Goal: Task Accomplishment & Management: Manage account settings

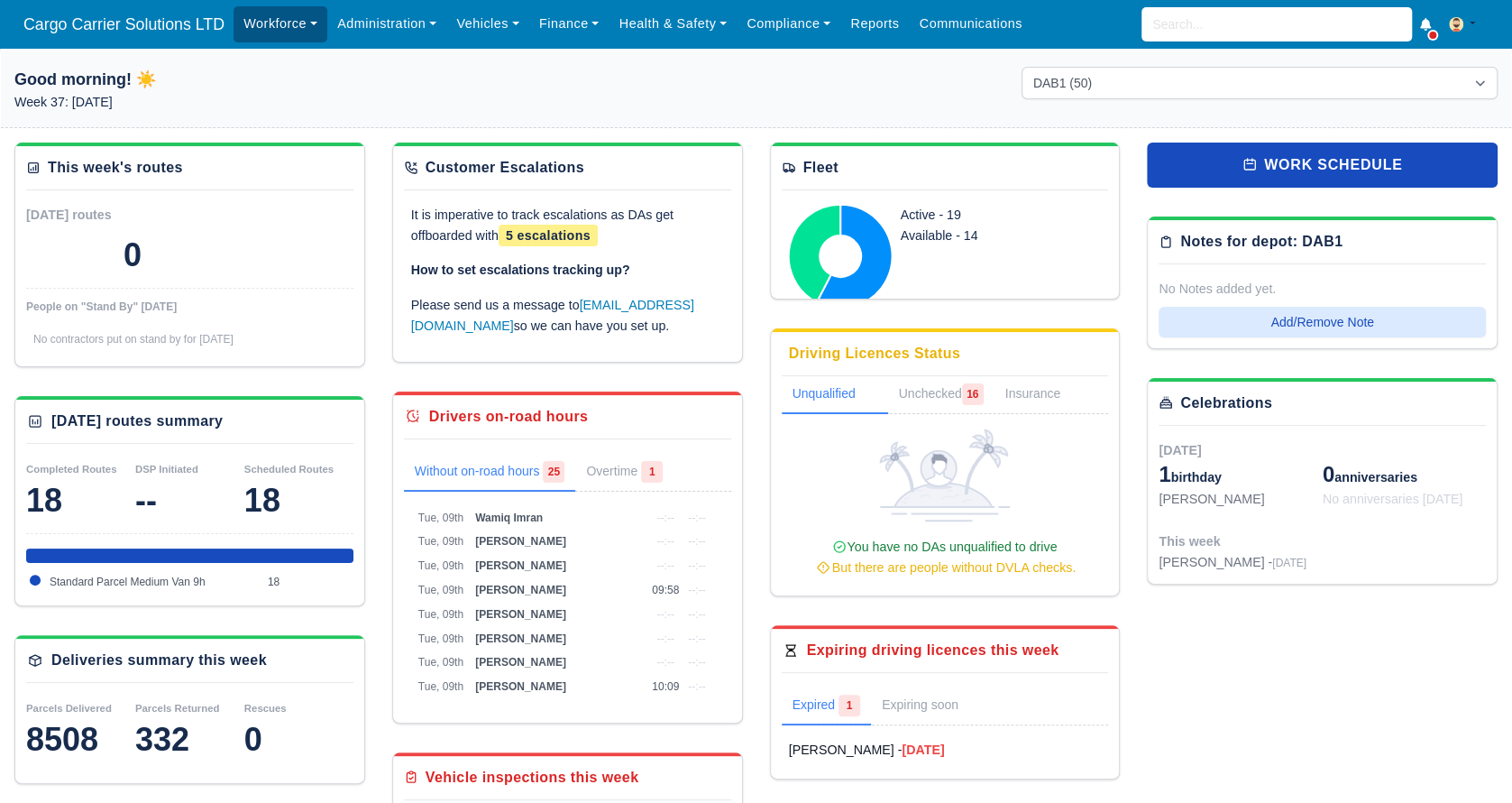
click at [271, 17] on link "Workforce" at bounding box center [281, 23] width 94 height 35
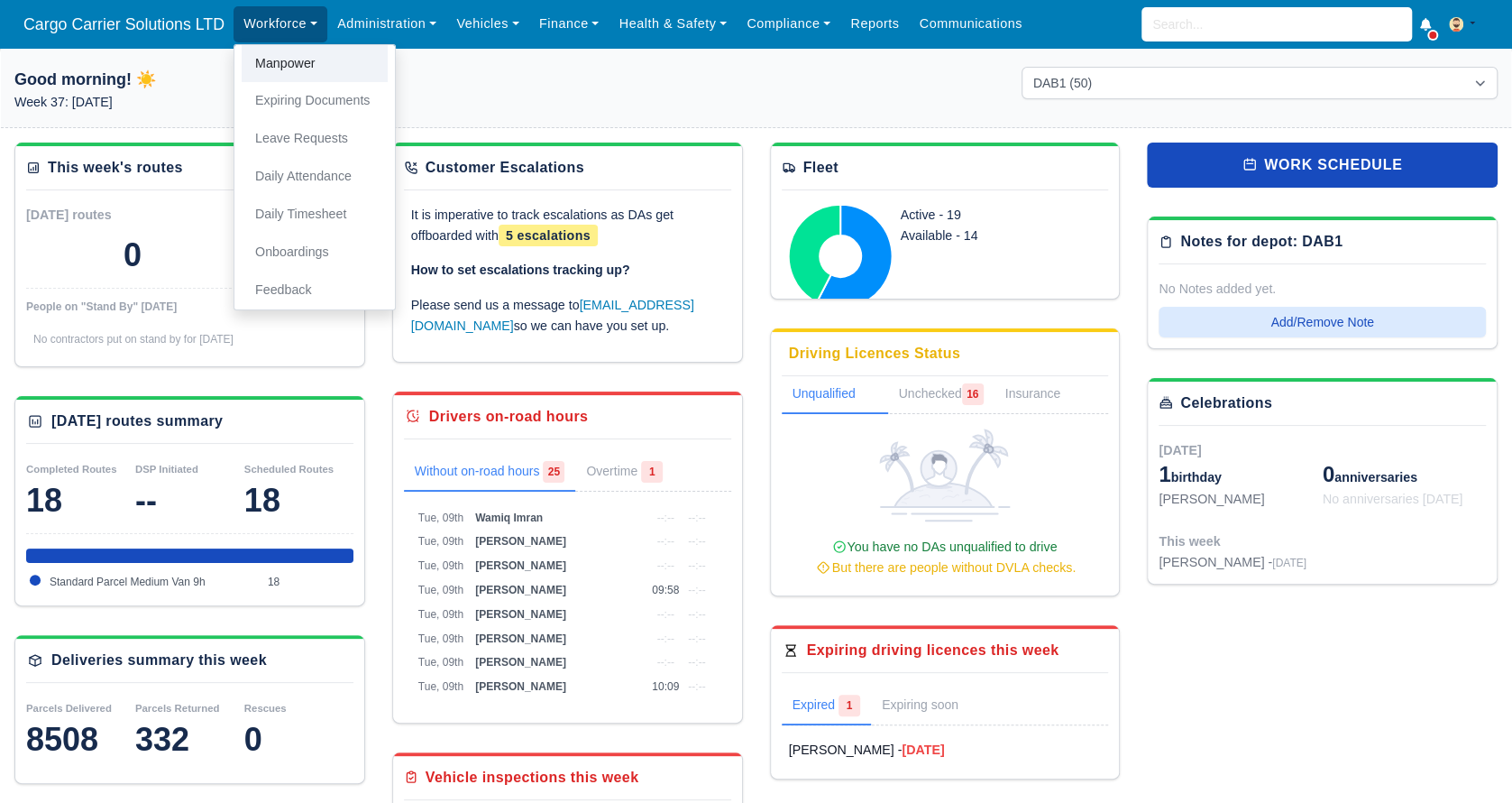
click at [283, 61] on link "Manpower" at bounding box center [315, 64] width 146 height 38
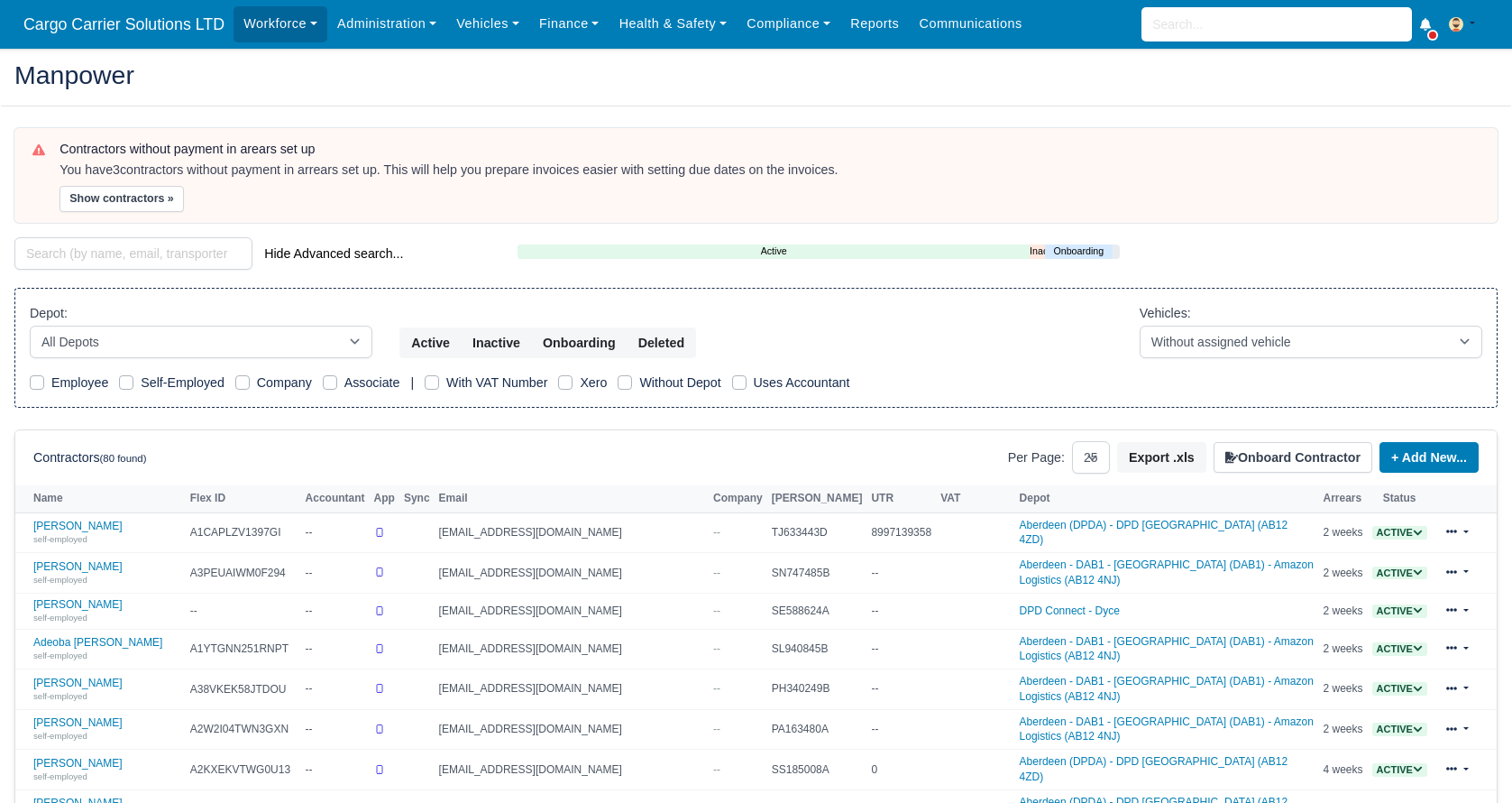
select select "25"
click at [121, 249] on input "search" at bounding box center [133, 254] width 238 height 33
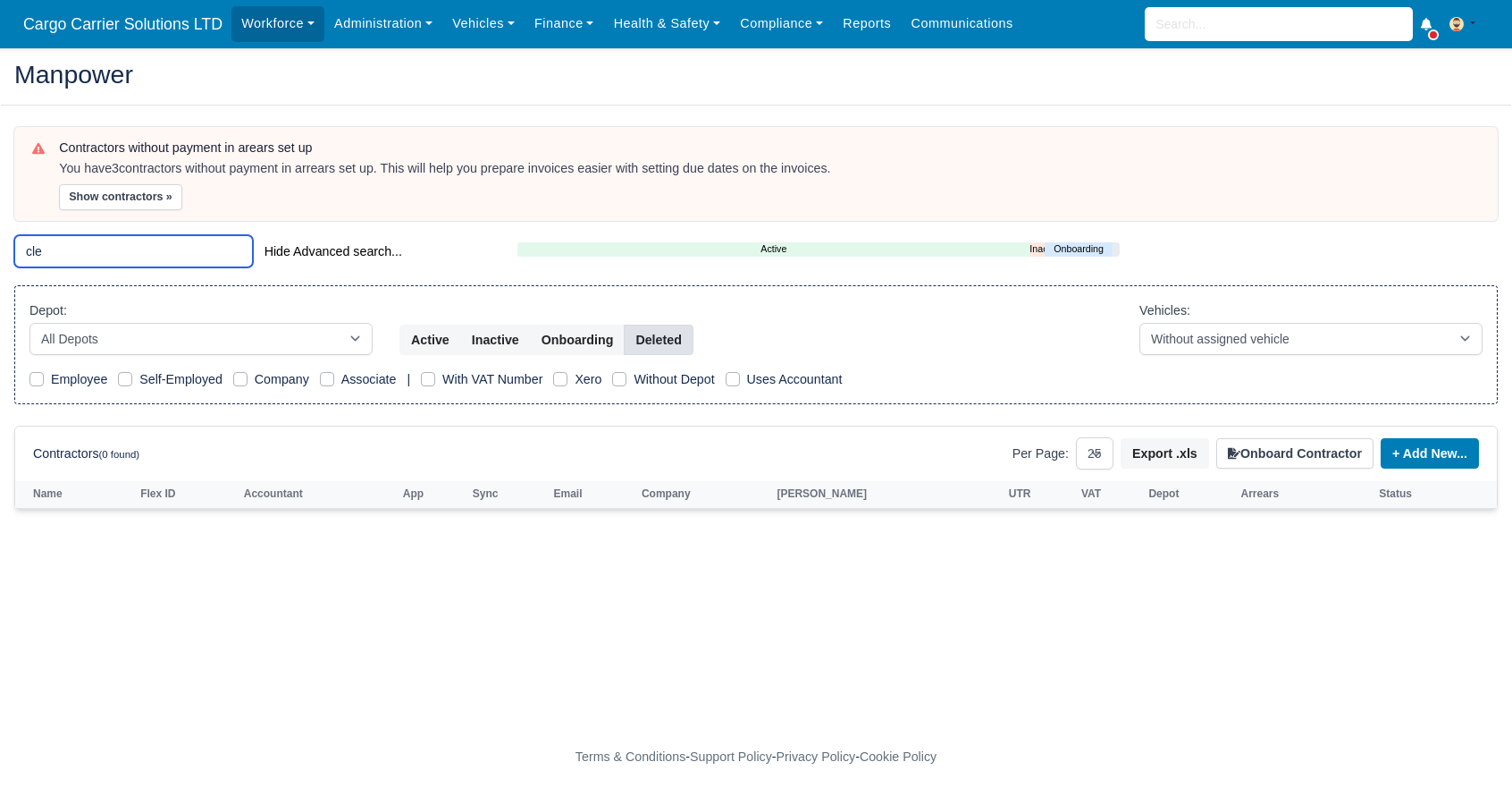
type input "cle"
click at [665, 336] on button "Deleted" at bounding box center [658, 340] width 69 height 31
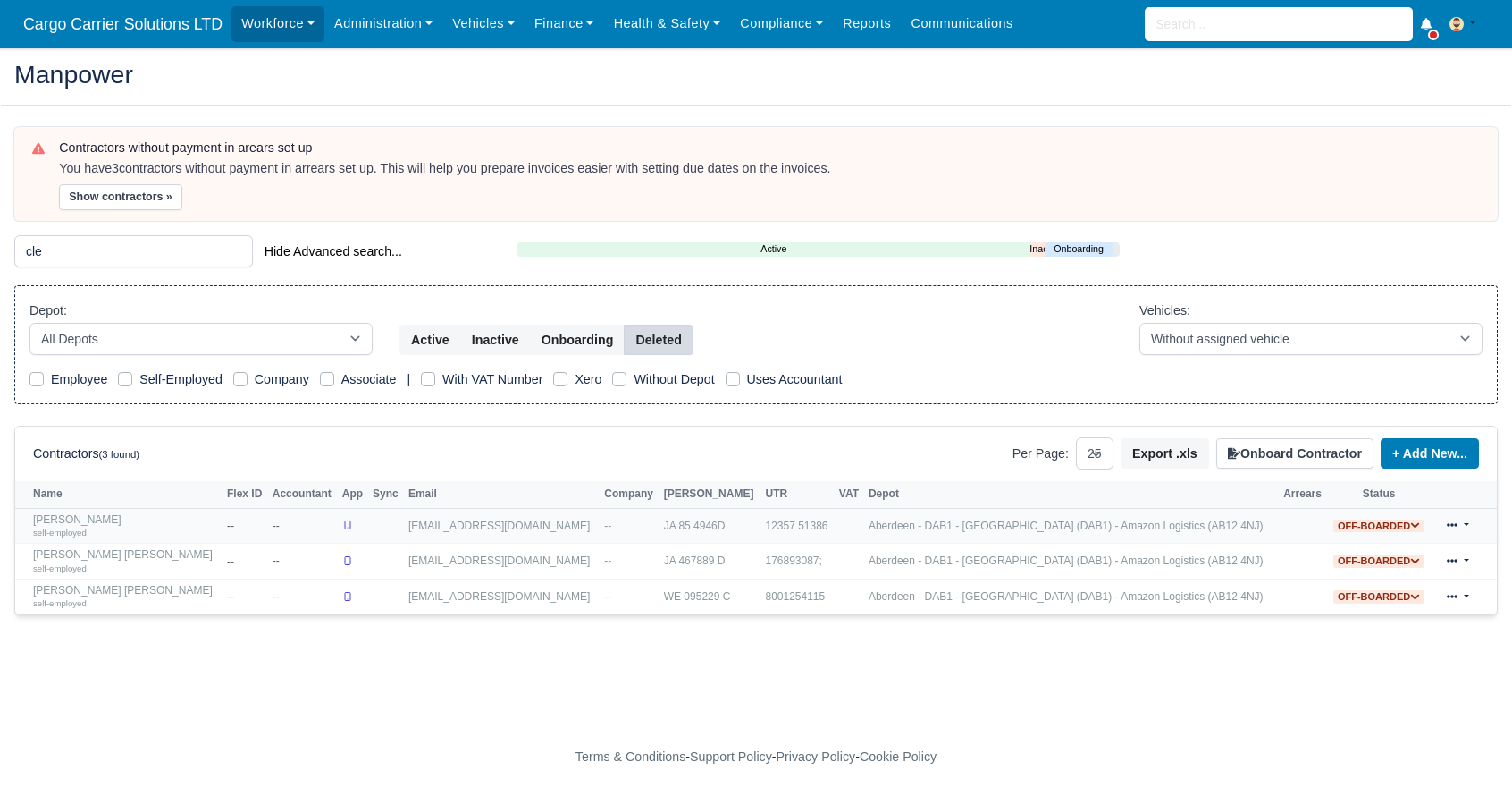
click at [1467, 523] on link at bounding box center [1458, 526] width 42 height 26
click at [1384, 641] on div "Restore" at bounding box center [1411, 645] width 159 height 25
click at [1398, 526] on span "Off-boarded" at bounding box center [1378, 527] width 91 height 14
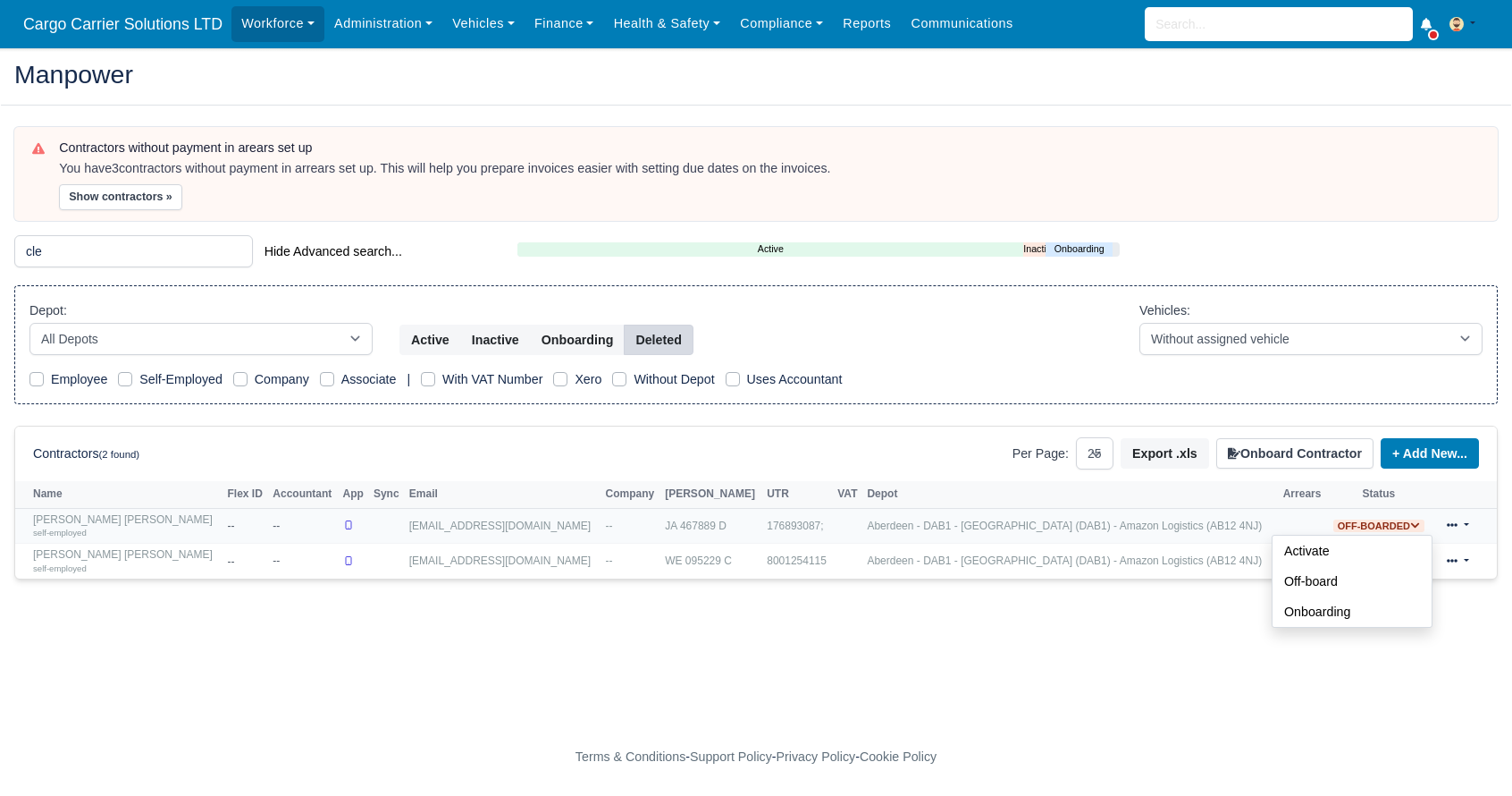
click at [1469, 521] on link at bounding box center [1458, 526] width 42 height 26
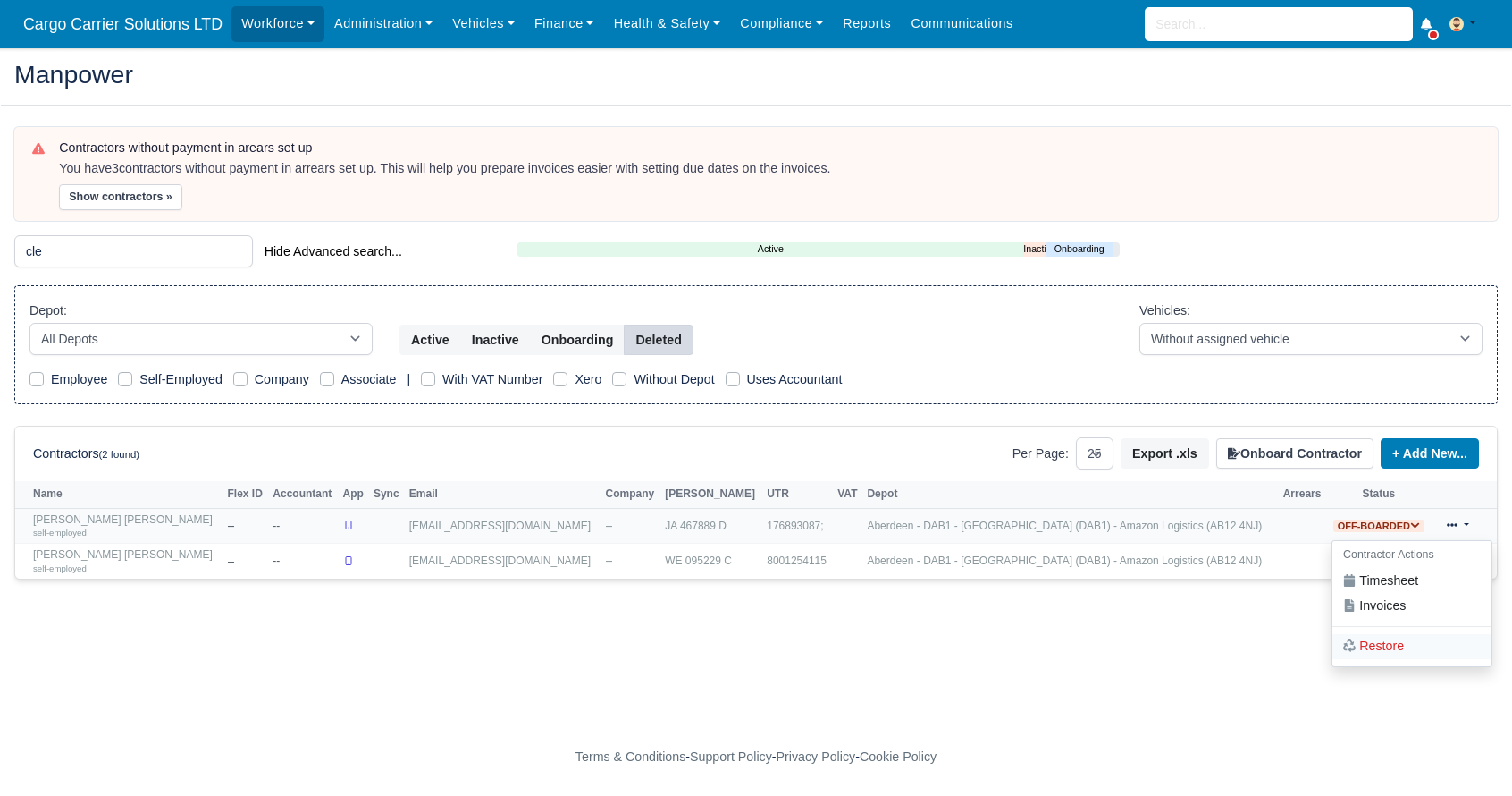
click at [1378, 638] on div "Restore" at bounding box center [1411, 645] width 159 height 25
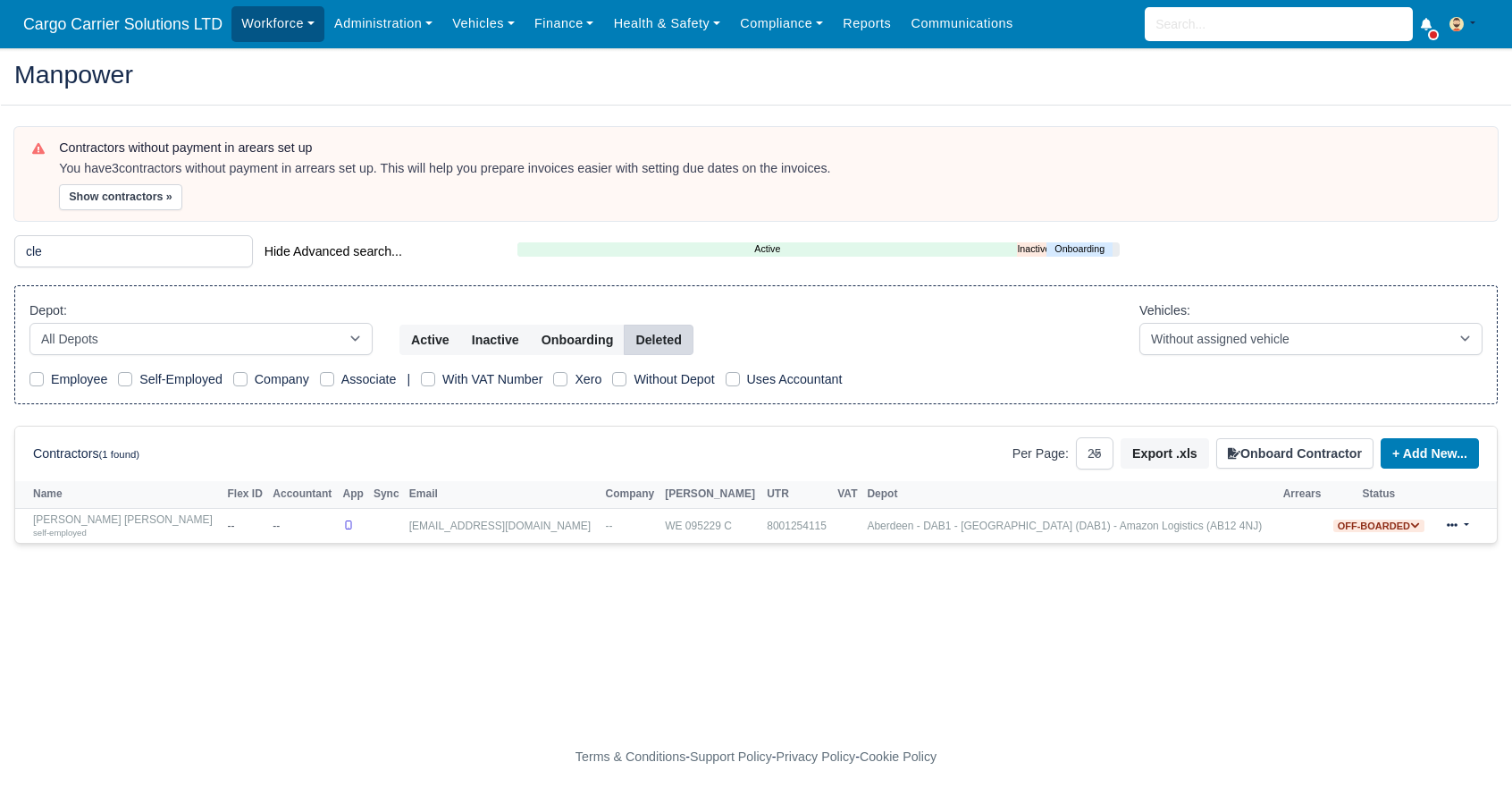
click at [262, 33] on link "Workforce" at bounding box center [278, 23] width 93 height 35
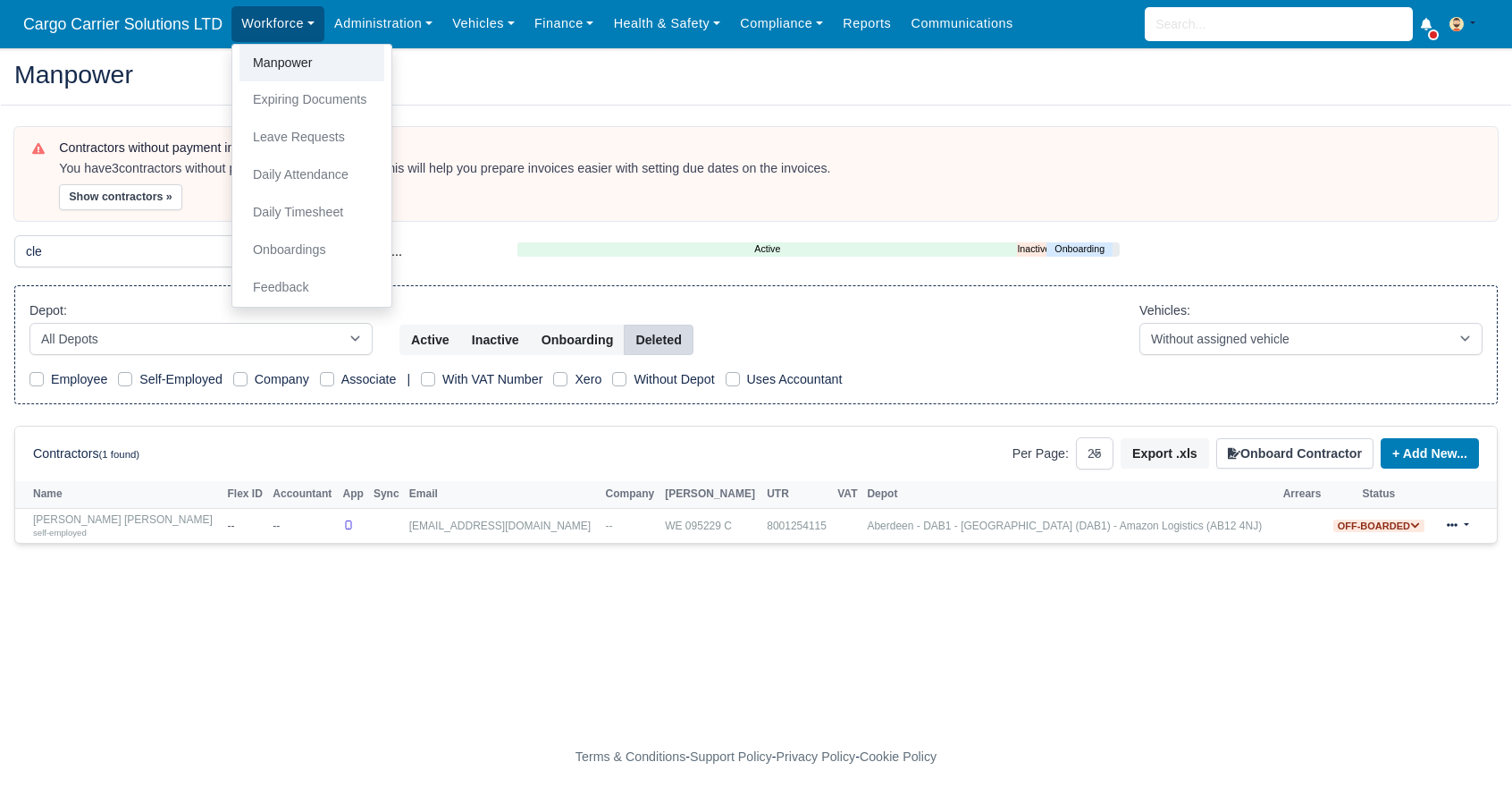
click at [266, 63] on link "Manpower" at bounding box center [312, 63] width 144 height 38
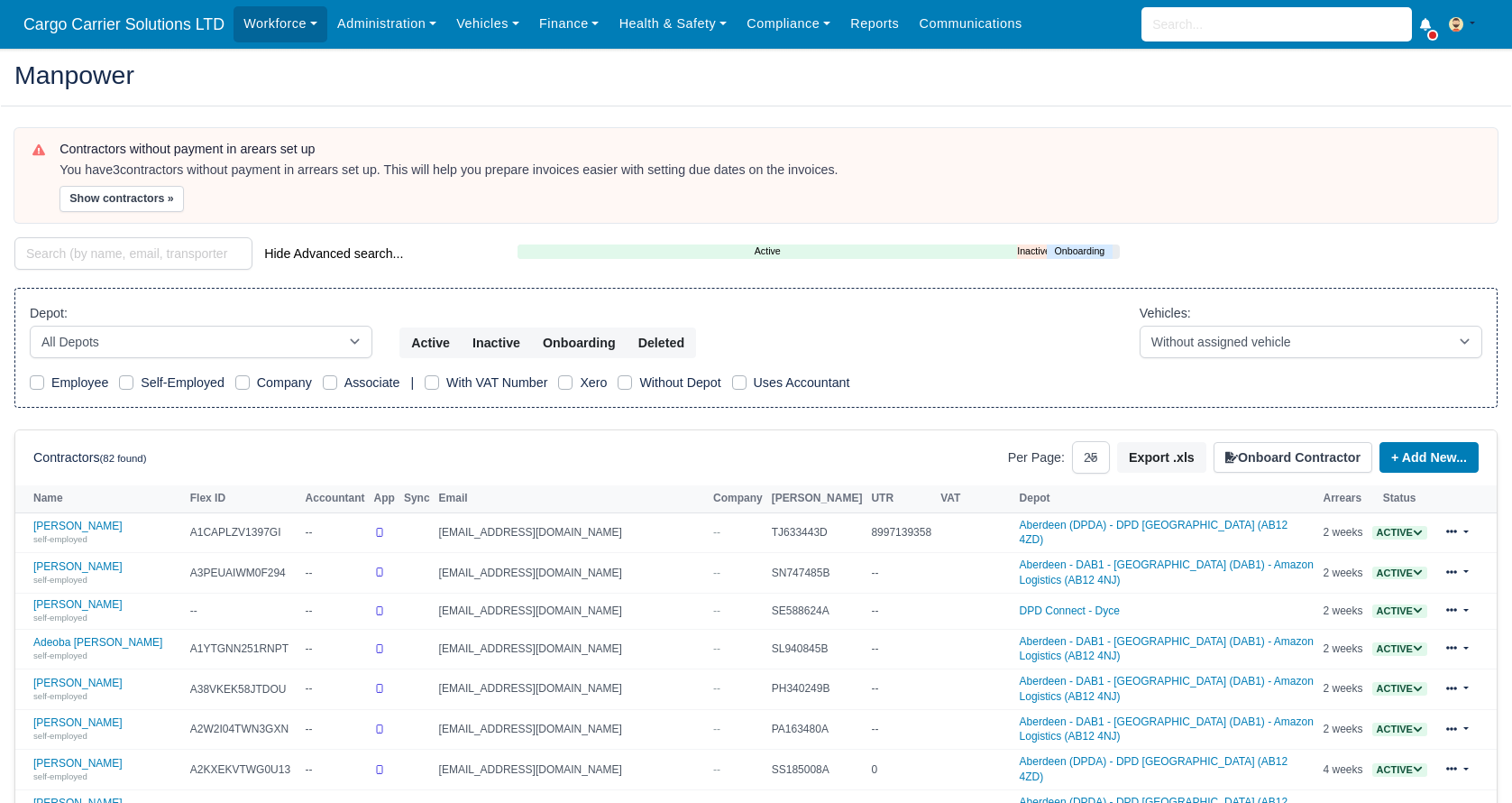
select select "25"
click at [96, 254] on input "search" at bounding box center [133, 254] width 238 height 33
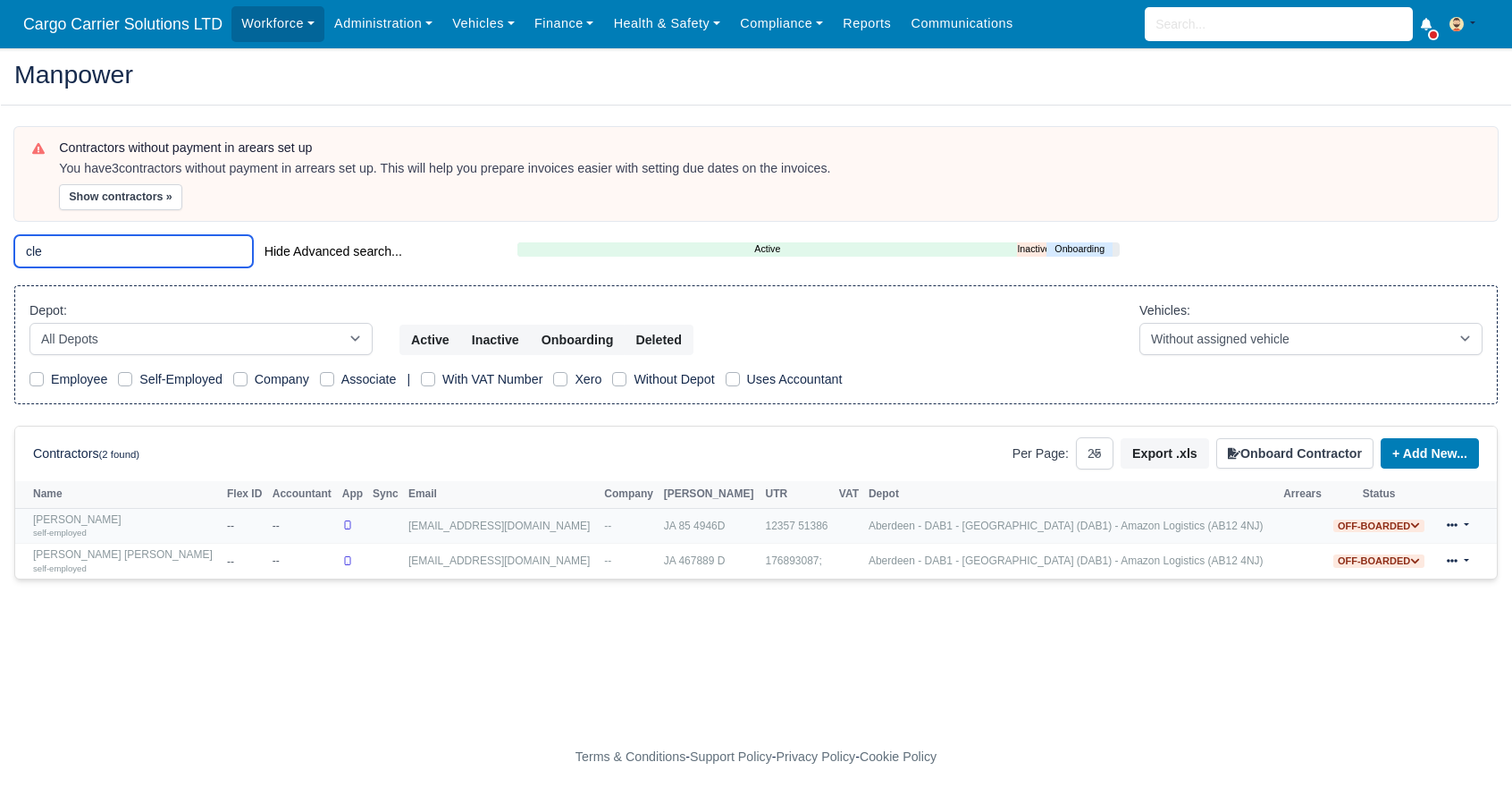
type input "cle"
click at [93, 527] on div "self-employed" at bounding box center [125, 532] width 185 height 13
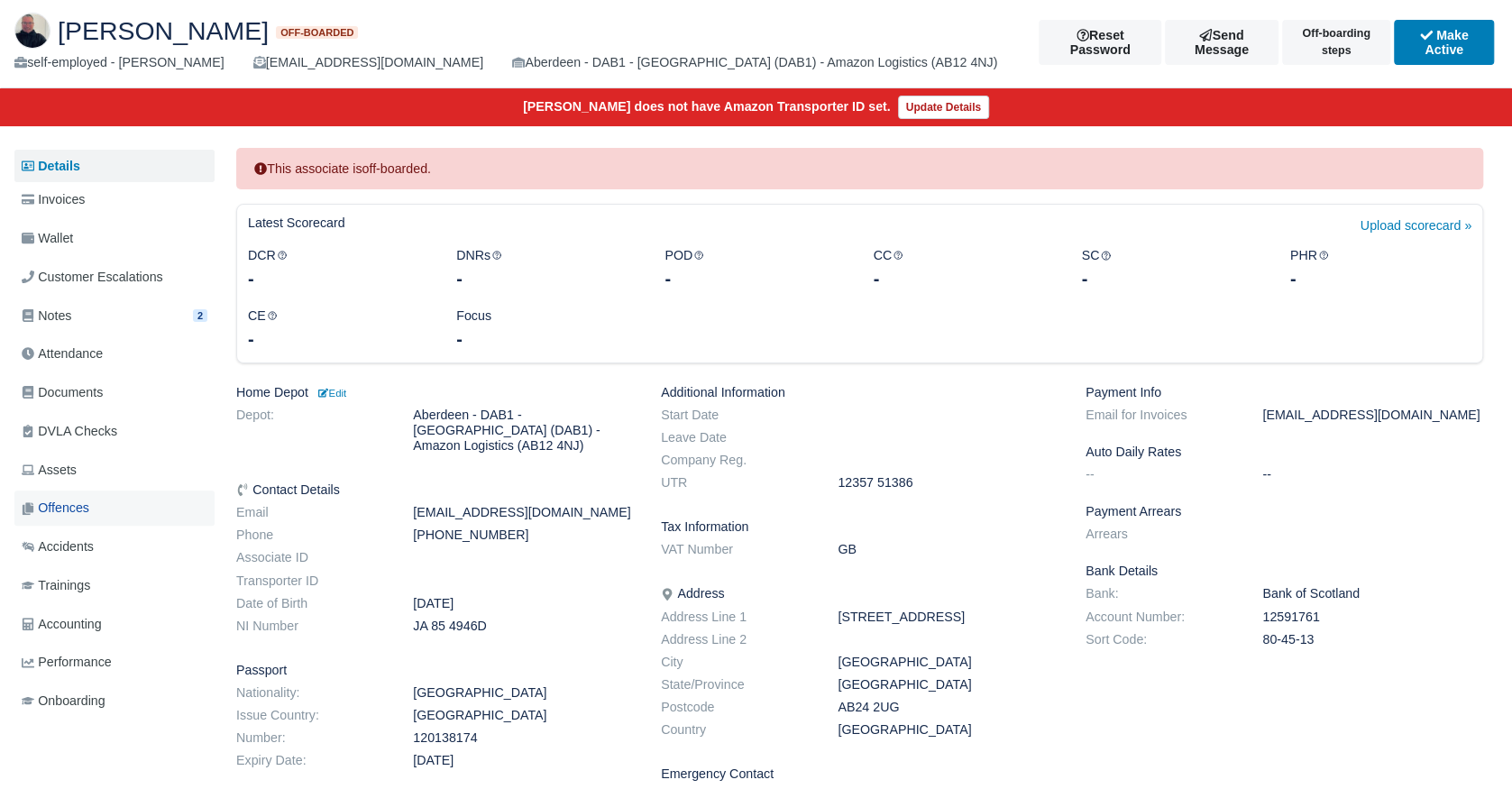
scroll to position [150, 0]
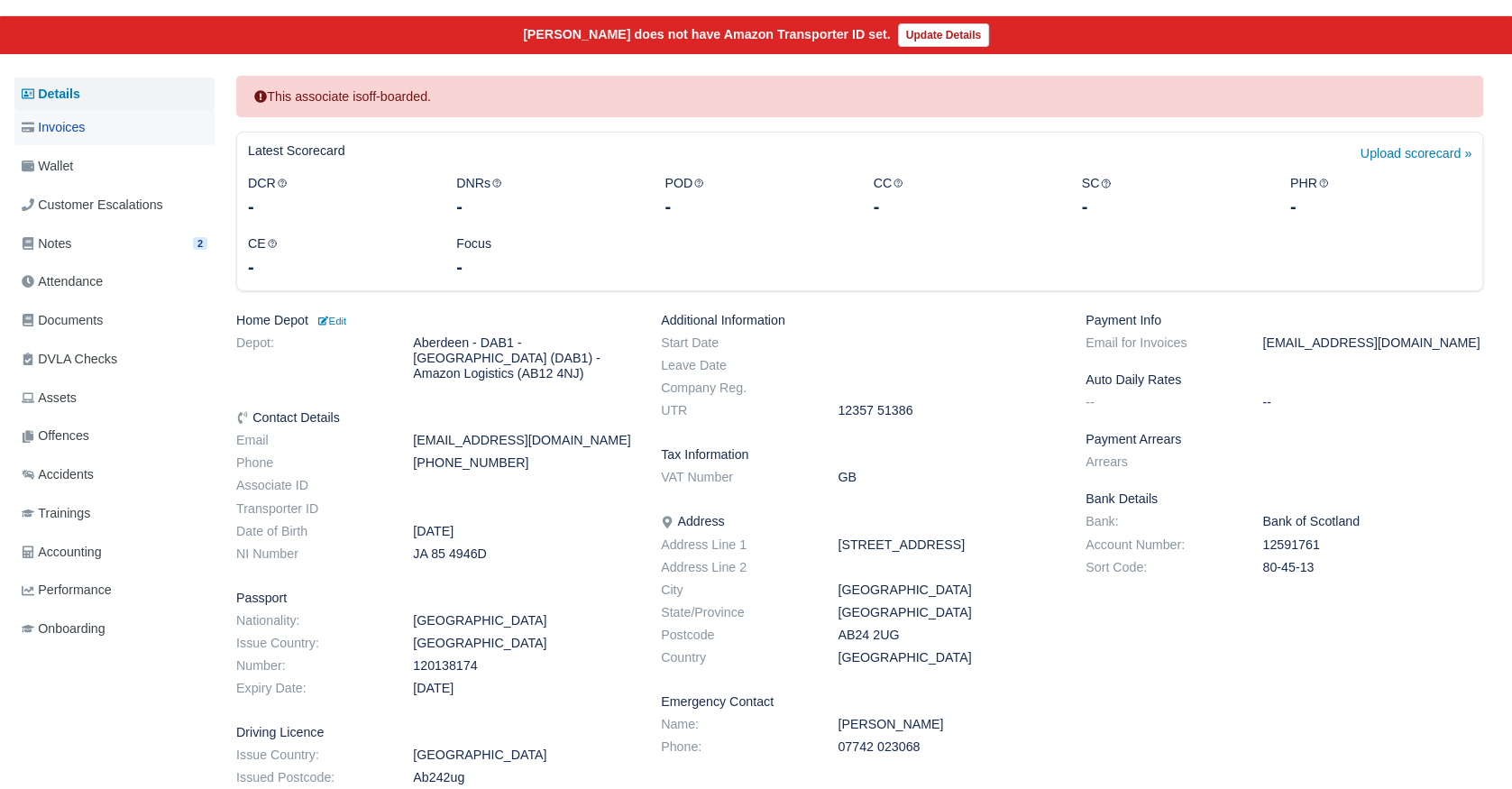
click at [85, 135] on span "Invoices" at bounding box center [53, 127] width 63 height 21
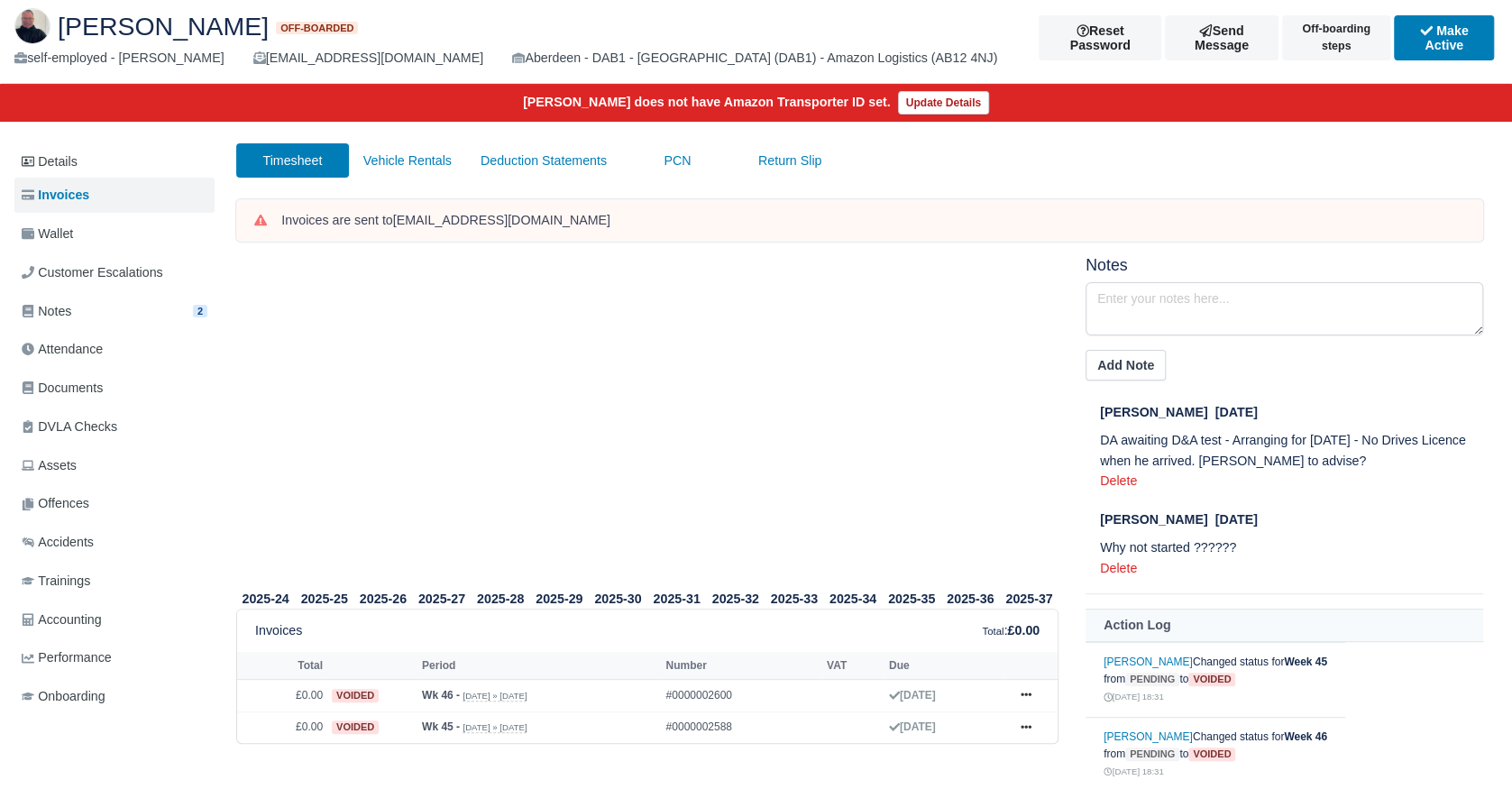
scroll to position [150, 0]
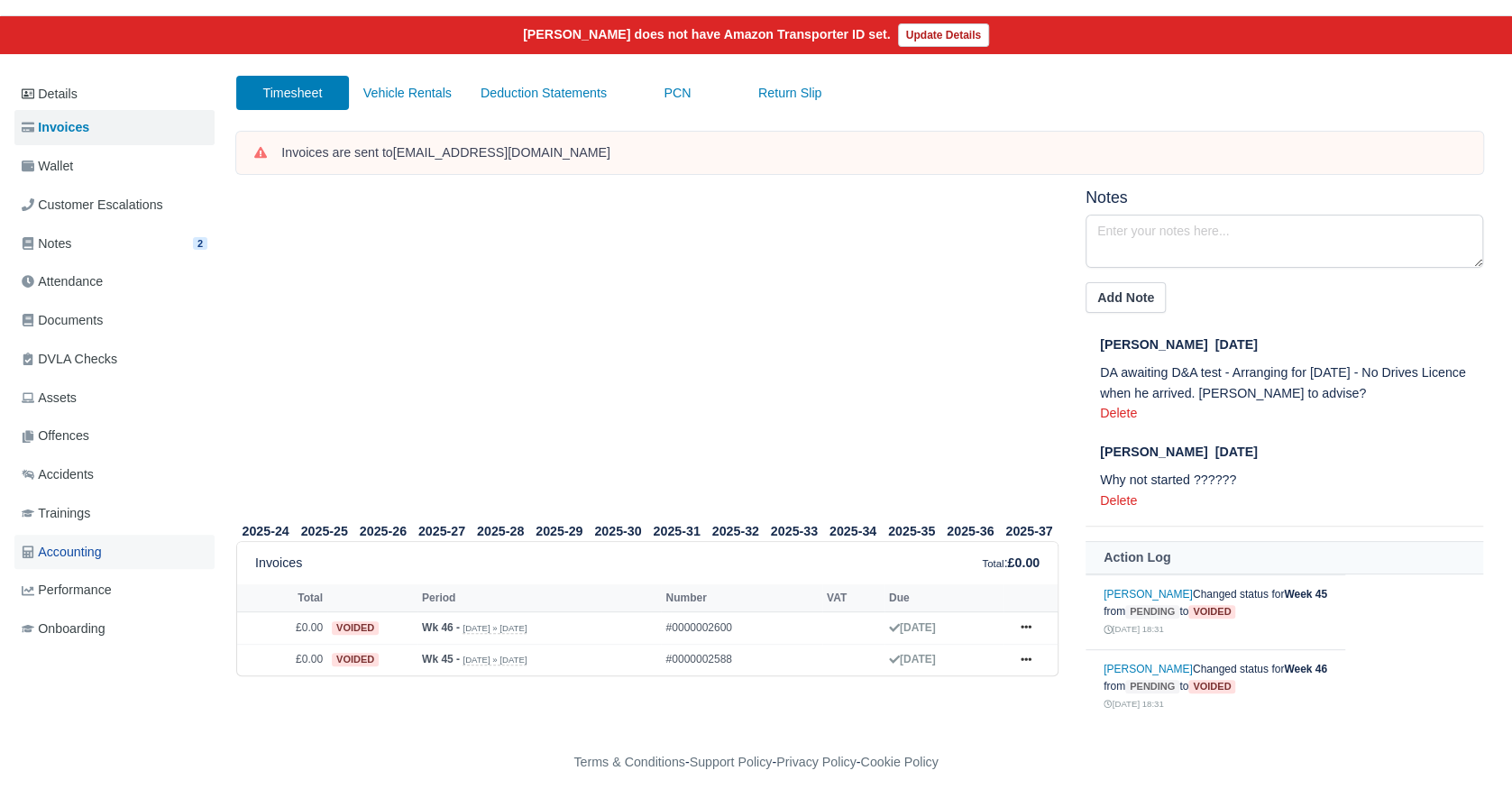
click at [115, 553] on link "Accounting" at bounding box center [114, 552] width 200 height 35
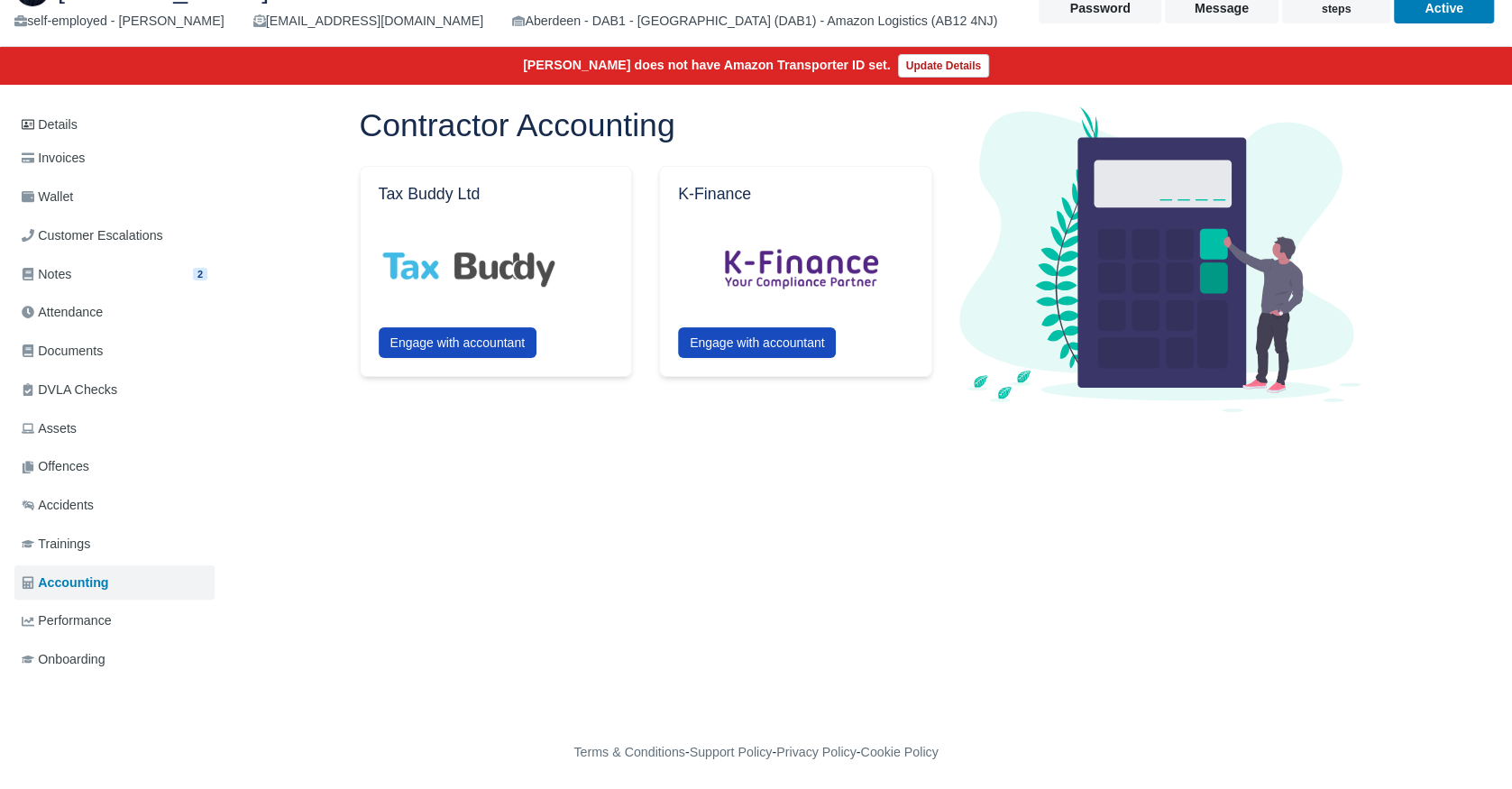
scroll to position [121, 0]
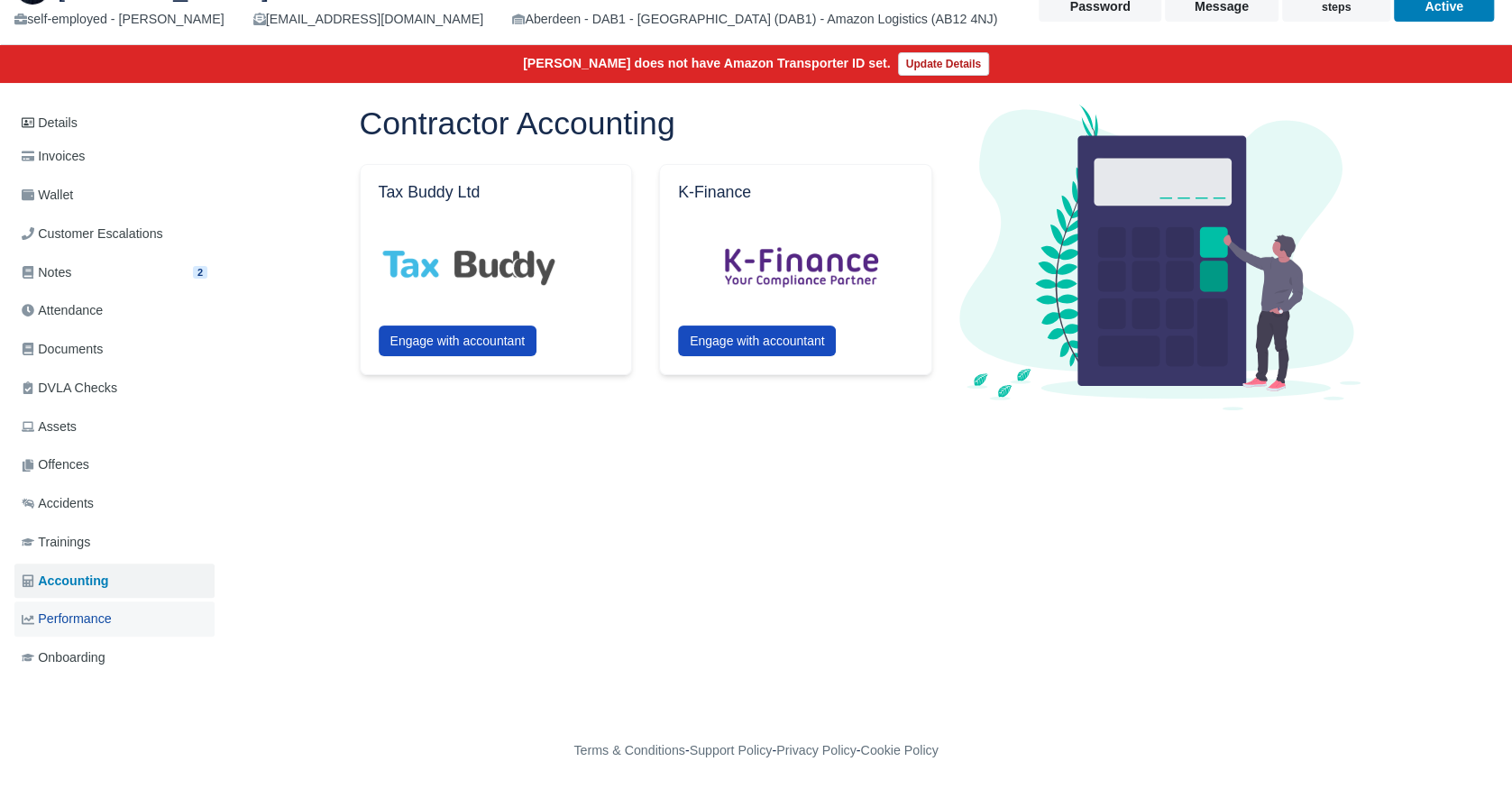
click at [112, 618] on span "Performance" at bounding box center [67, 619] width 90 height 21
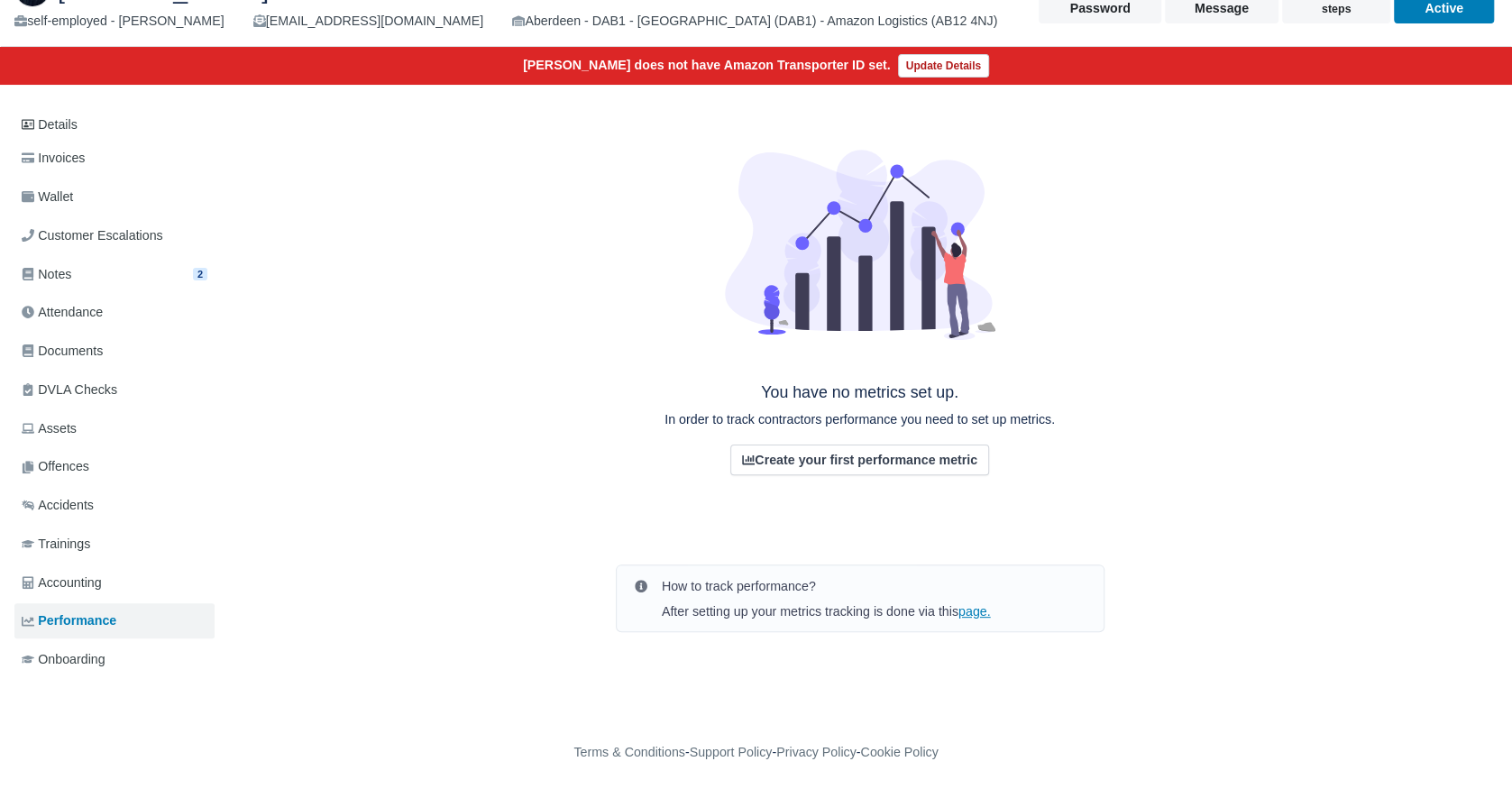
scroll to position [121, 0]
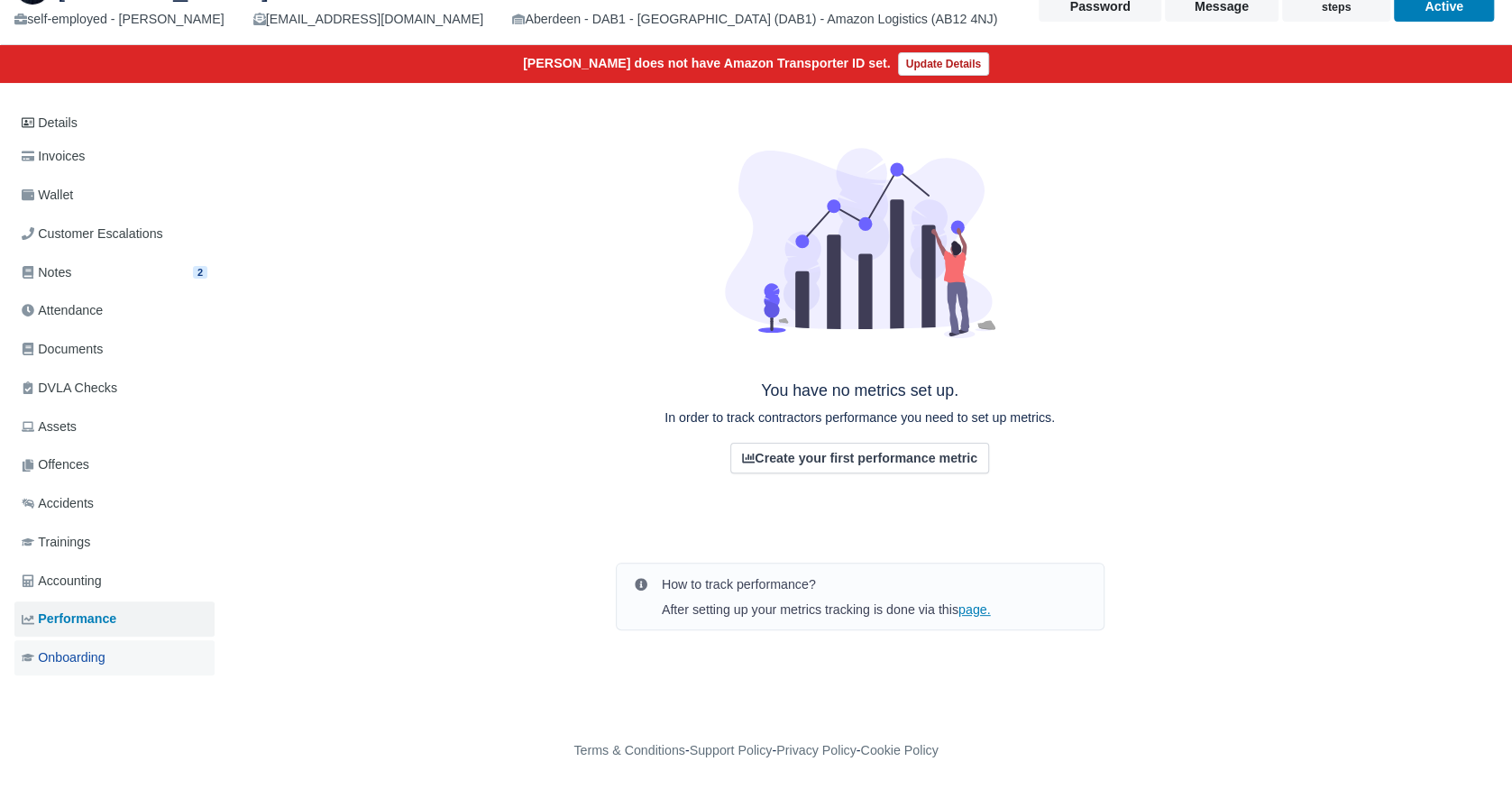
click at [88, 658] on span "Onboarding" at bounding box center [64, 657] width 84 height 21
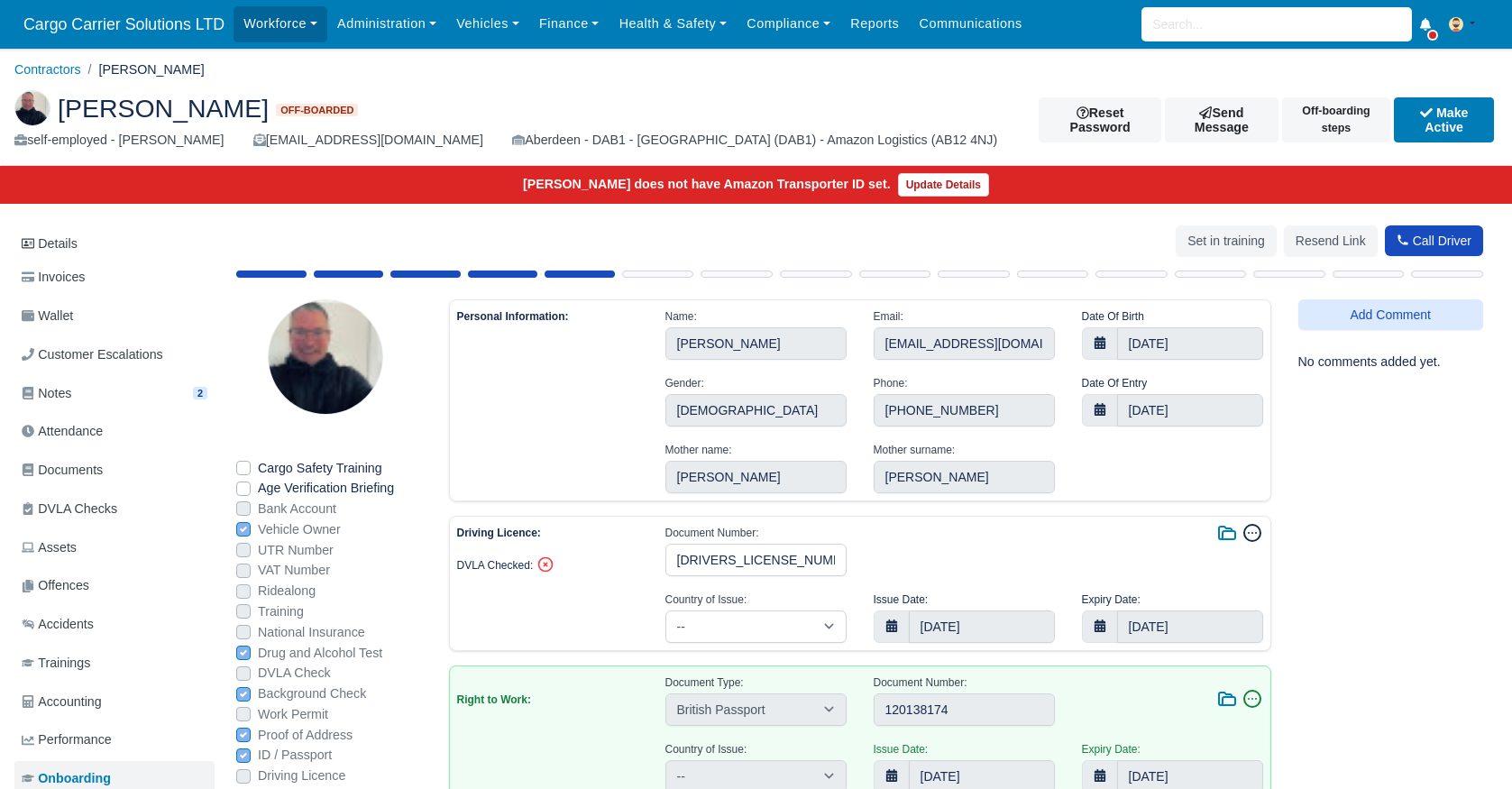
select select "United Kingdom"
select select "british-passport"
select select "United Kingdom"
select select "approved"
select select "3"
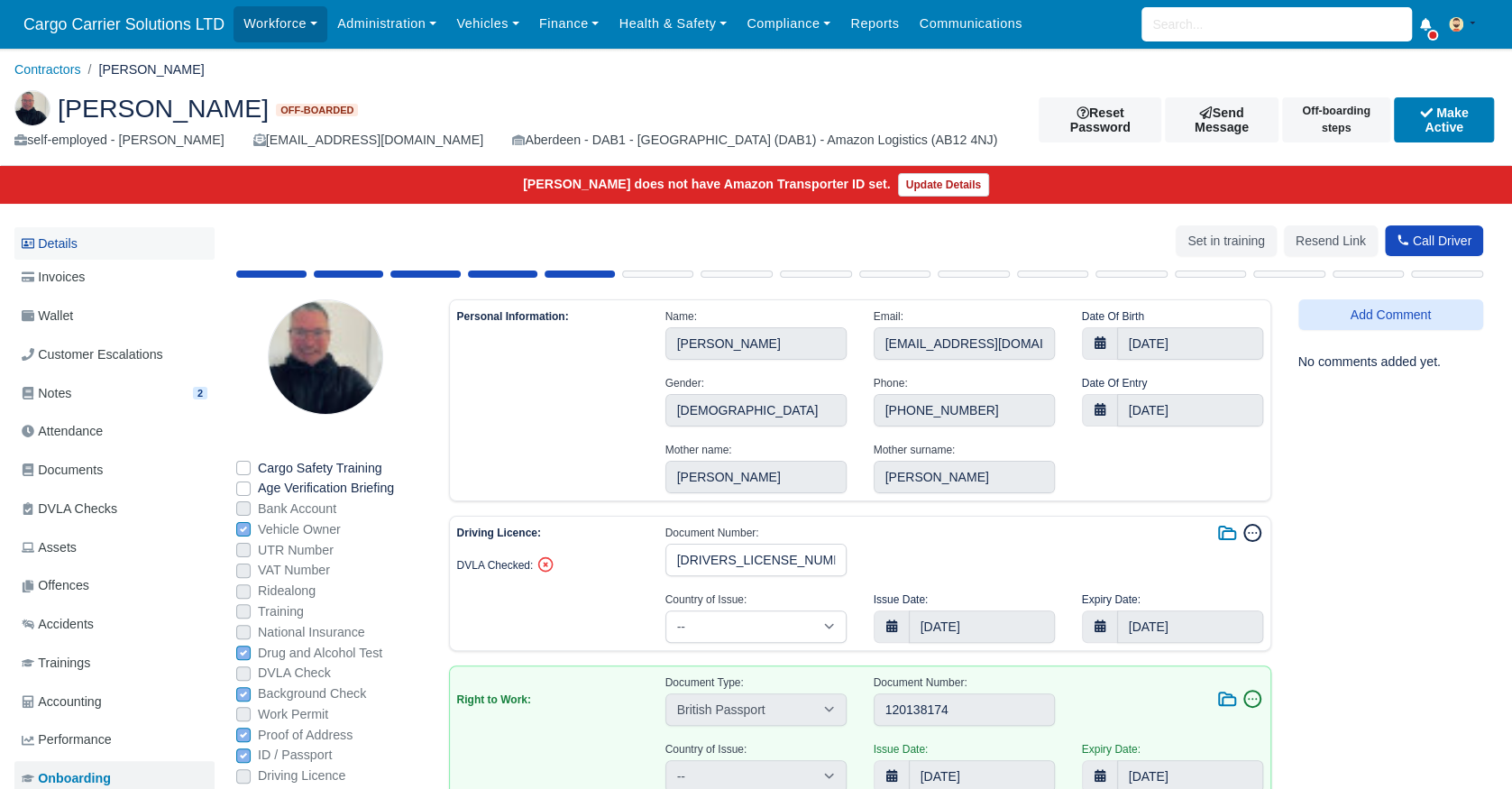
click at [61, 247] on link "Details" at bounding box center [114, 244] width 200 height 33
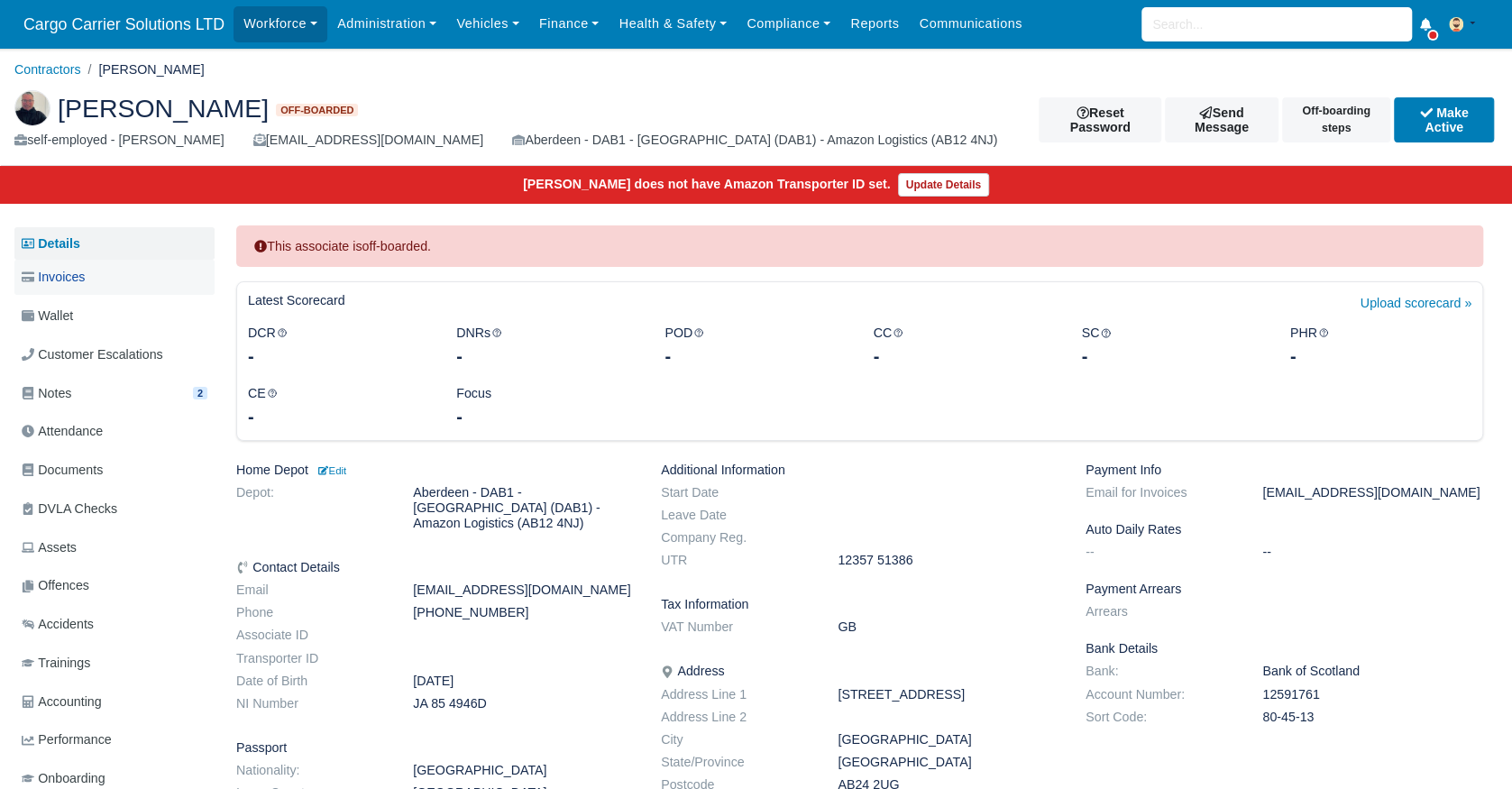
click at [92, 276] on link "Invoices" at bounding box center [114, 277] width 200 height 35
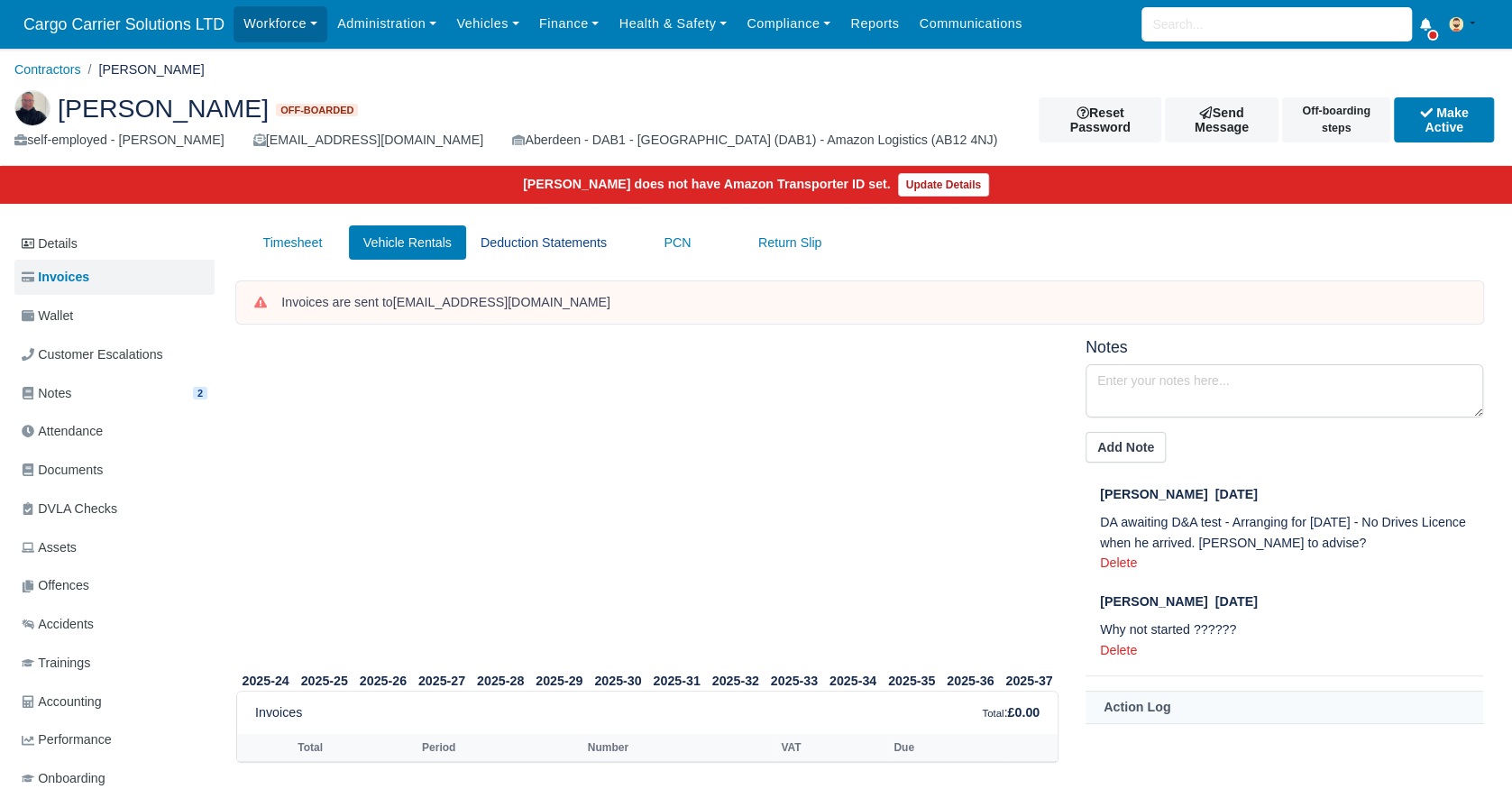
click at [528, 242] on link "Deduction Statements" at bounding box center [543, 243] width 155 height 35
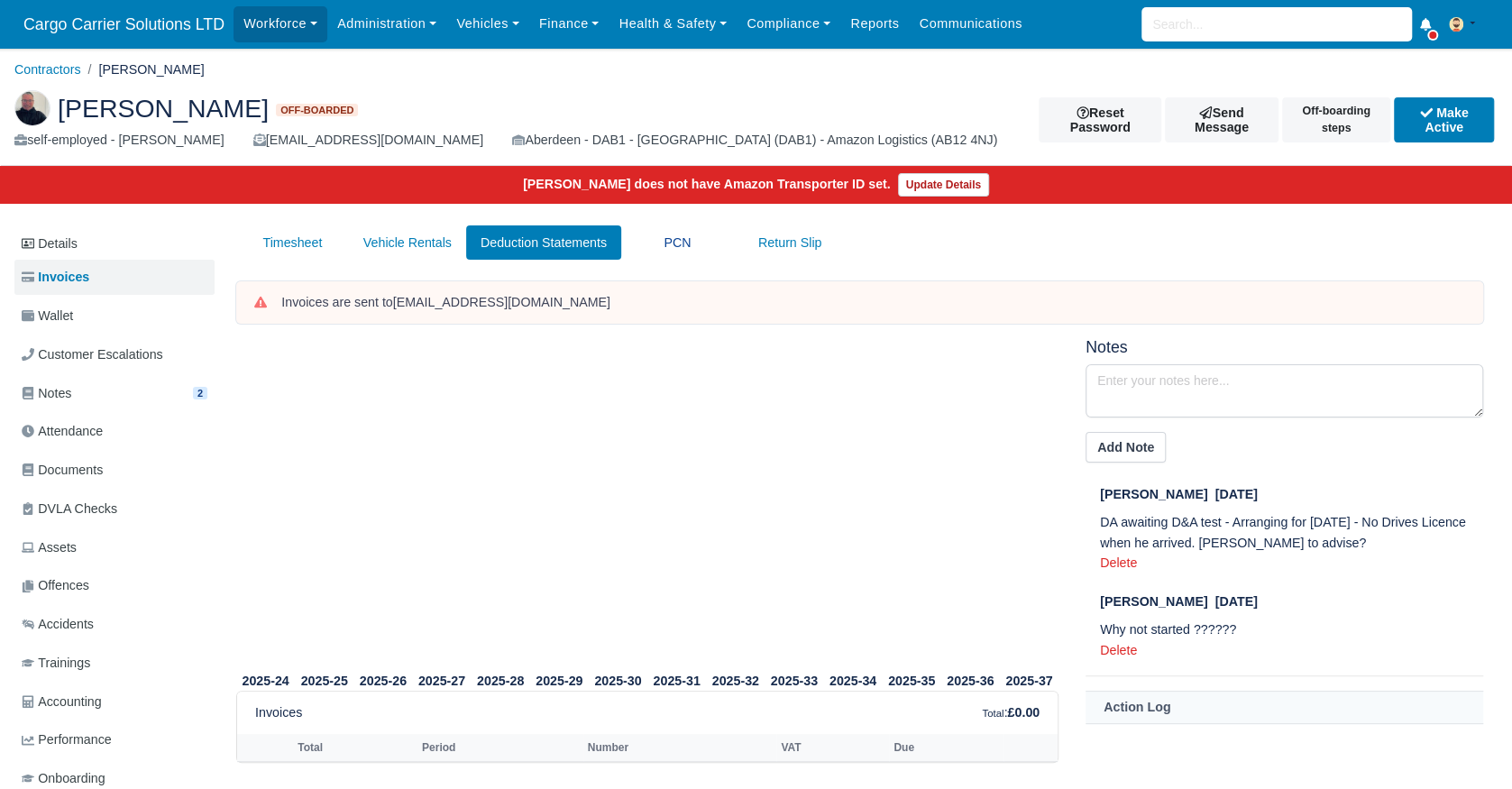
click at [683, 245] on link "PCN" at bounding box center [677, 243] width 113 height 35
click at [760, 245] on link "Return Slip" at bounding box center [790, 243] width 113 height 35
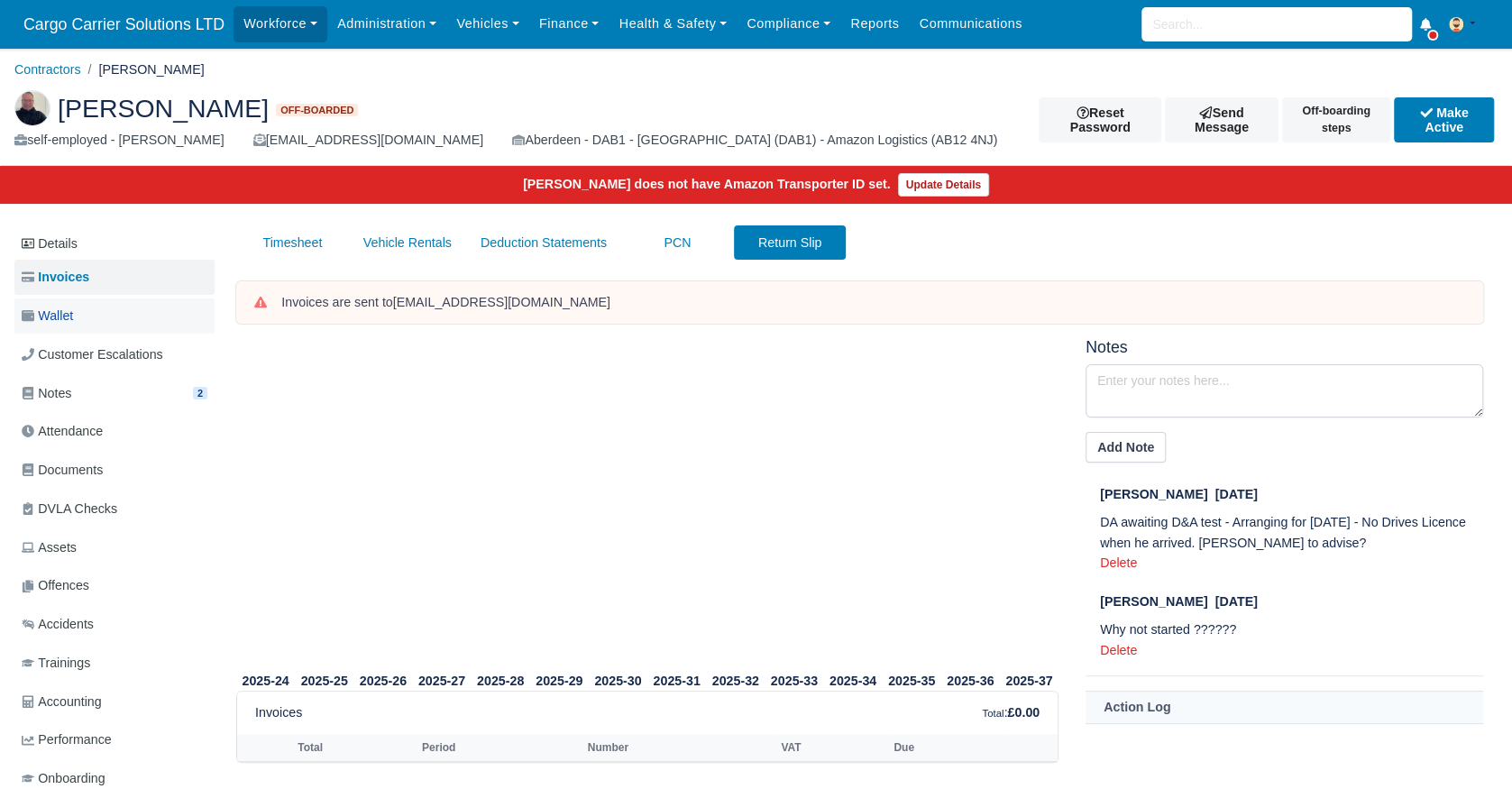
click at [110, 329] on link "Wallet" at bounding box center [114, 316] width 200 height 35
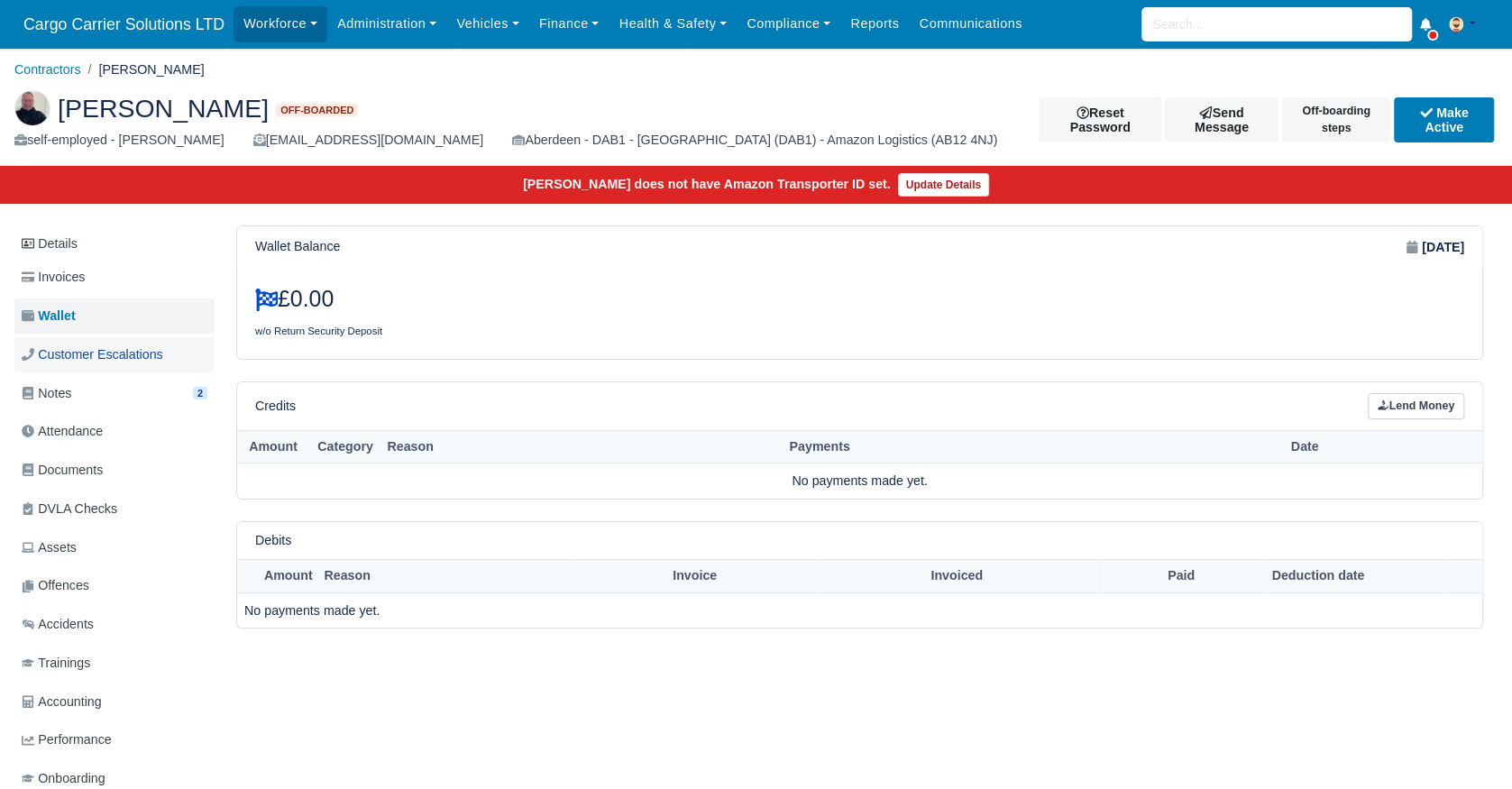
click at [103, 356] on span "Customer Escalations" at bounding box center [93, 355] width 142 height 21
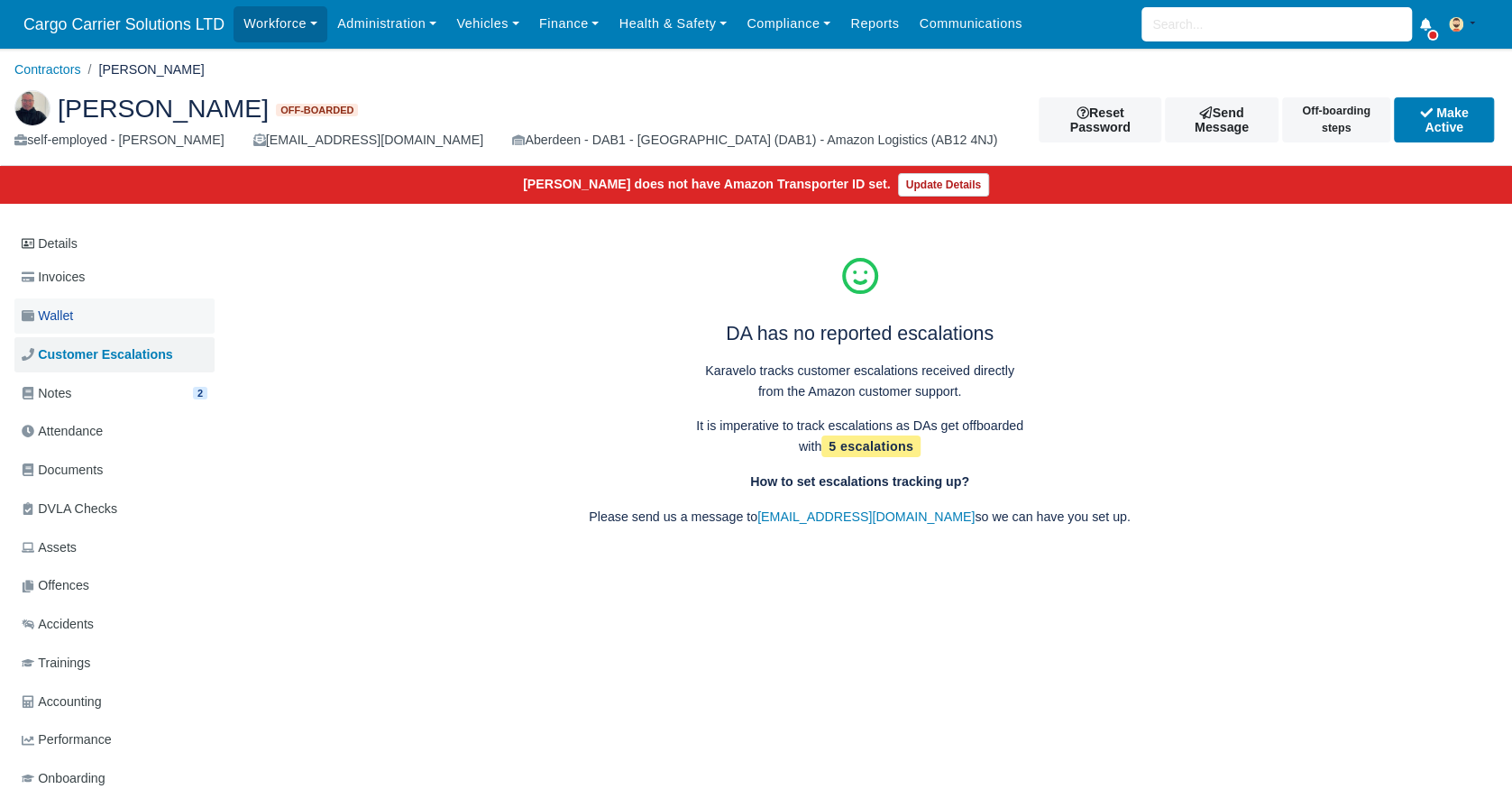
click at [115, 313] on link "Wallet" at bounding box center [114, 316] width 200 height 35
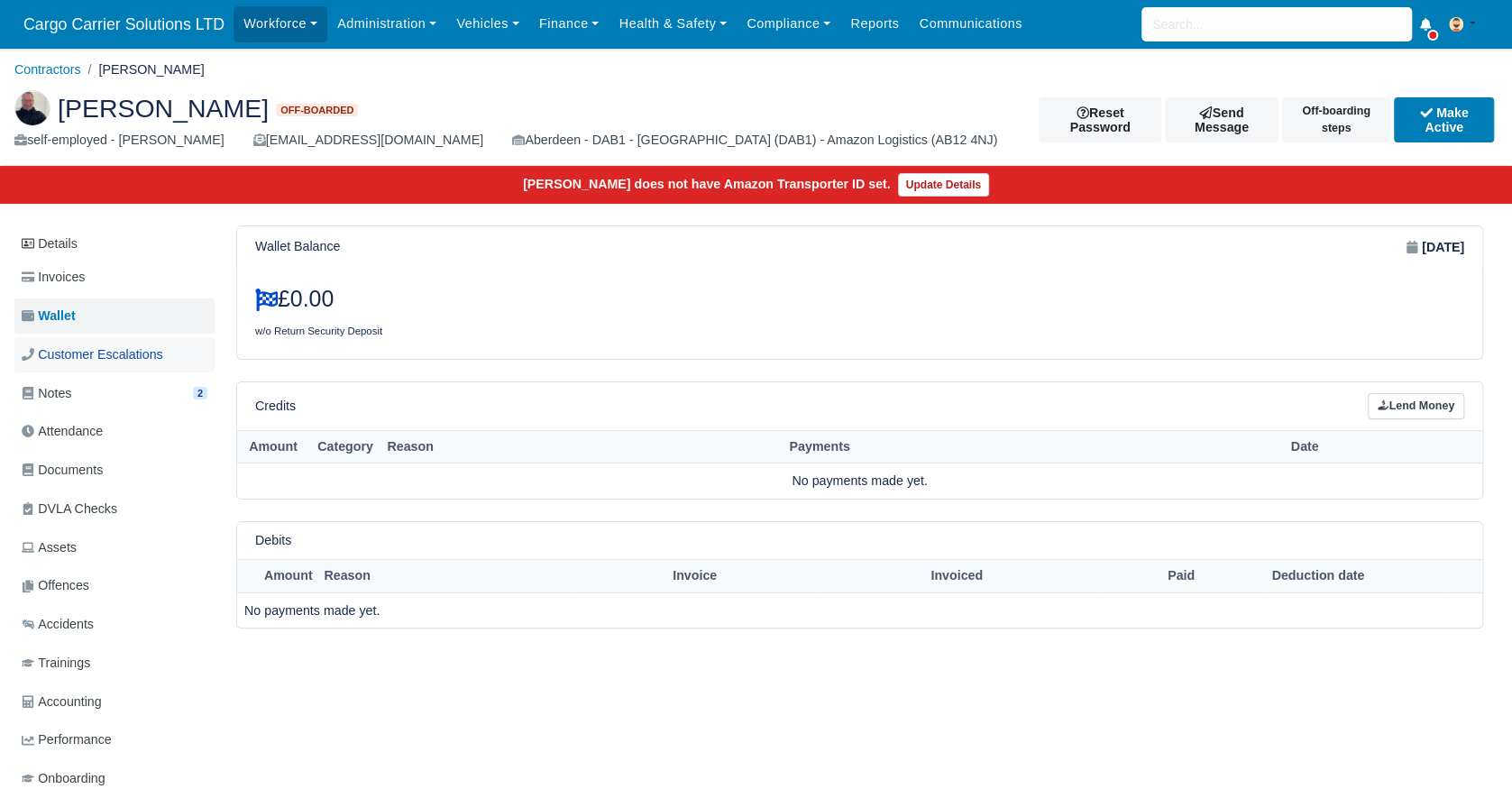
click at [103, 366] on link "Customer Escalations" at bounding box center [114, 355] width 200 height 35
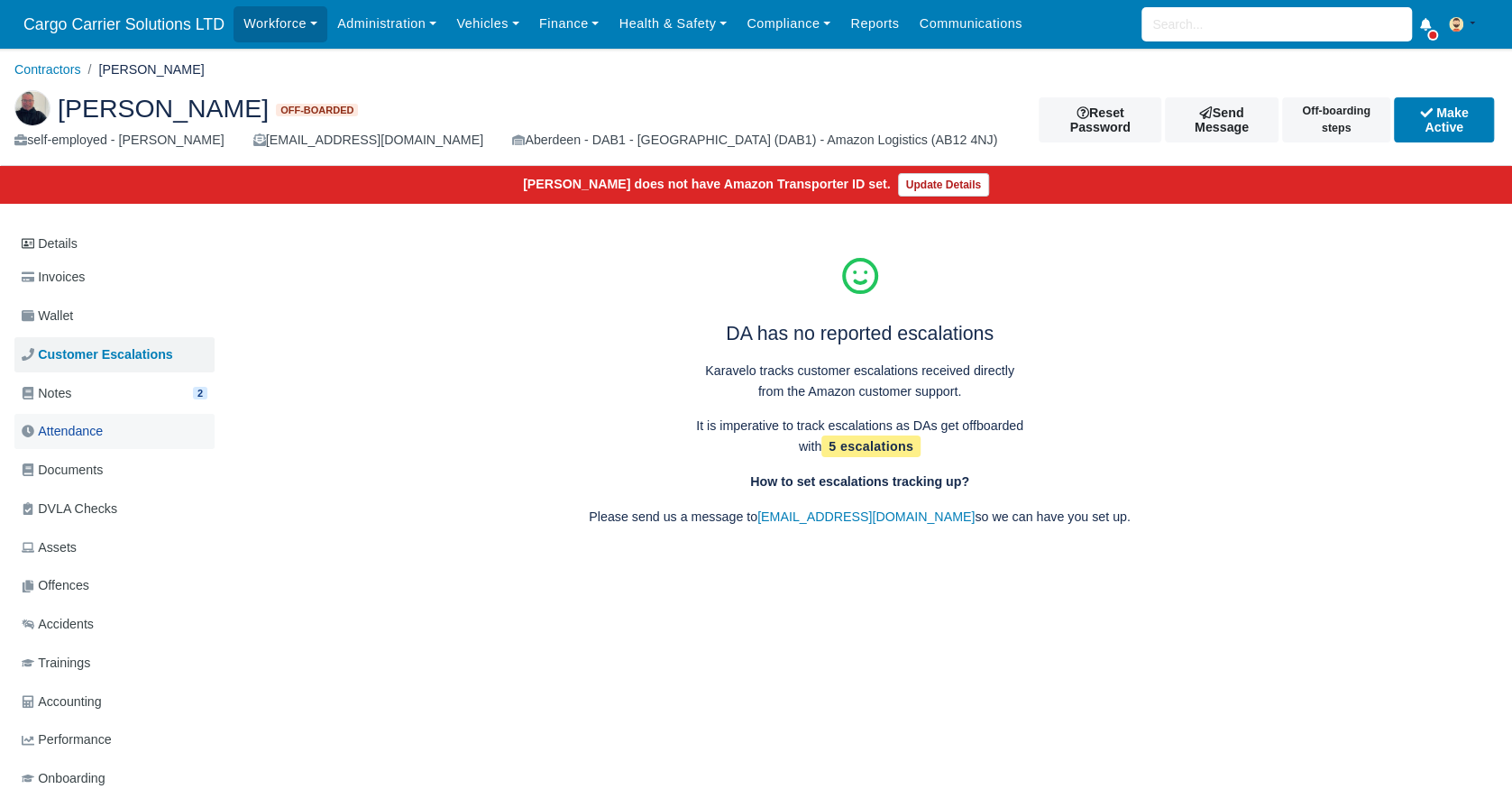
click at [98, 424] on span "Attendance" at bounding box center [62, 431] width 81 height 21
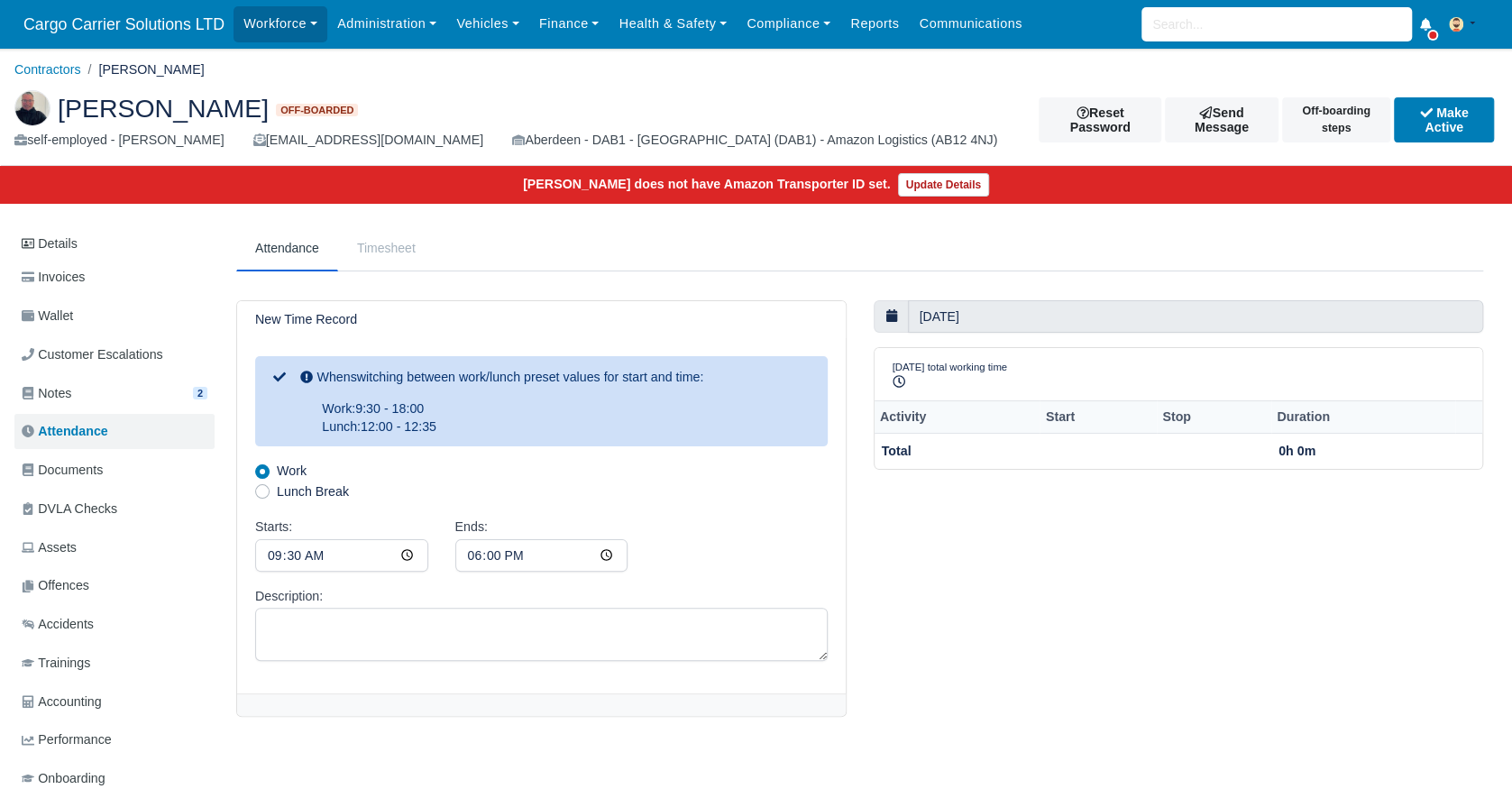
click at [389, 253] on link "Timesheet" at bounding box center [386, 248] width 97 height 45
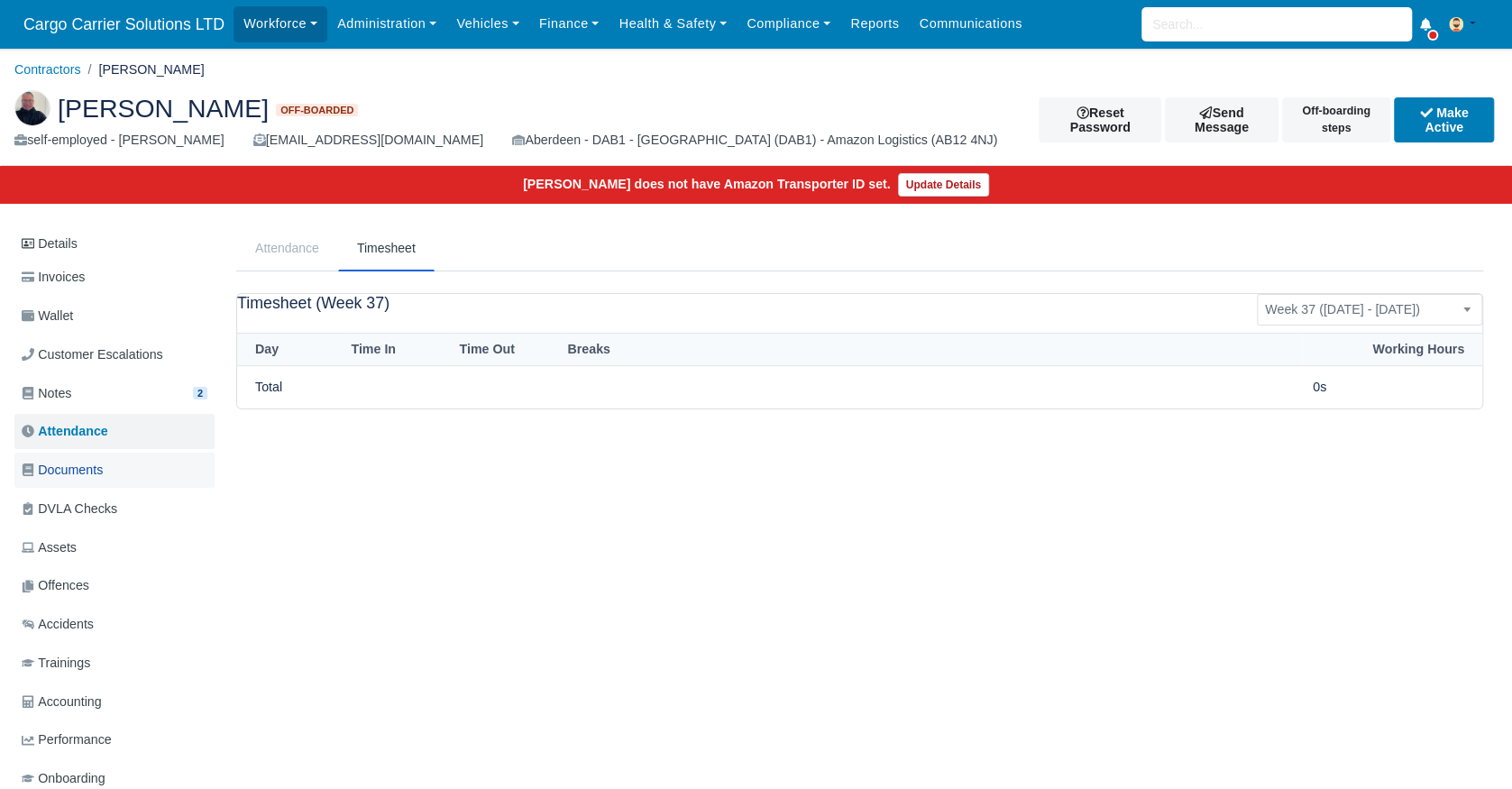
click at [85, 456] on link "Documents" at bounding box center [114, 469] width 200 height 35
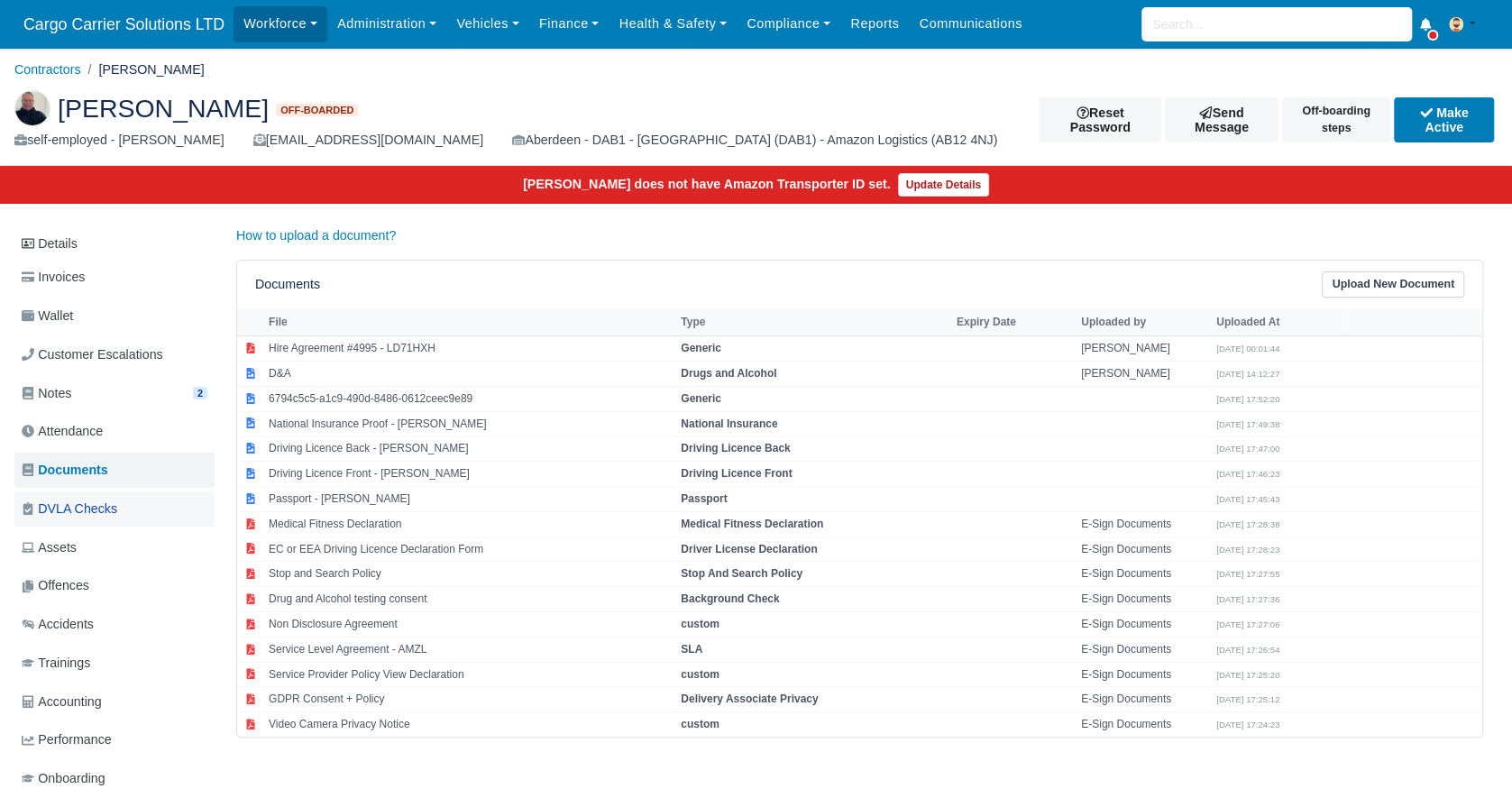
click at [76, 500] on span "DVLA Checks" at bounding box center [70, 508] width 96 height 21
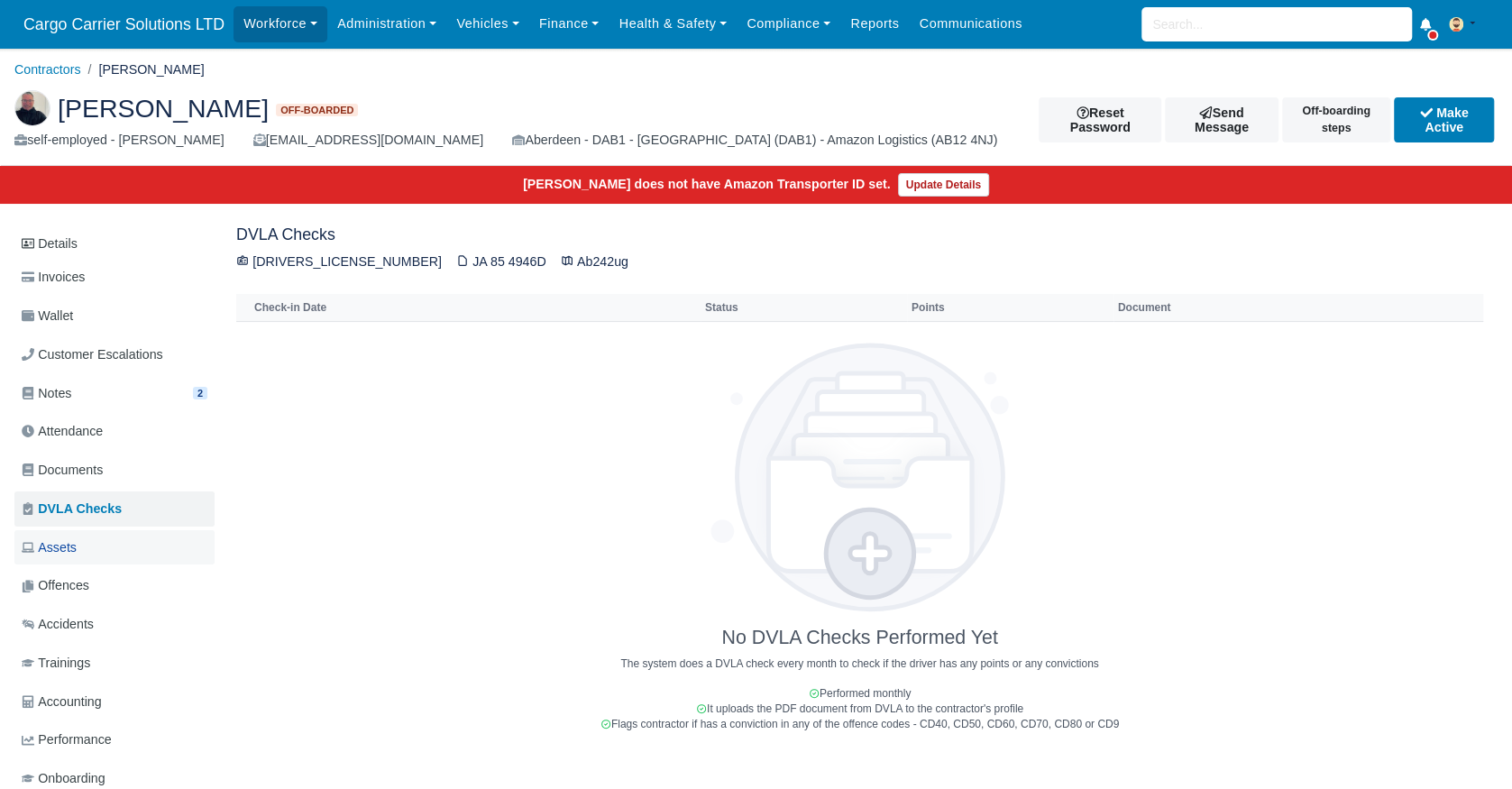
click at [79, 555] on link "Assets" at bounding box center [114, 547] width 200 height 35
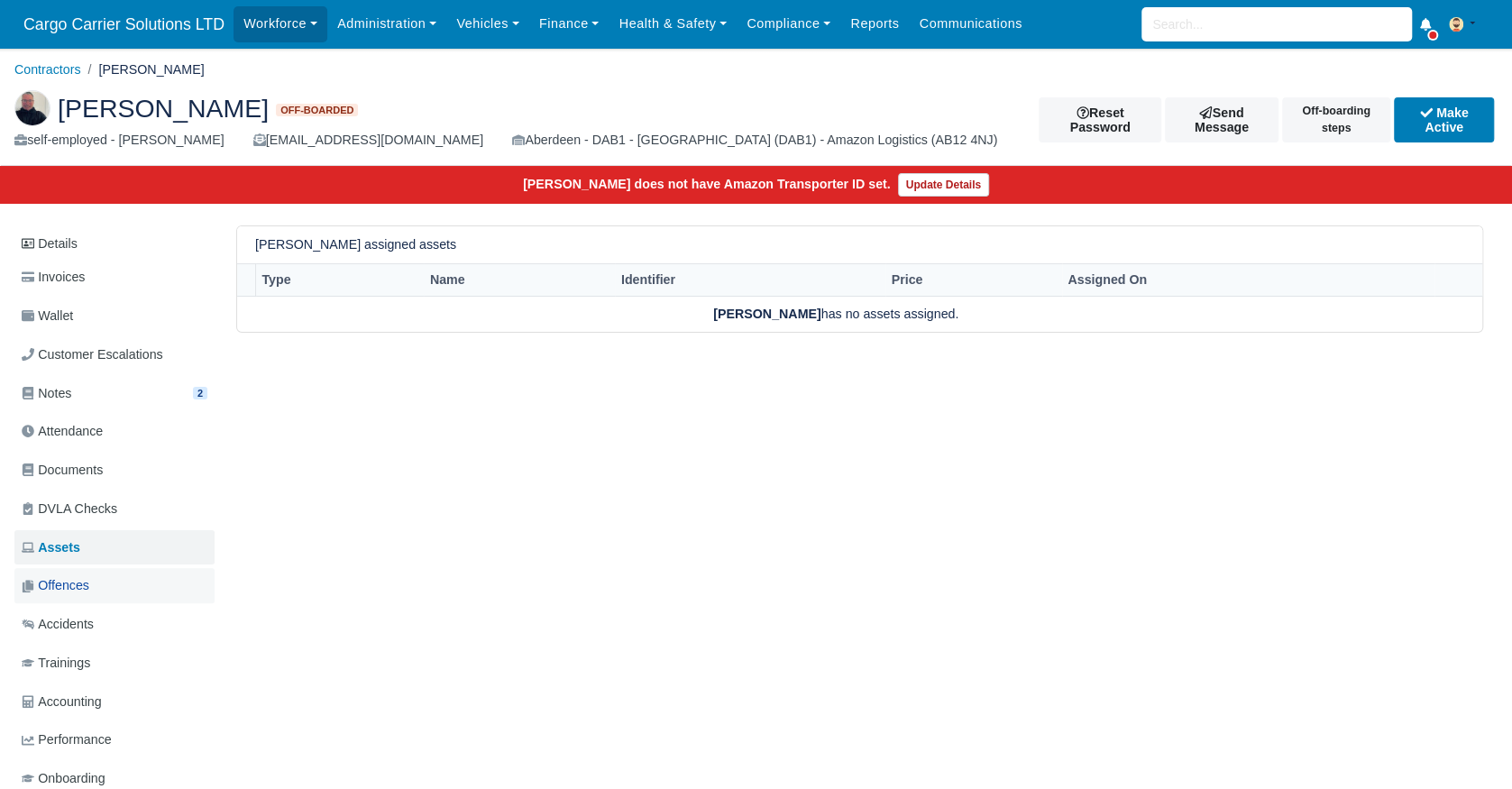
click at [79, 573] on link "Offences" at bounding box center [114, 585] width 200 height 35
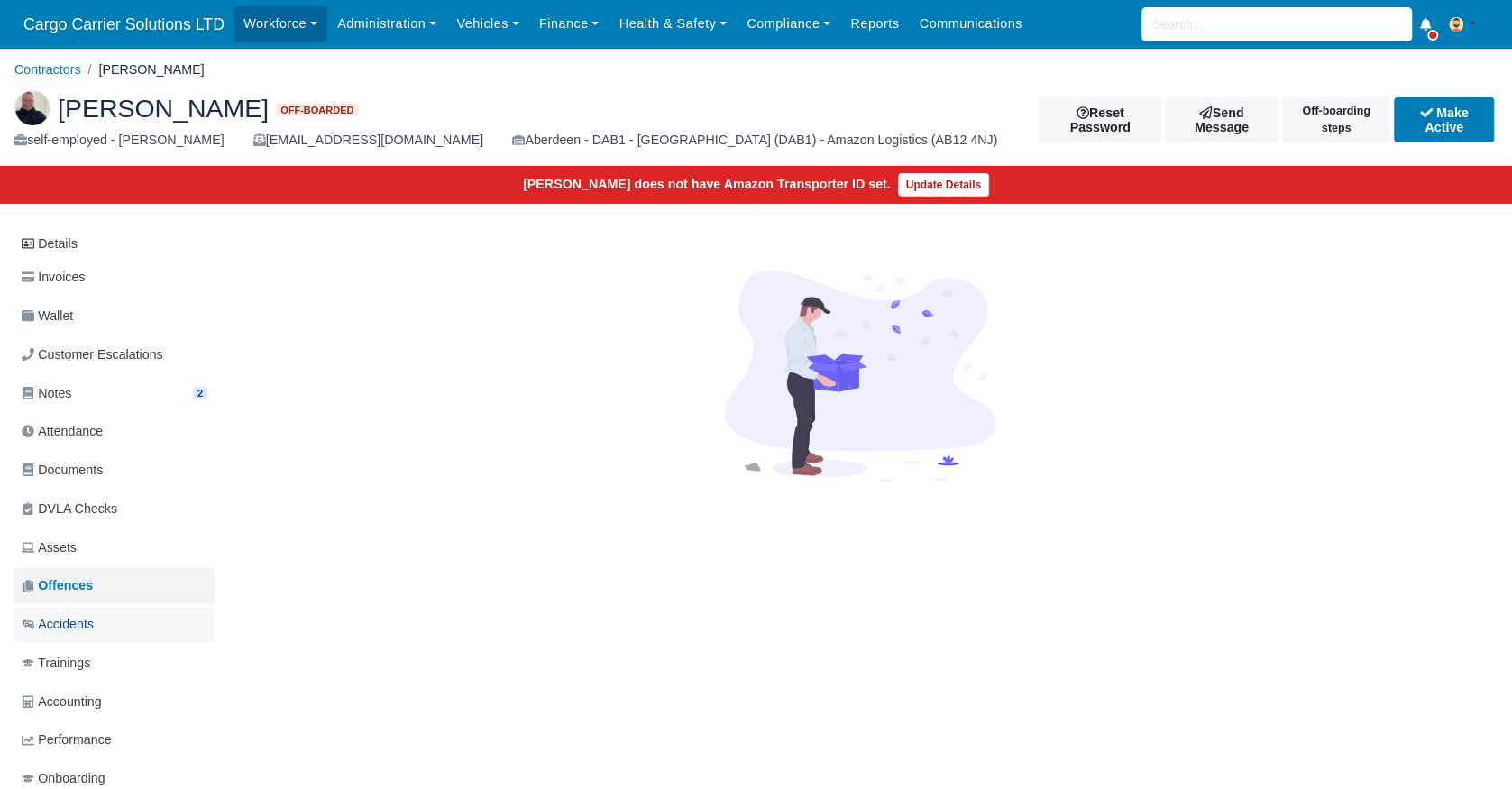
click at [84, 623] on span "Accidents" at bounding box center [58, 624] width 72 height 21
click at [78, 665] on span "Trainings" at bounding box center [56, 663] width 69 height 21
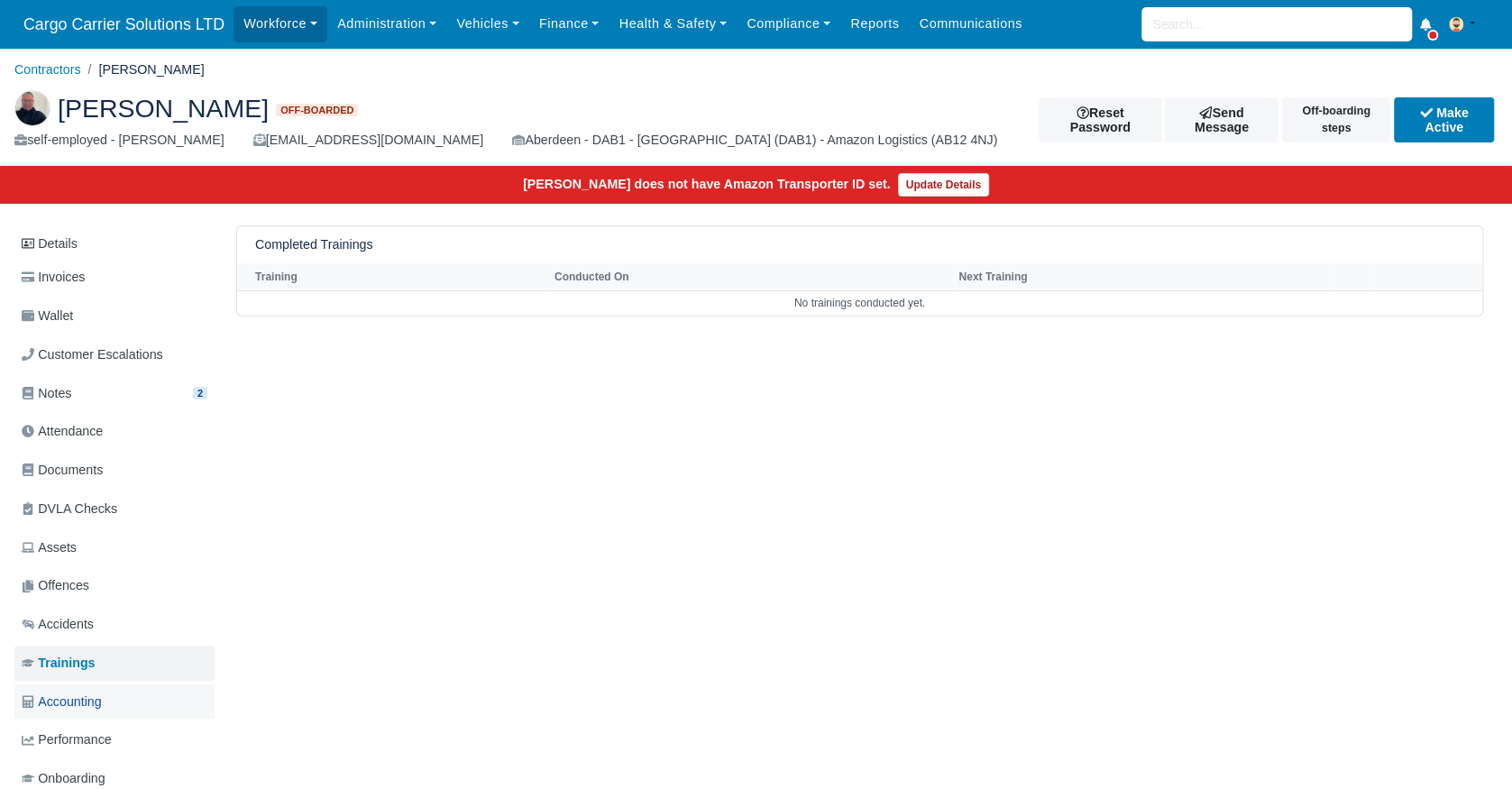
click at [78, 689] on link "Accounting" at bounding box center [114, 701] width 200 height 35
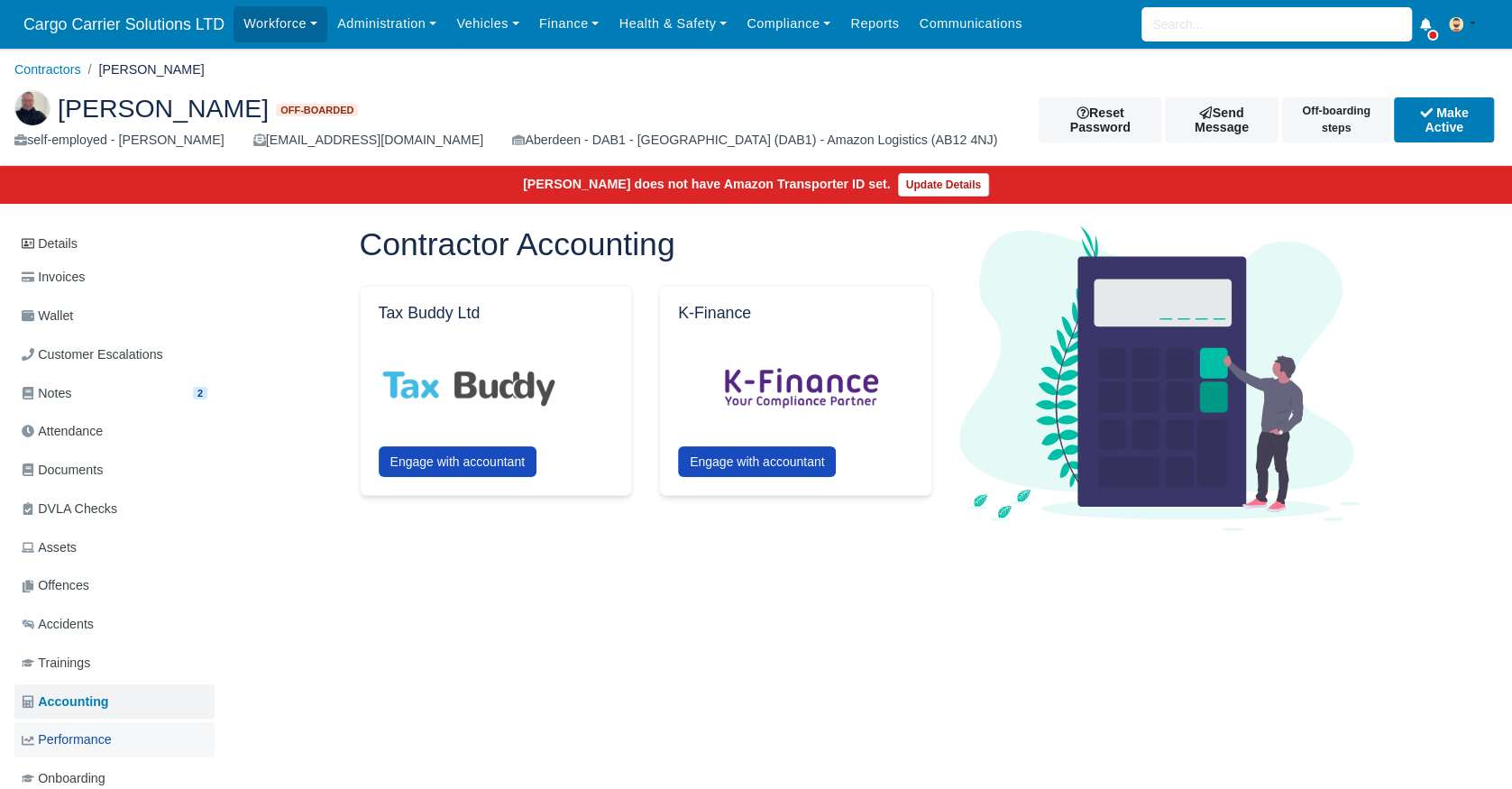
click at [69, 742] on span "Performance" at bounding box center [67, 740] width 90 height 21
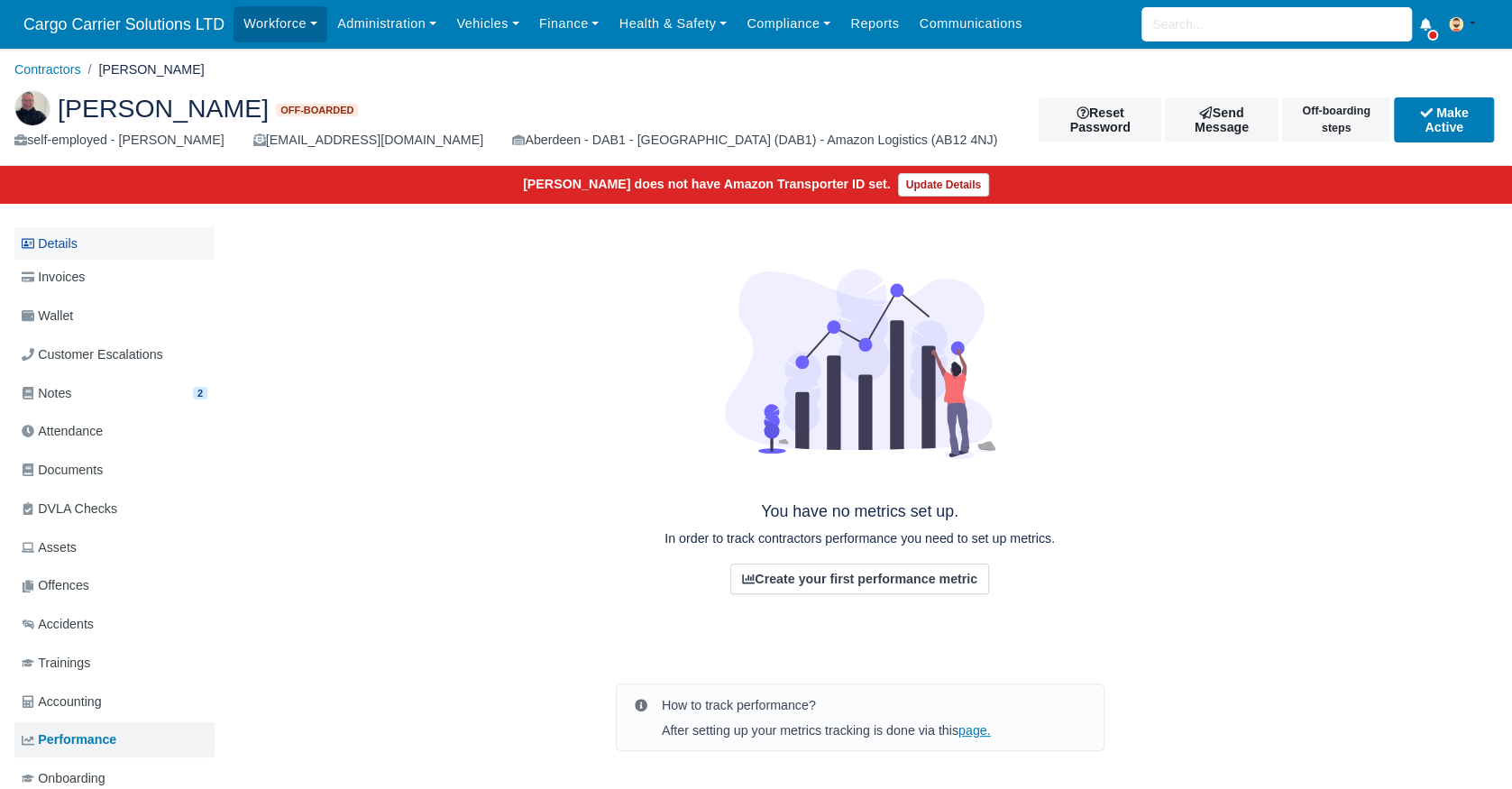
click at [51, 230] on link "Details" at bounding box center [114, 244] width 200 height 33
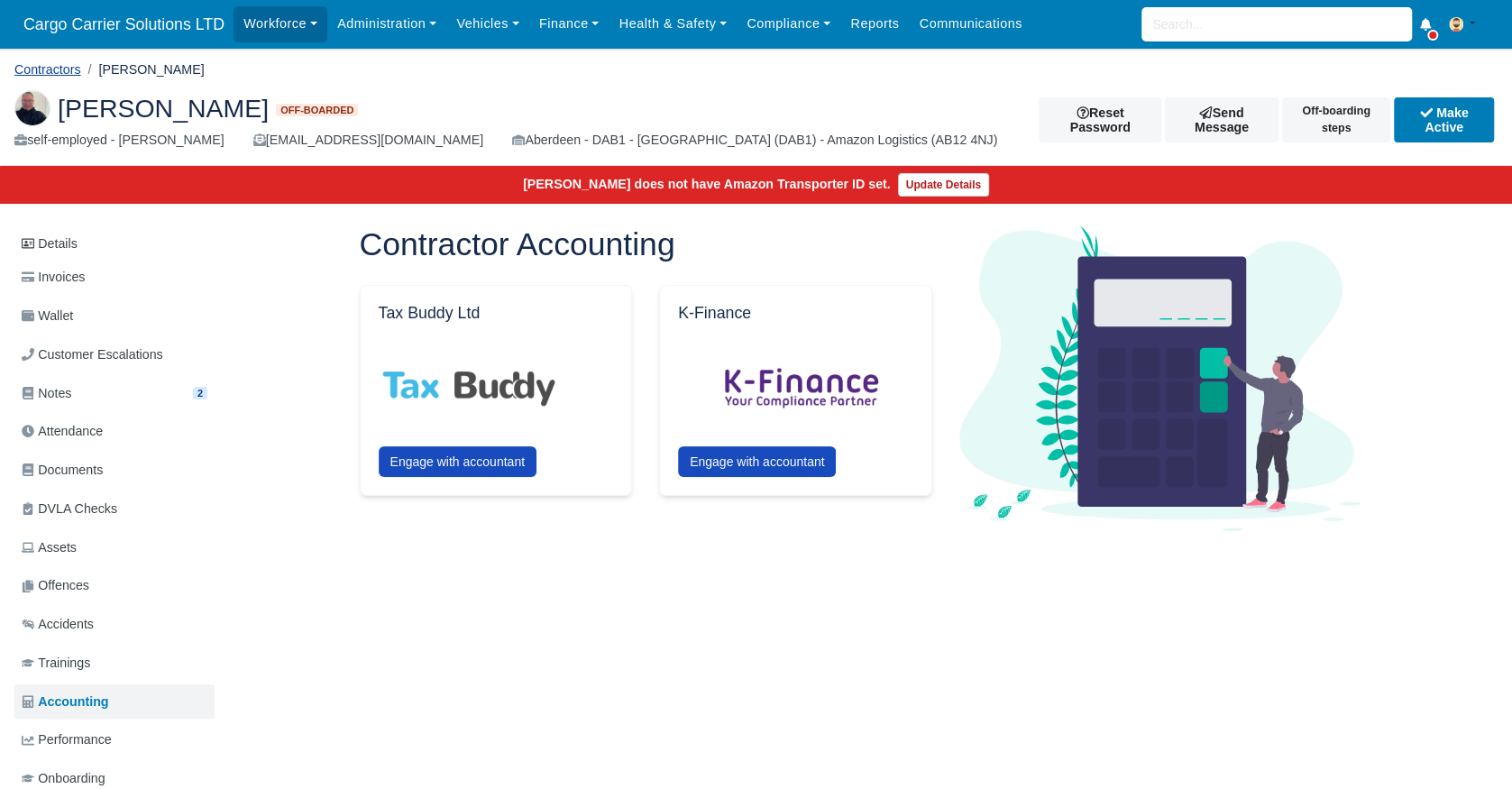
click at [72, 73] on link "Contractors" at bounding box center [47, 69] width 67 height 14
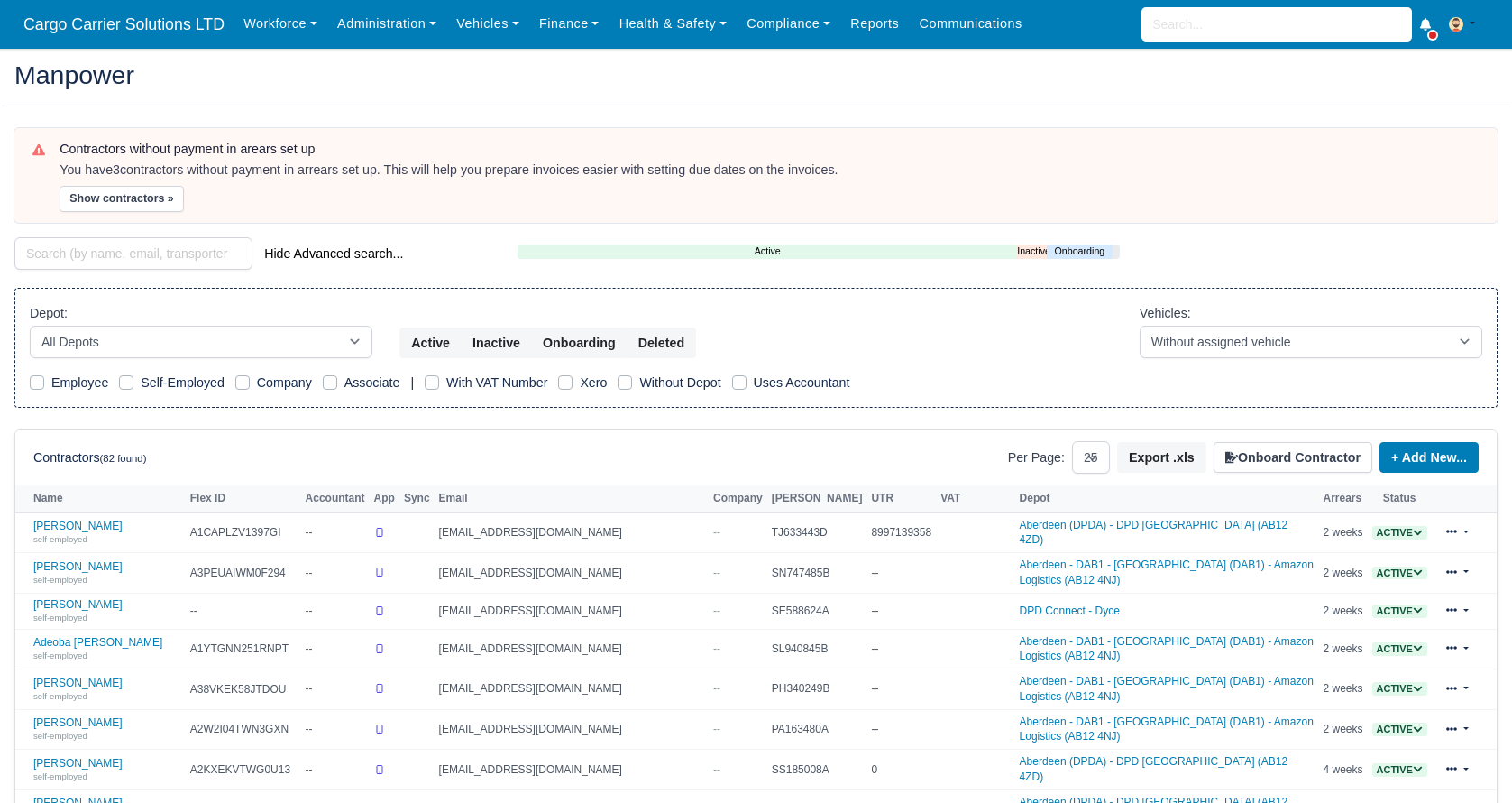
select select "25"
click at [110, 250] on input "search" at bounding box center [133, 254] width 238 height 33
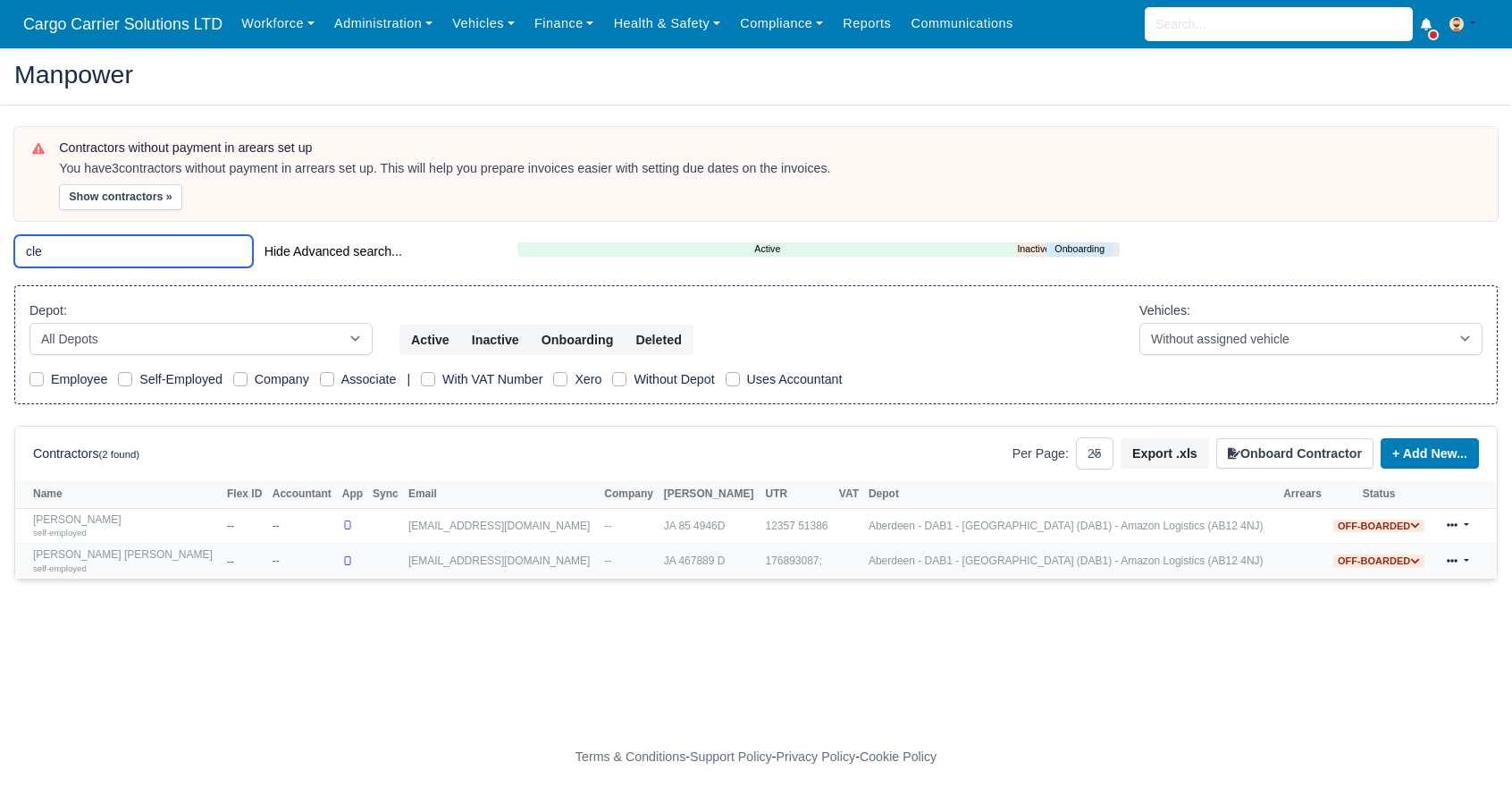
type input "cle"
click at [111, 561] on div "self-employed" at bounding box center [125, 567] width 185 height 13
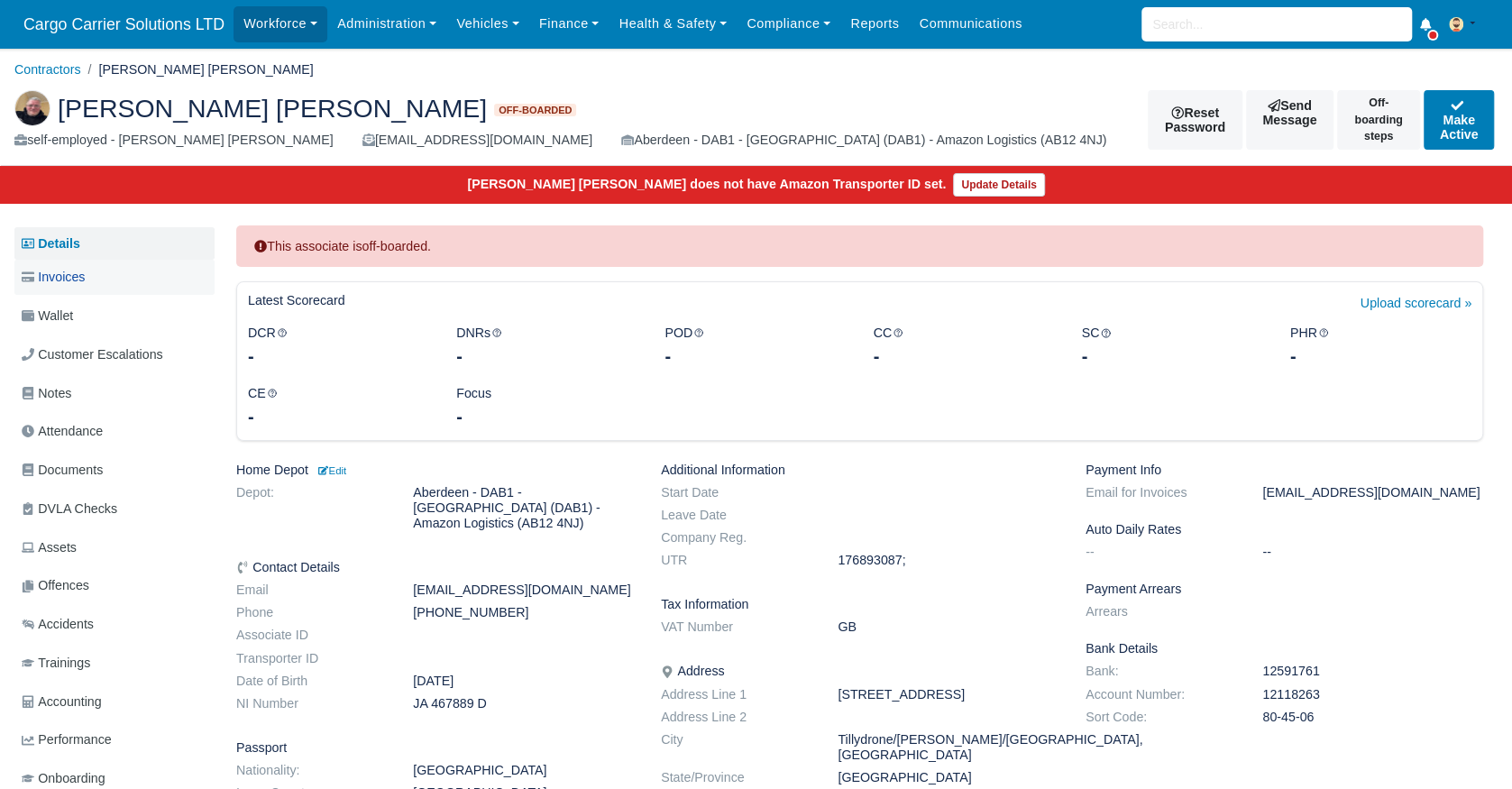
click at [63, 280] on span "Invoices" at bounding box center [53, 277] width 63 height 21
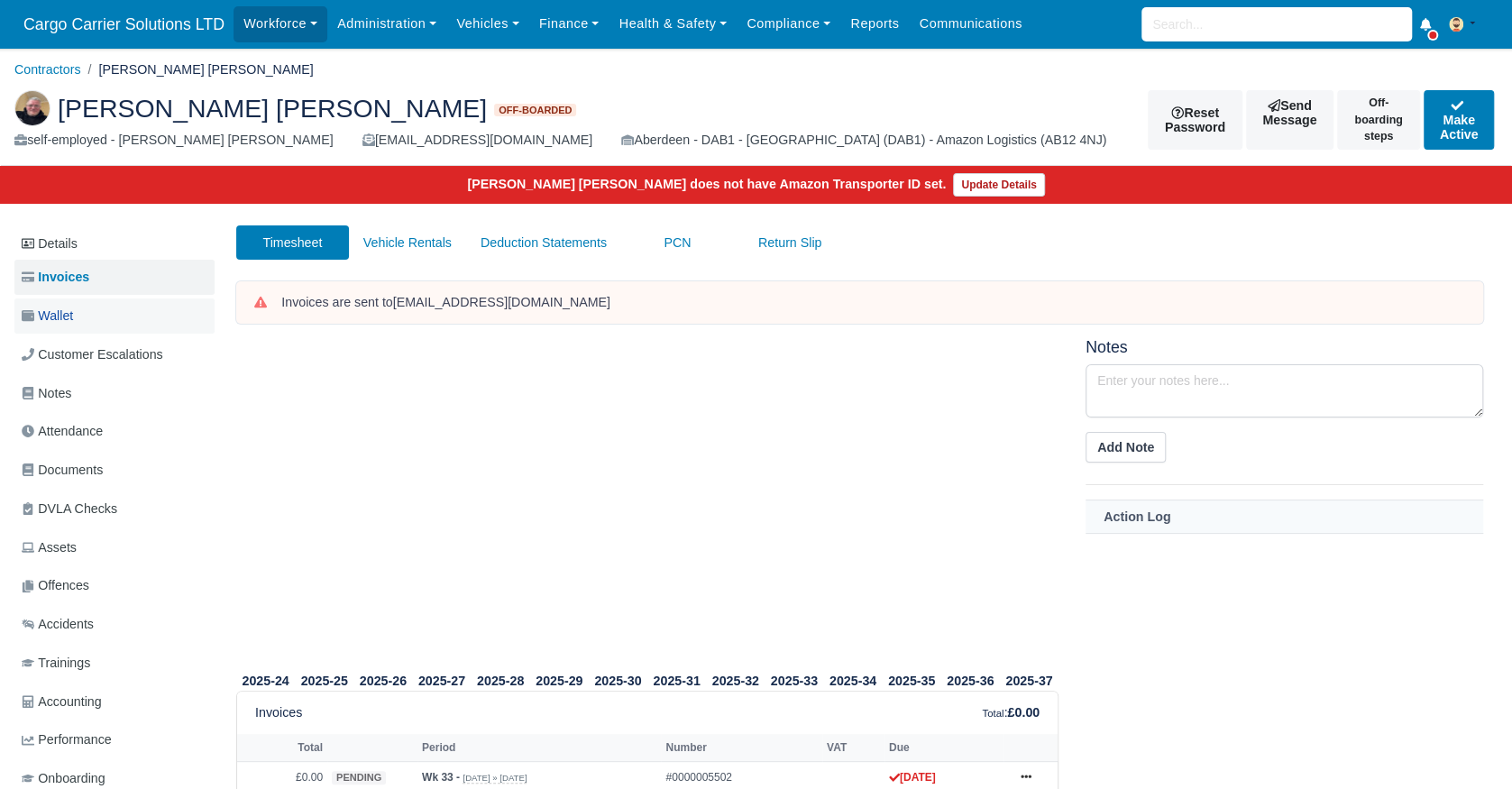
click at [72, 321] on span "Wallet" at bounding box center [47, 316] width 51 height 21
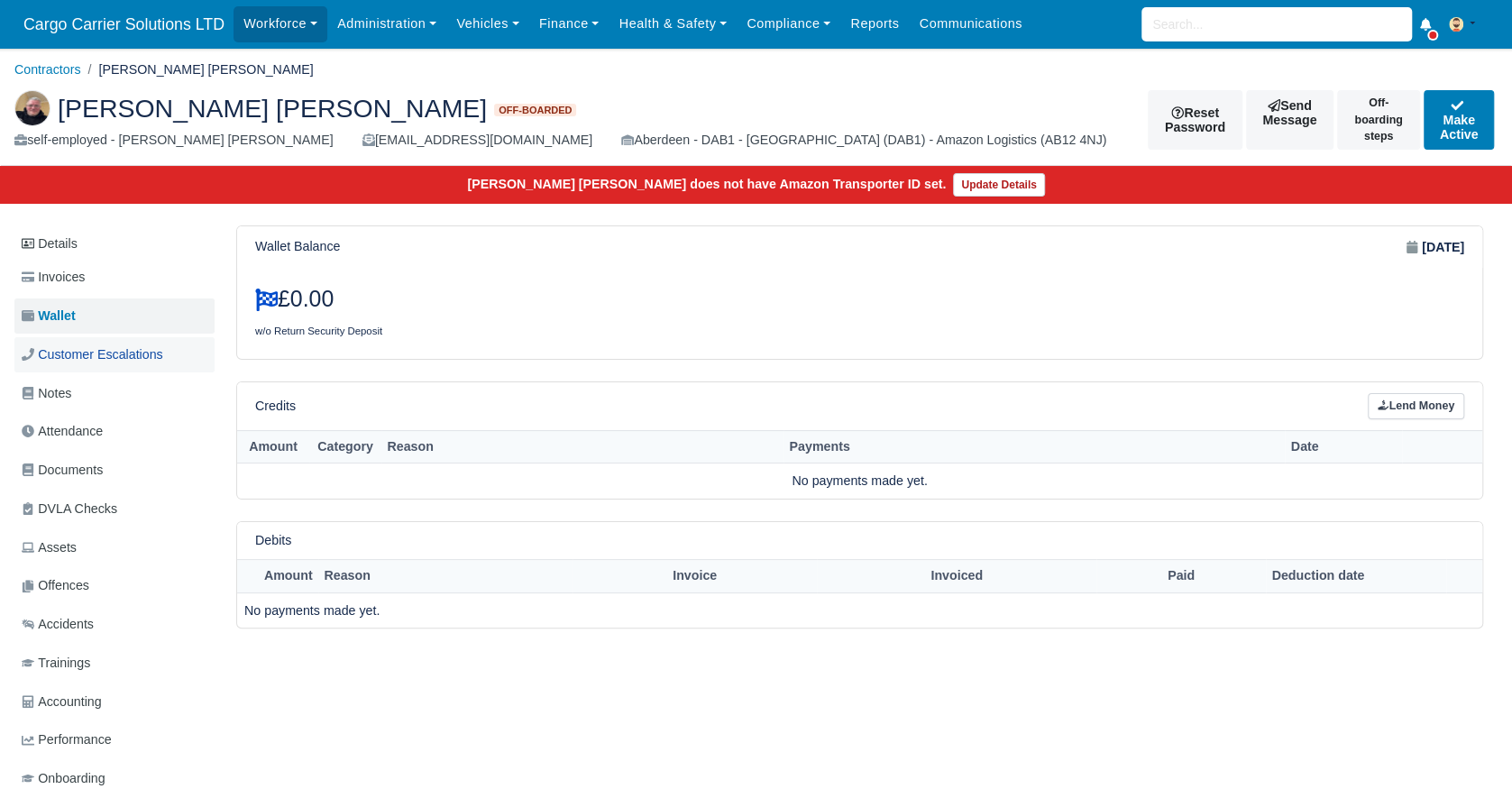
click at [72, 345] on span "Customer Escalations" at bounding box center [93, 355] width 142 height 21
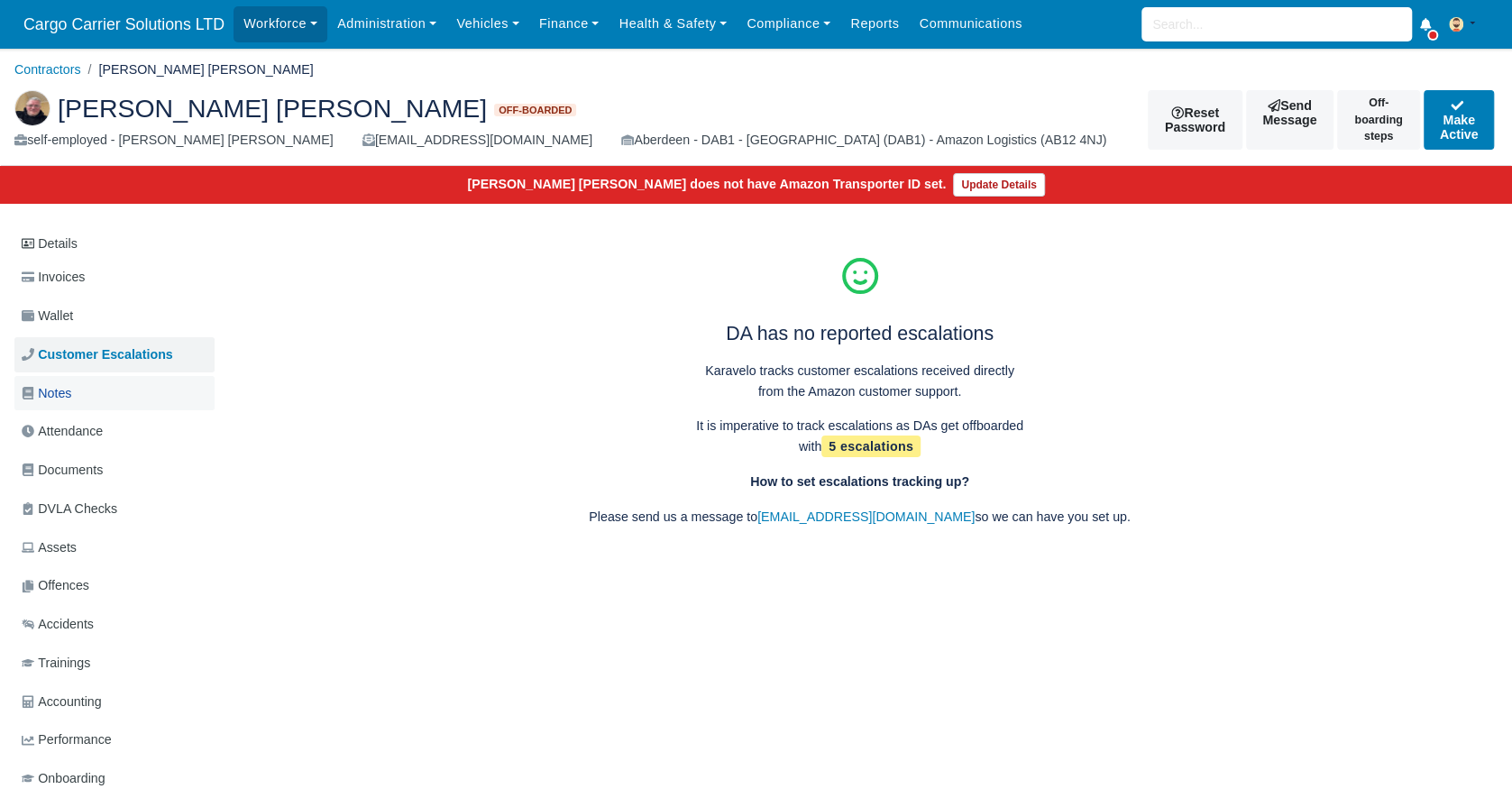
click at [61, 399] on span "Notes" at bounding box center [47, 394] width 50 height 21
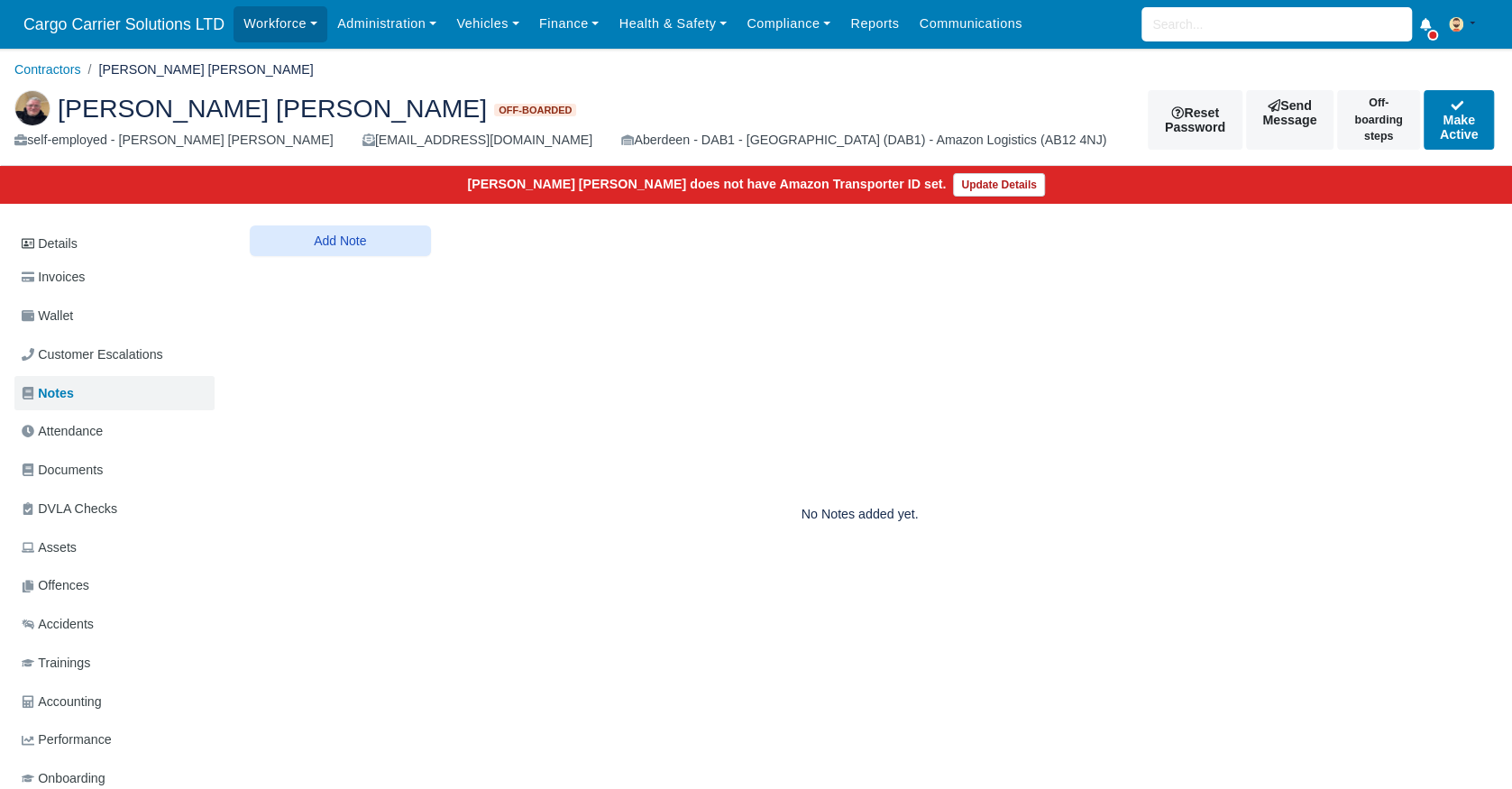
click at [62, 432] on span "Attendance" at bounding box center [62, 431] width 81 height 21
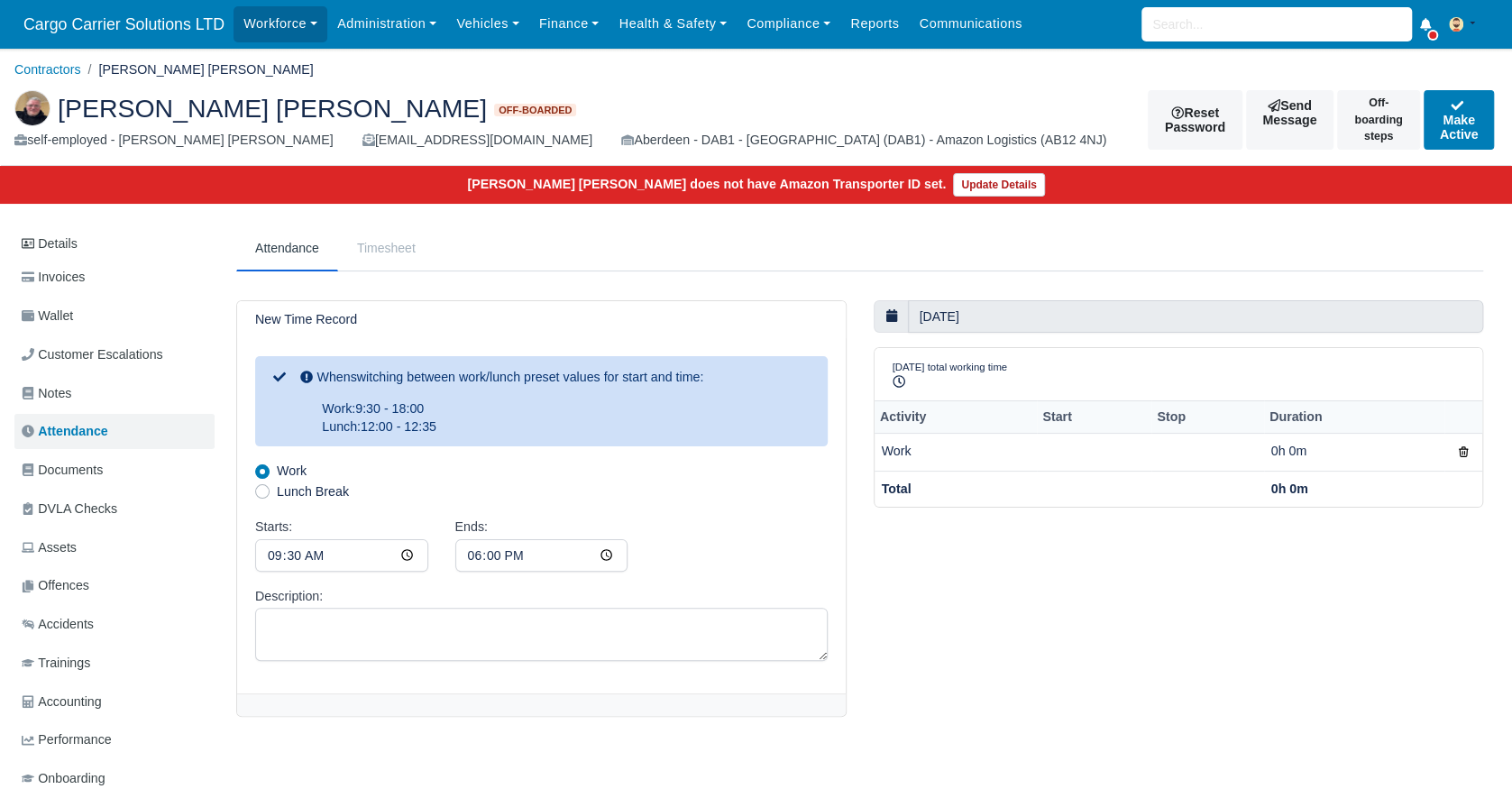
click at [377, 246] on link "Timesheet" at bounding box center [386, 248] width 97 height 45
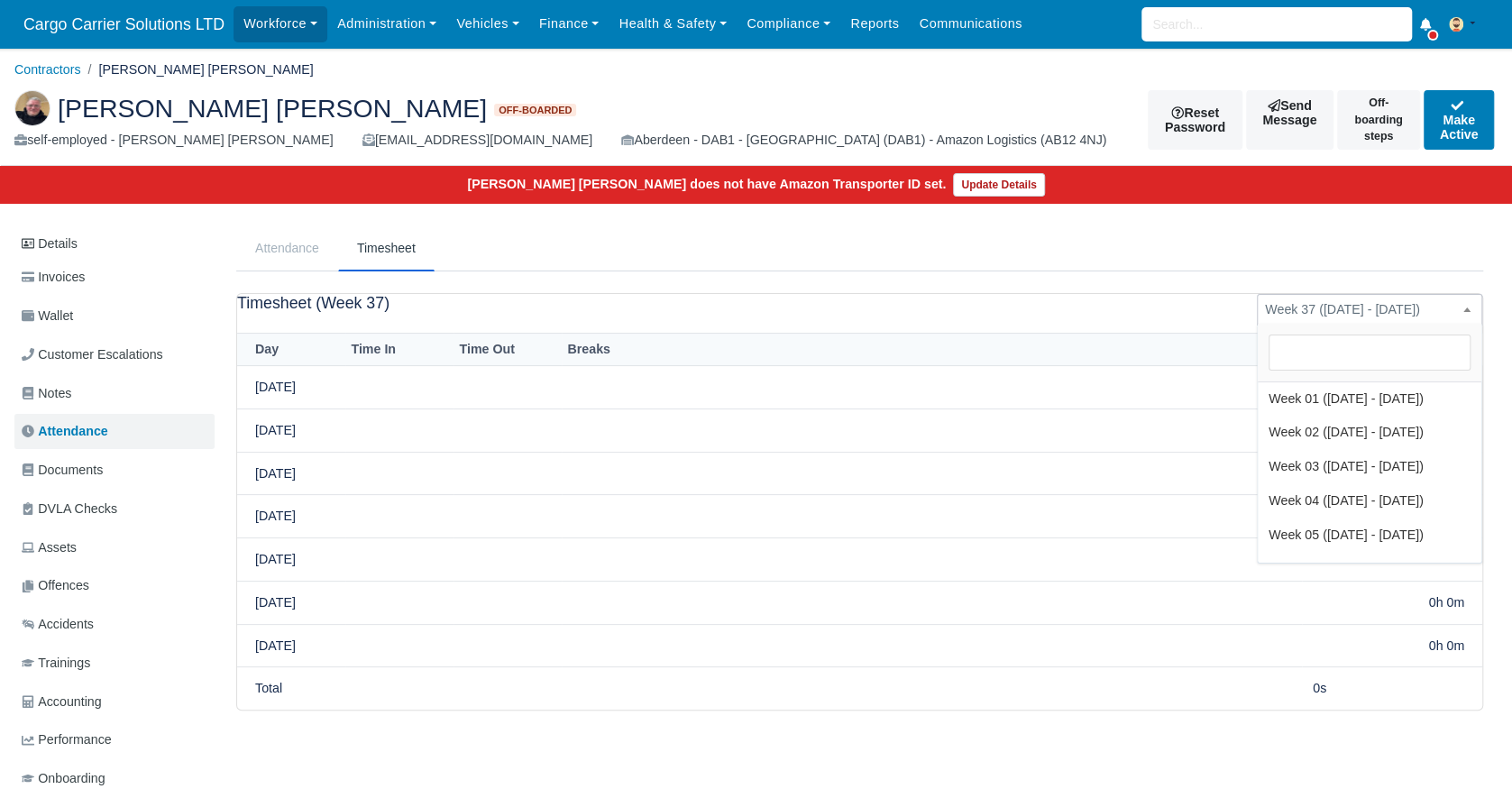
click at [1353, 308] on span "Week 37 (14 September - 13 September)" at bounding box center [1370, 310] width 224 height 23
select select "01"
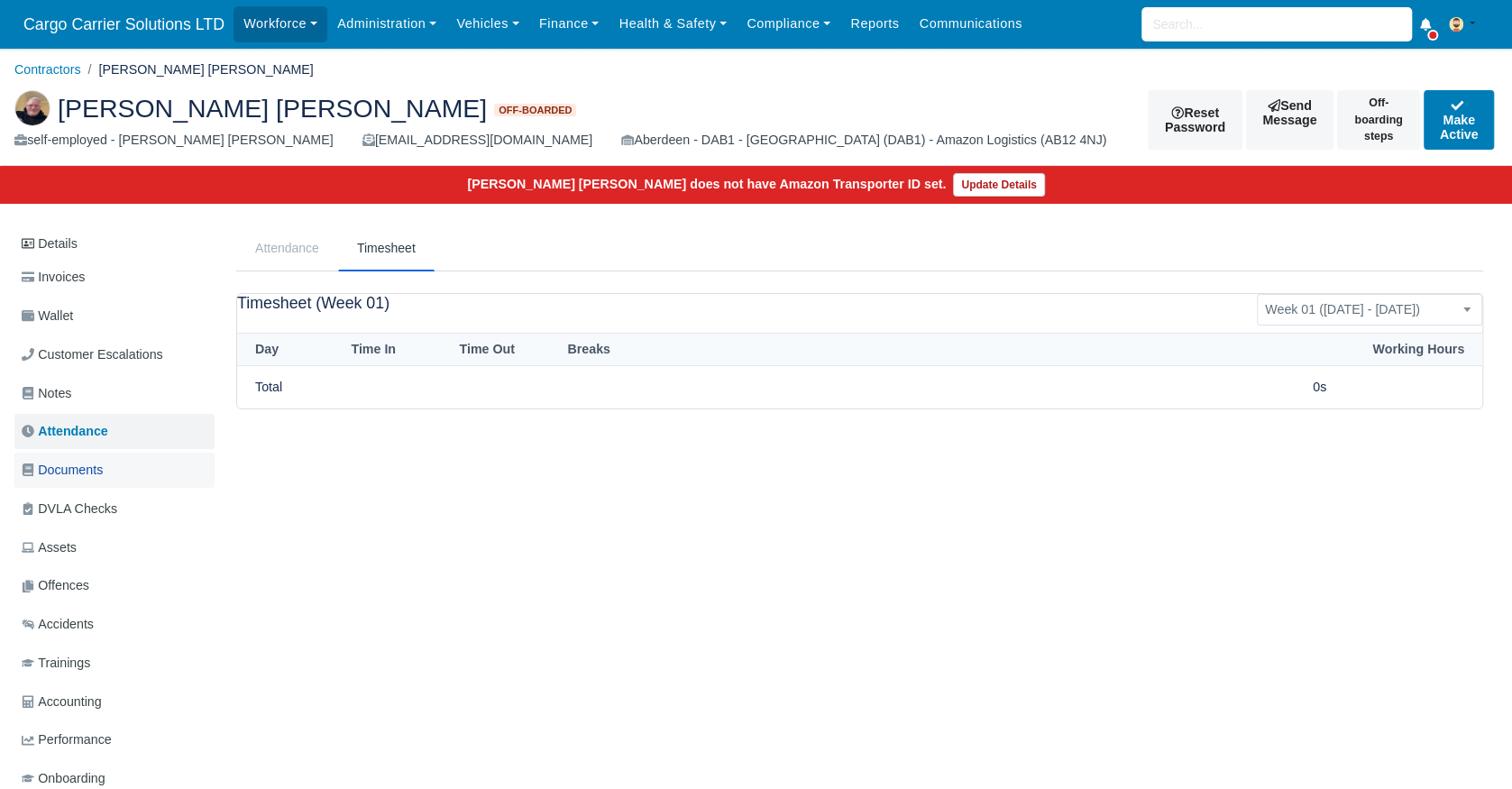
click at [69, 472] on span "Documents" at bounding box center [62, 470] width 81 height 21
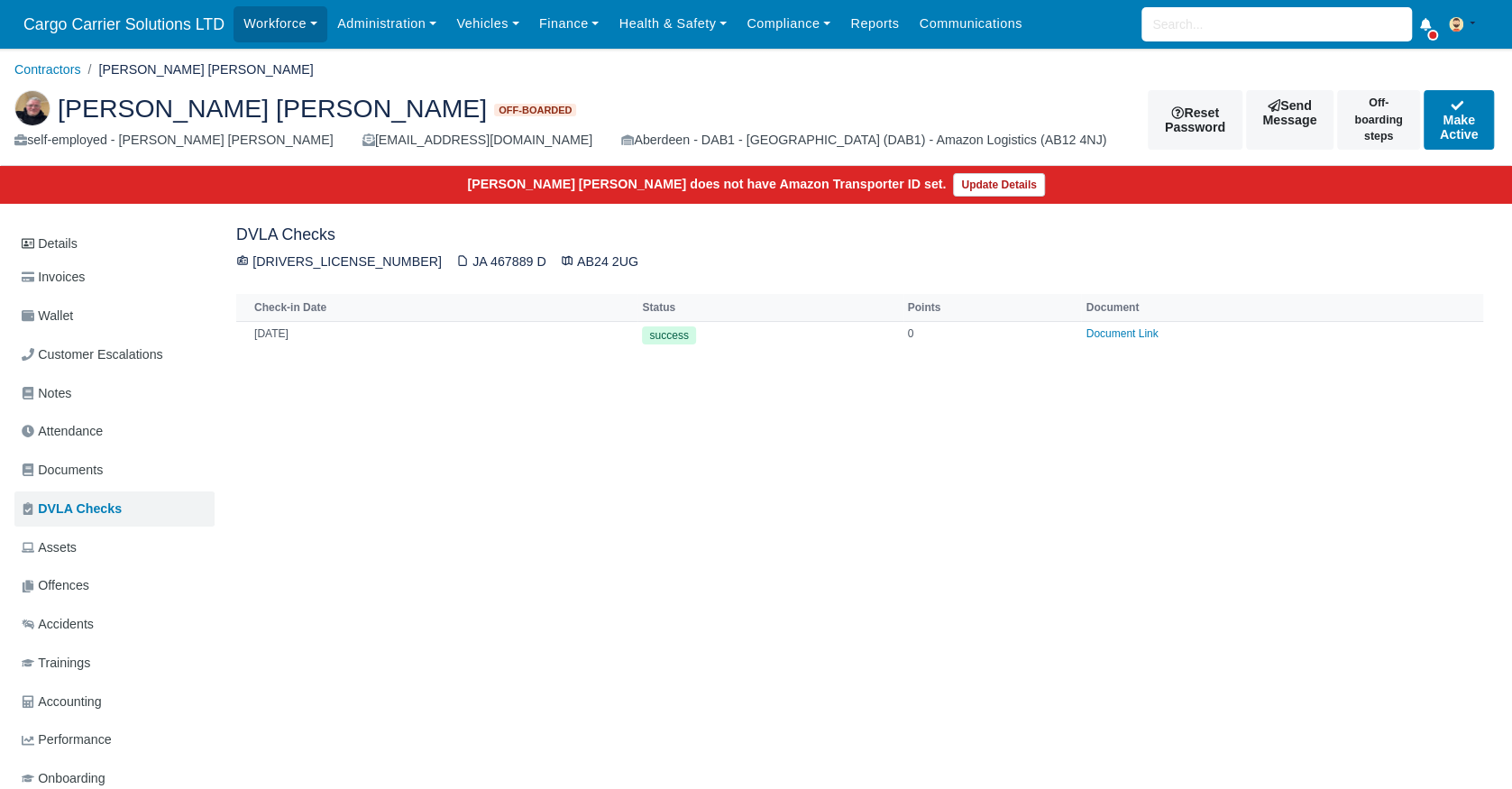
click at [67, 543] on span "Assets" at bounding box center [49, 547] width 55 height 21
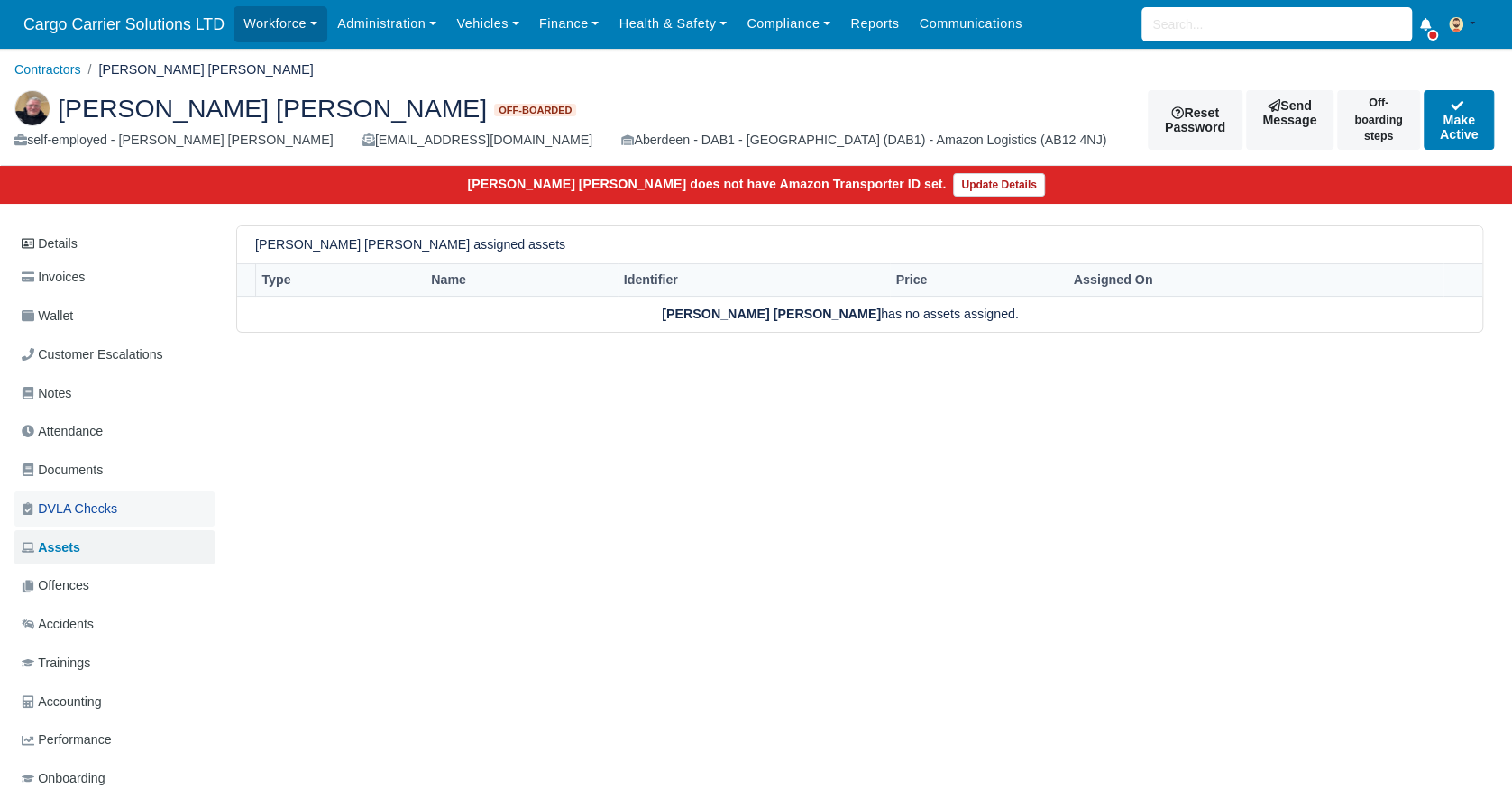
click at [67, 505] on span "DVLA Checks" at bounding box center [70, 508] width 96 height 21
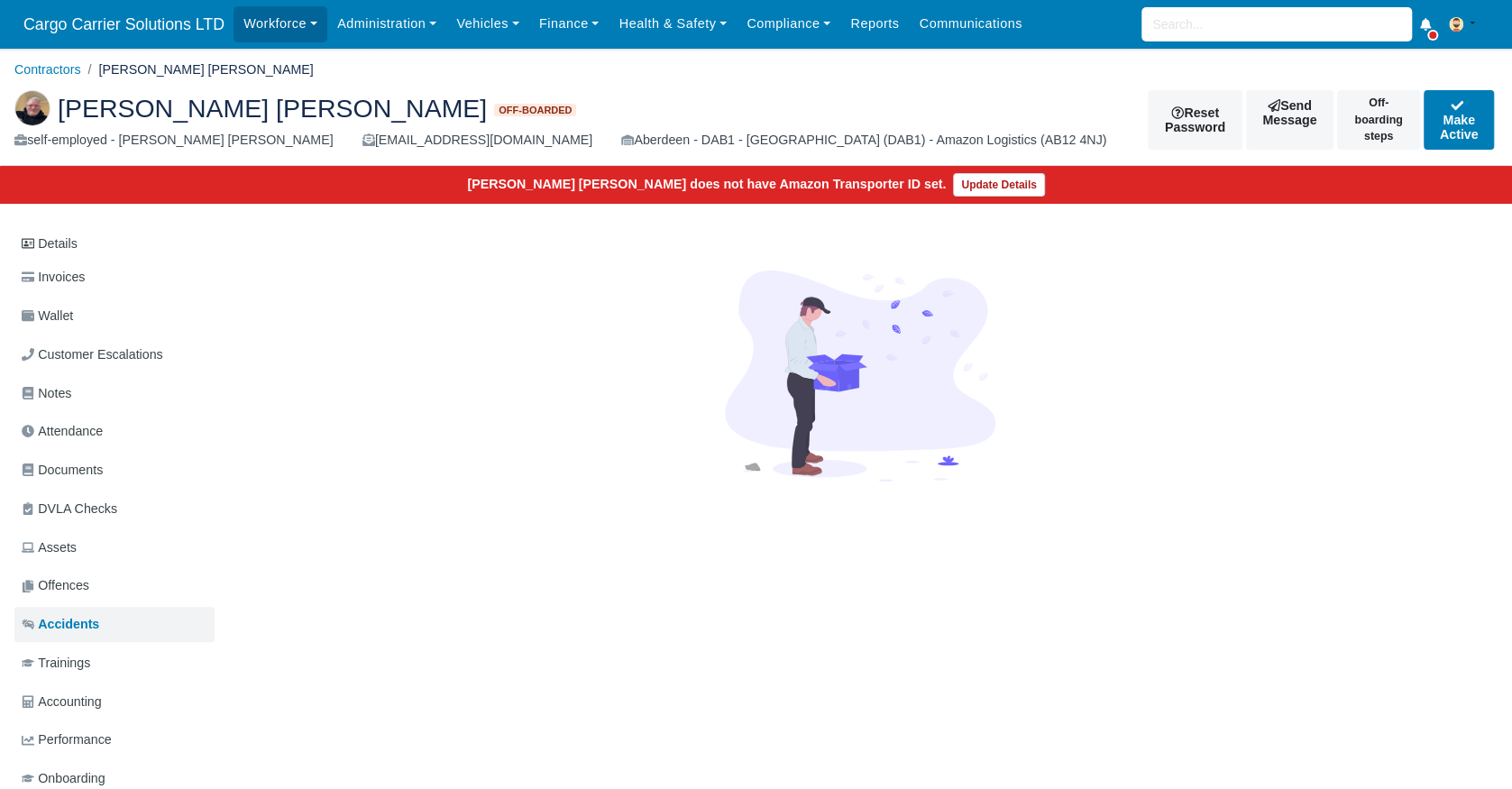
click at [74, 672] on span "Trainings" at bounding box center [56, 663] width 69 height 21
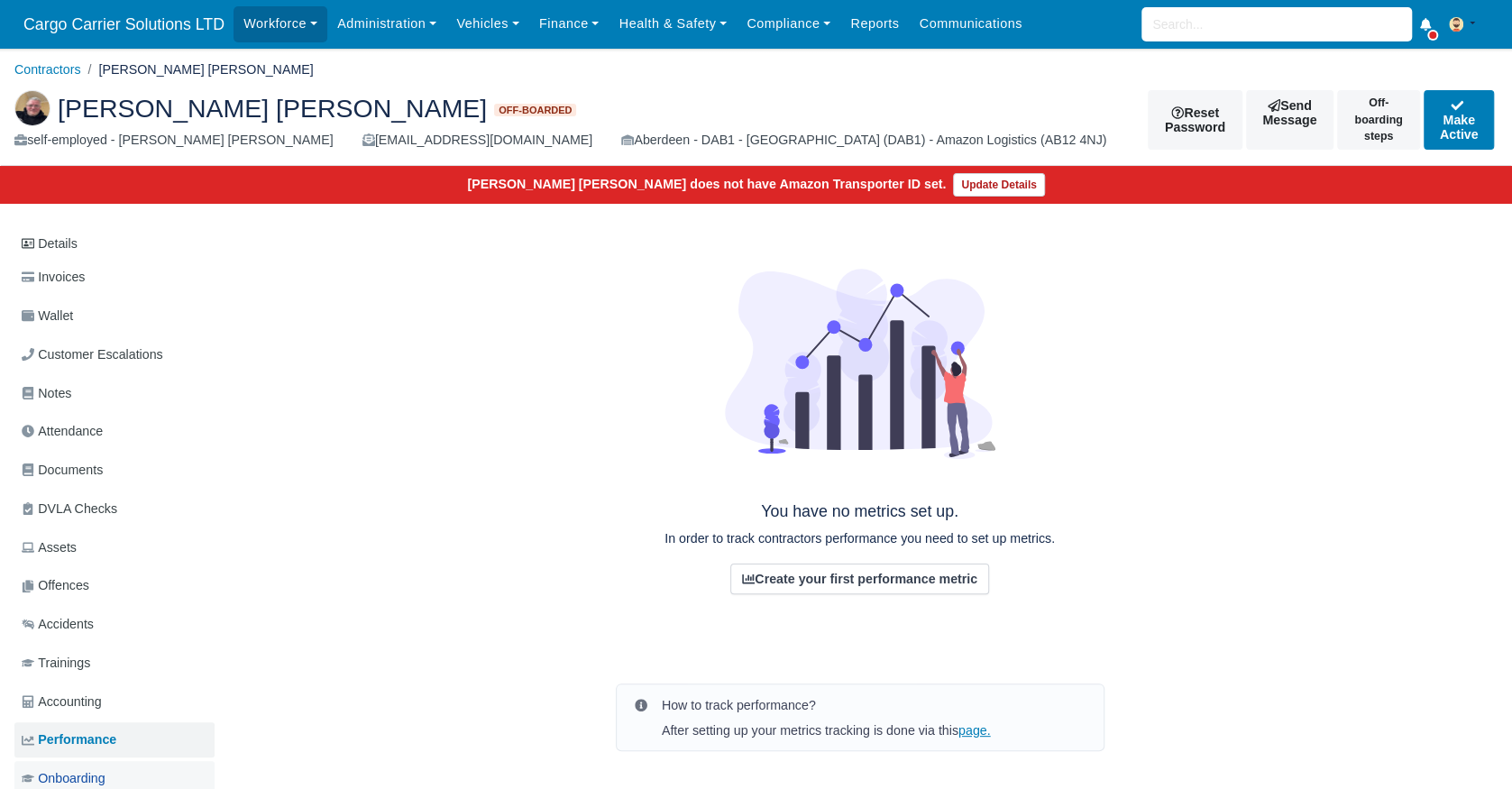
click at [83, 775] on span "Onboarding" at bounding box center [64, 778] width 84 height 21
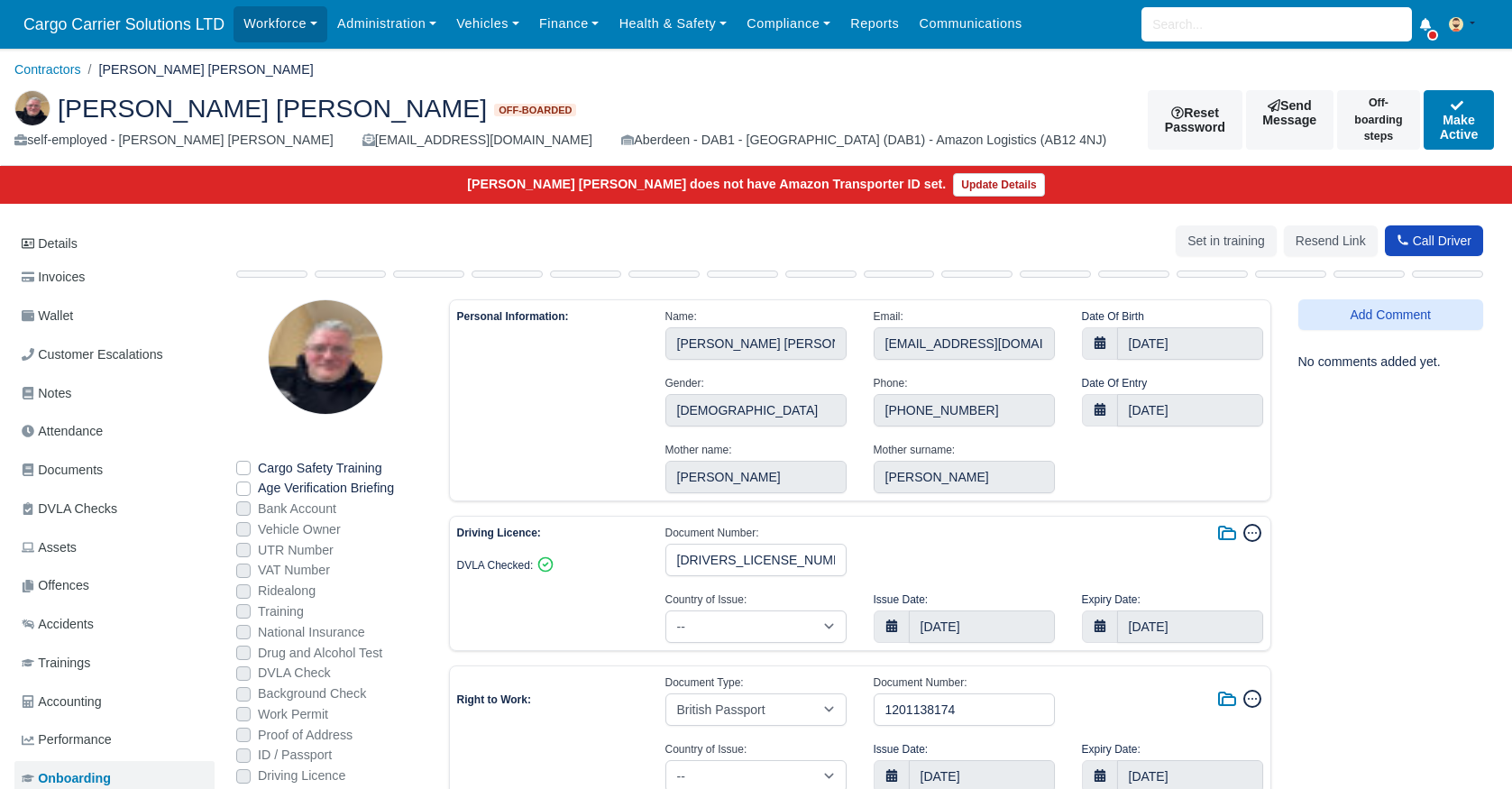
select select "United Kingdom"
select select "british-passport"
select select "United Kingdom"
click at [58, 248] on link "Details" at bounding box center [114, 244] width 200 height 33
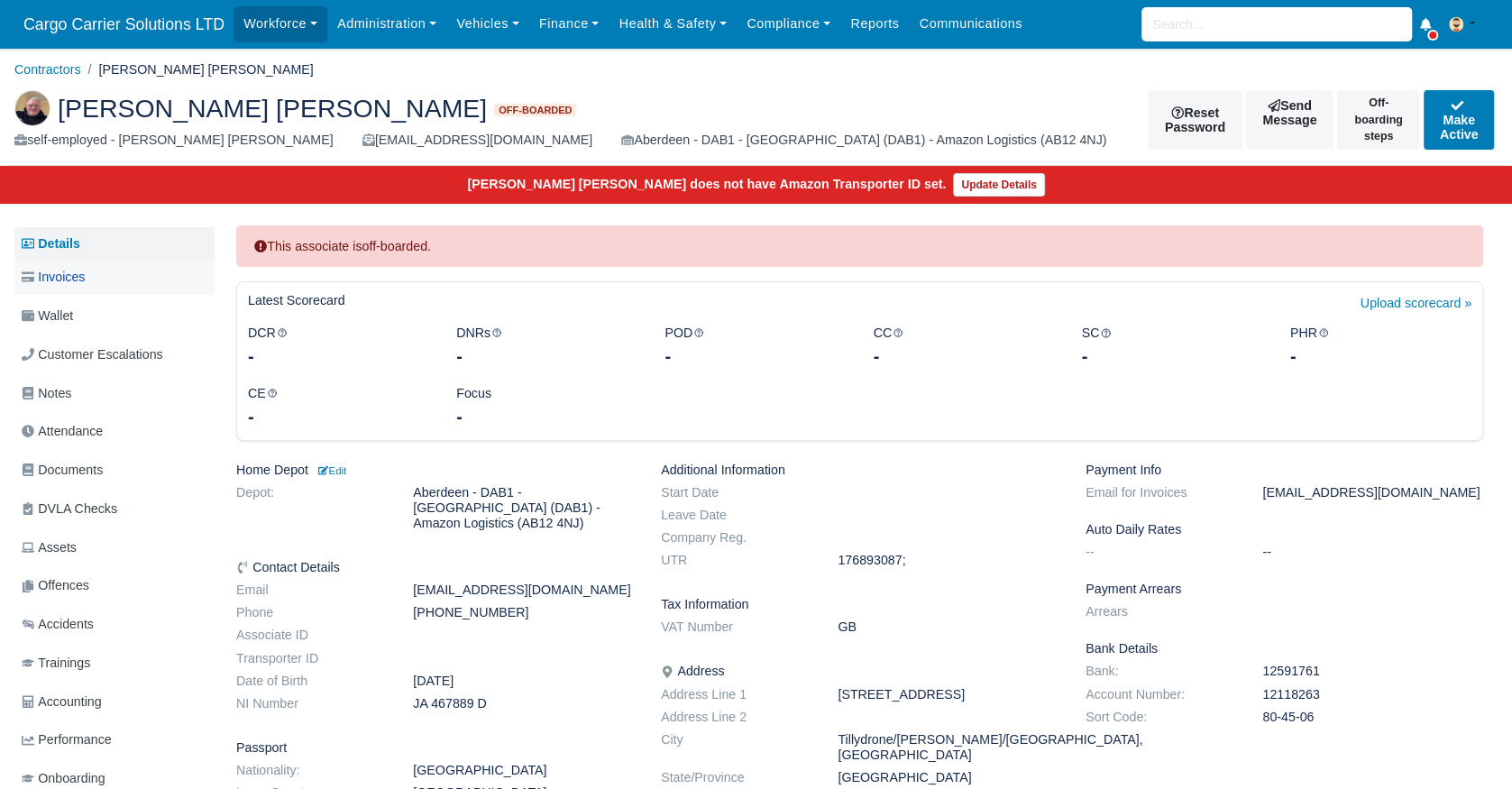
click at [51, 283] on span "Invoices" at bounding box center [53, 277] width 63 height 21
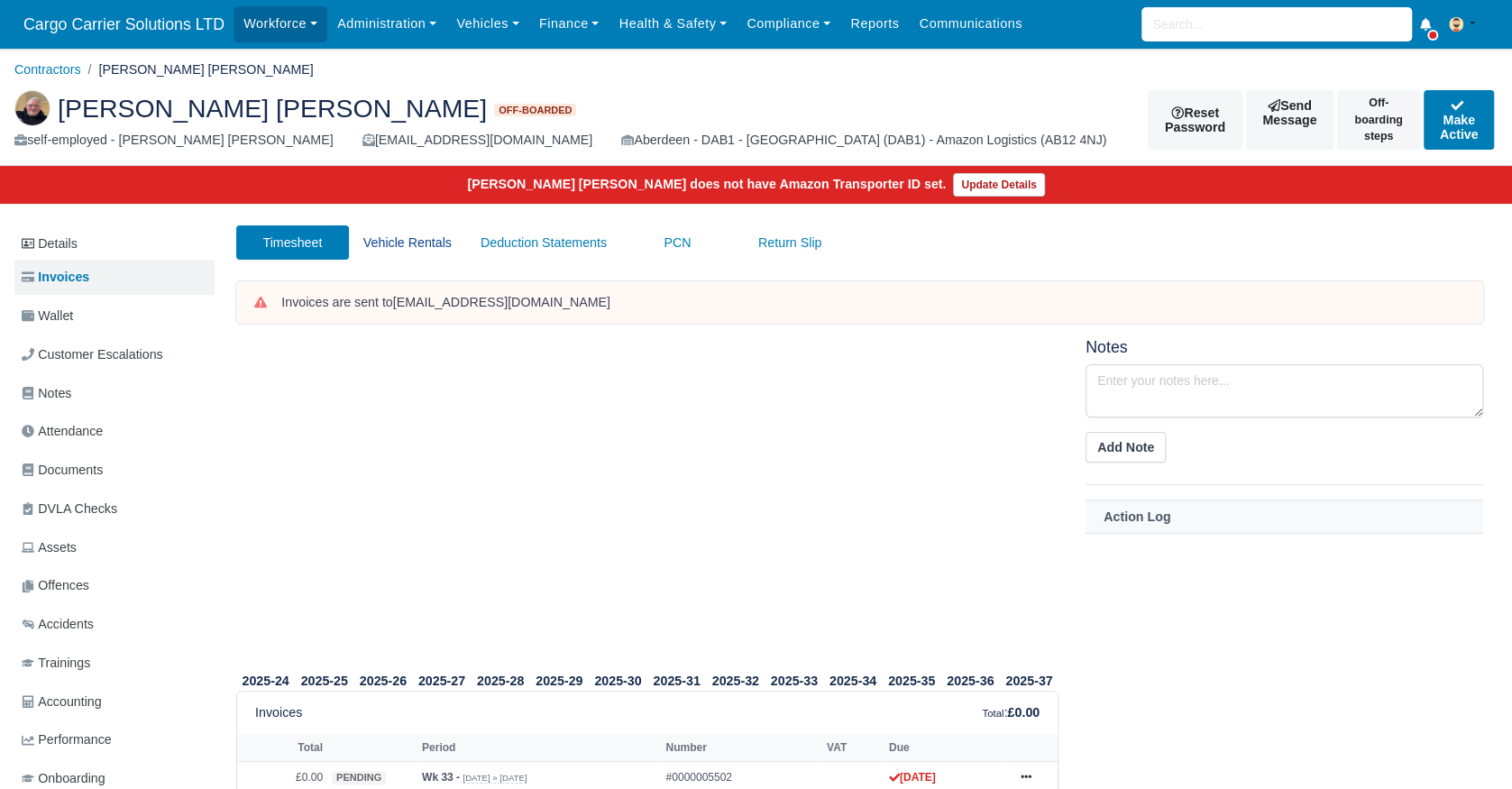
click at [378, 250] on link "Vehicle Rentals" at bounding box center [406, 243] width 117 height 35
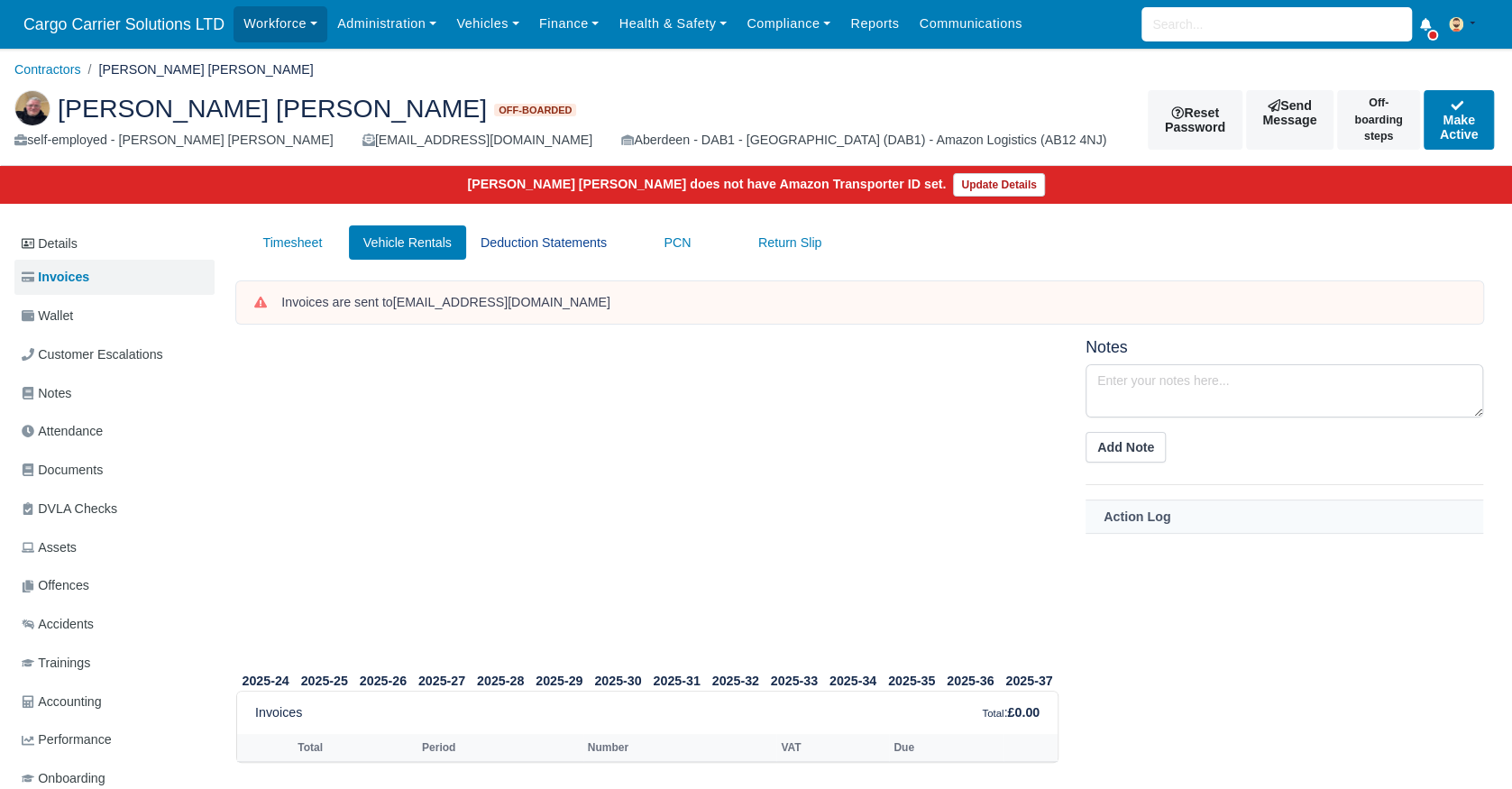
click at [554, 232] on link "Deduction Statements" at bounding box center [543, 243] width 155 height 35
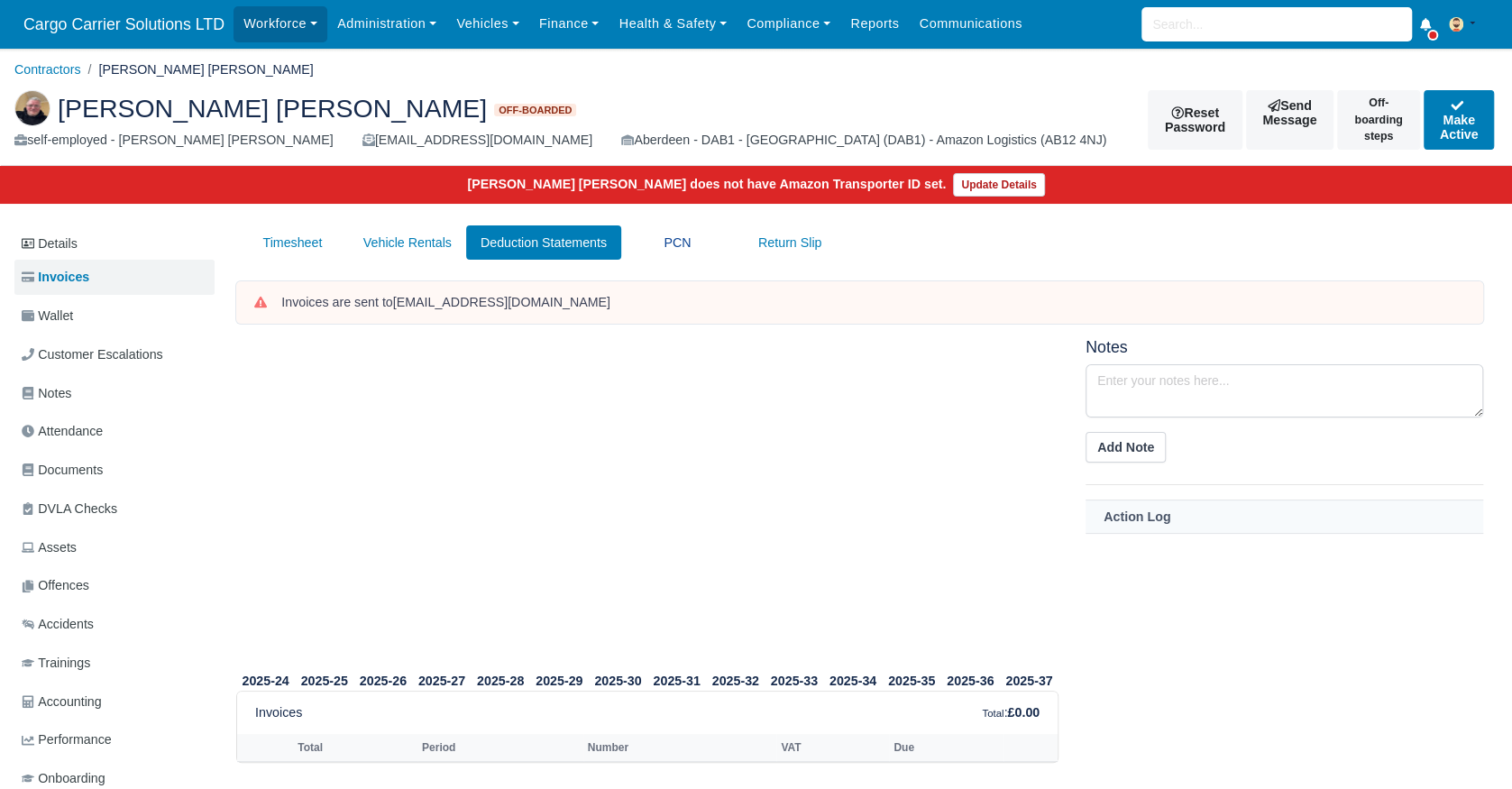
click at [665, 241] on link "PCN" at bounding box center [677, 243] width 113 height 35
click at [770, 241] on link "Return Slip" at bounding box center [790, 243] width 113 height 35
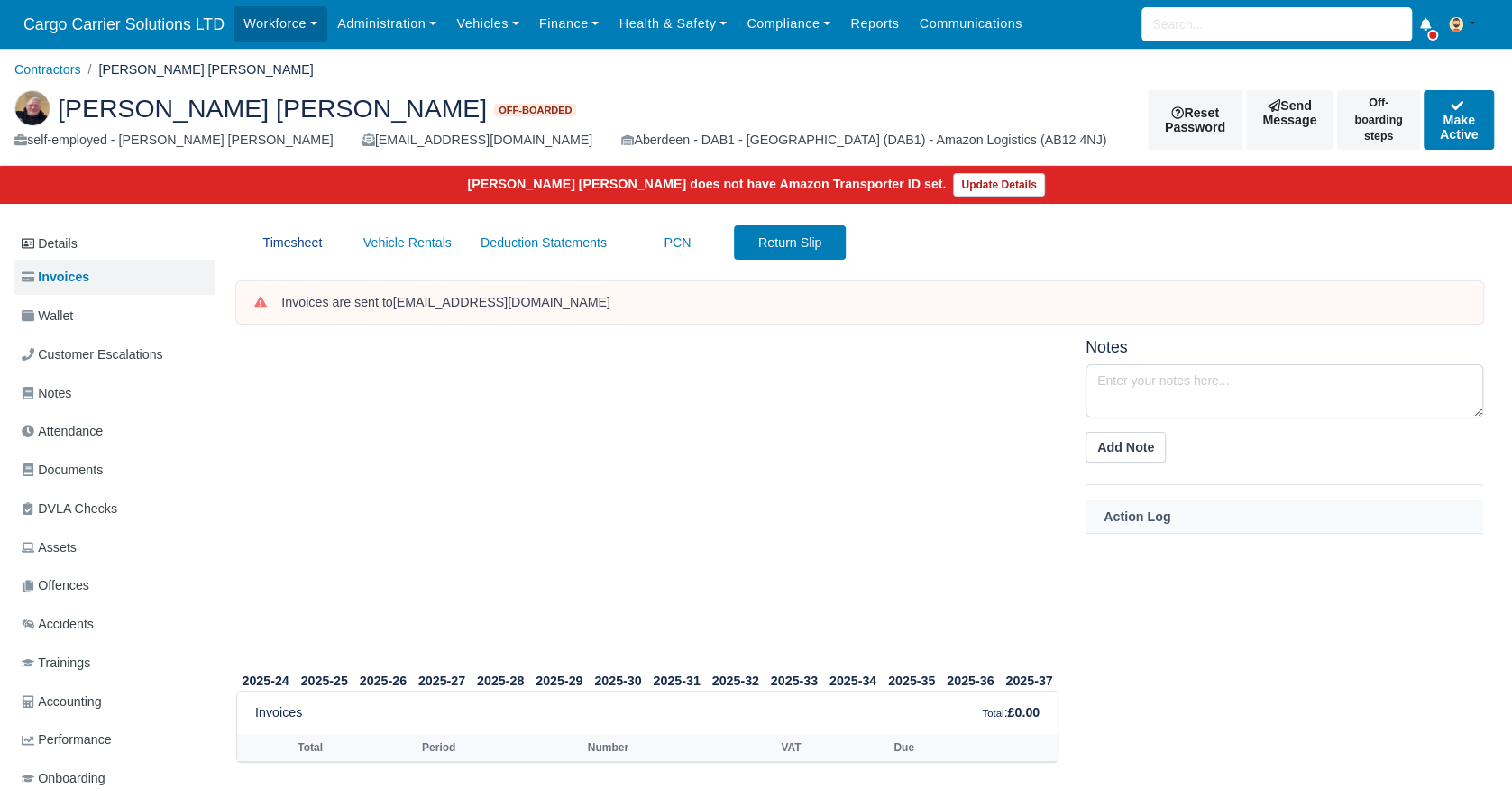
click at [285, 243] on link "Timesheet" at bounding box center [293, 243] width 113 height 35
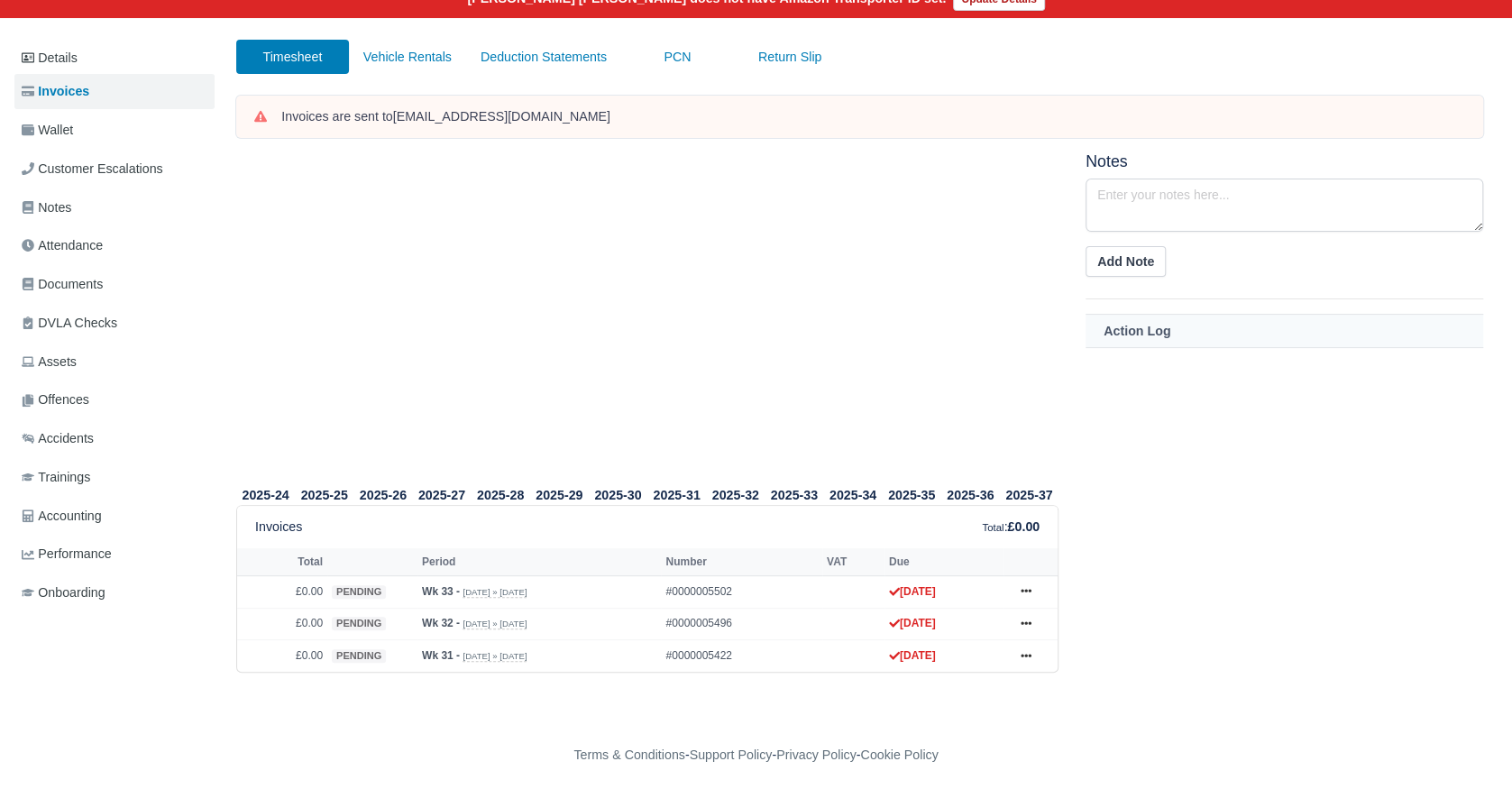
scroll to position [187, 0]
click at [467, 586] on small "[DATE] » [DATE]" at bounding box center [494, 591] width 64 height 11
click at [1028, 581] on link at bounding box center [1026, 591] width 27 height 23
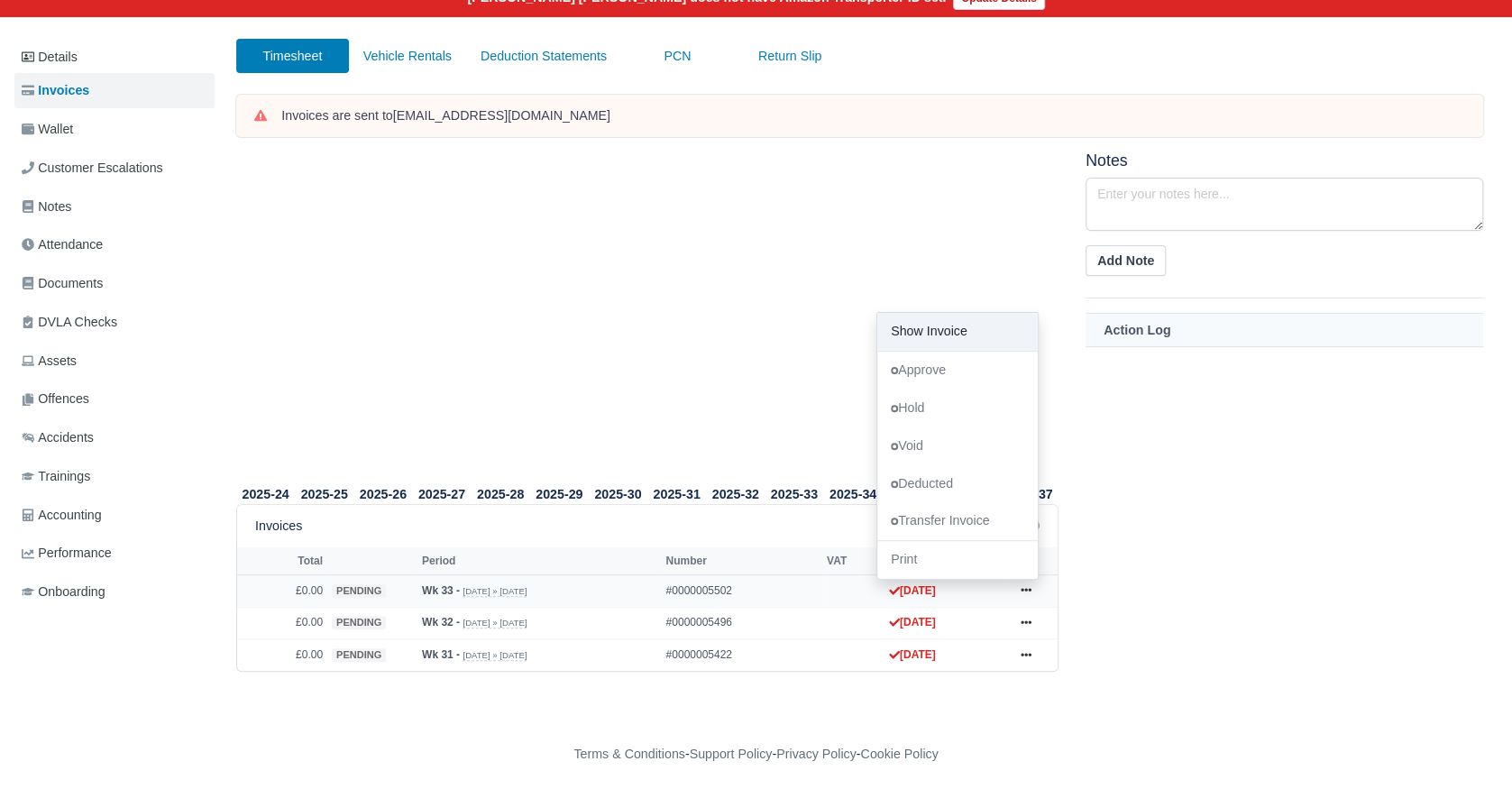
click at [973, 337] on link "Show Invoice" at bounding box center [958, 332] width 161 height 38
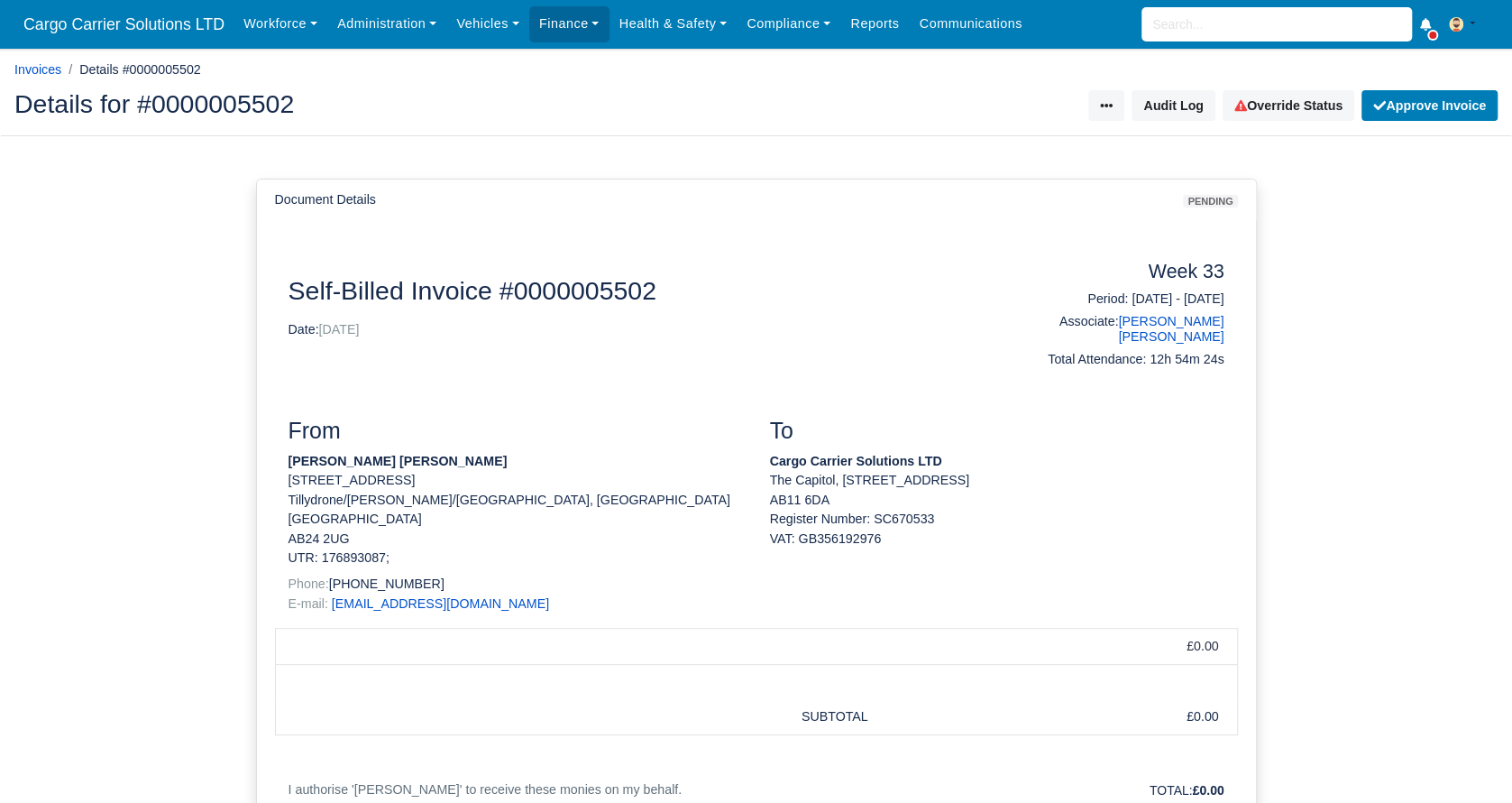
click at [1350, 321] on div "Document Details pending Document Self-Billed Invoice #0000005502 Date: 16/08/2…" at bounding box center [756, 636] width 1512 height 1001
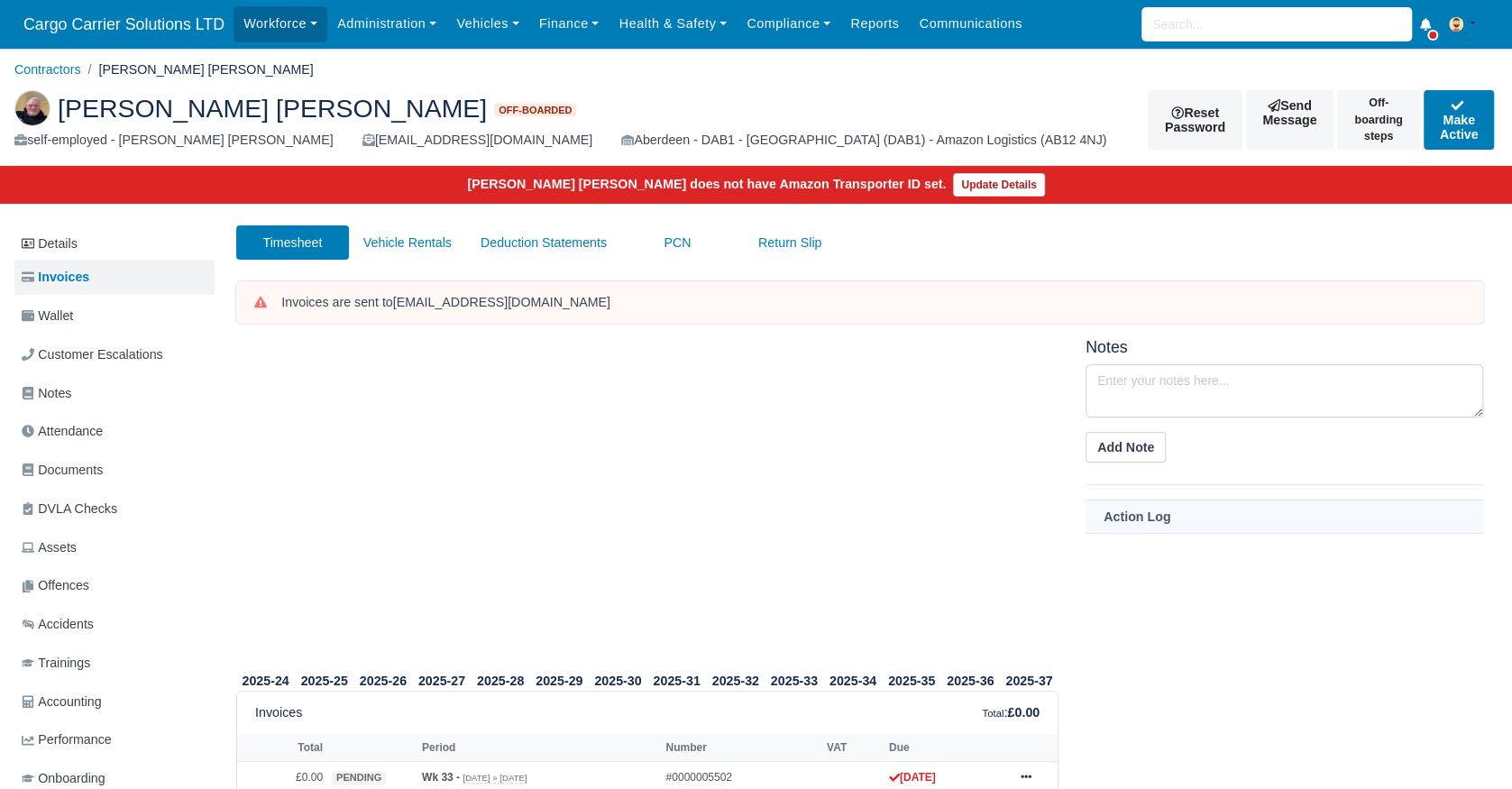
click at [51, 87] on div "Edward Stanley Clements Off-boarded self-employed - Edward Stanley Clements Tha…" at bounding box center [756, 121] width 1511 height 90
click at [49, 71] on link "Contractors" at bounding box center [47, 69] width 67 height 14
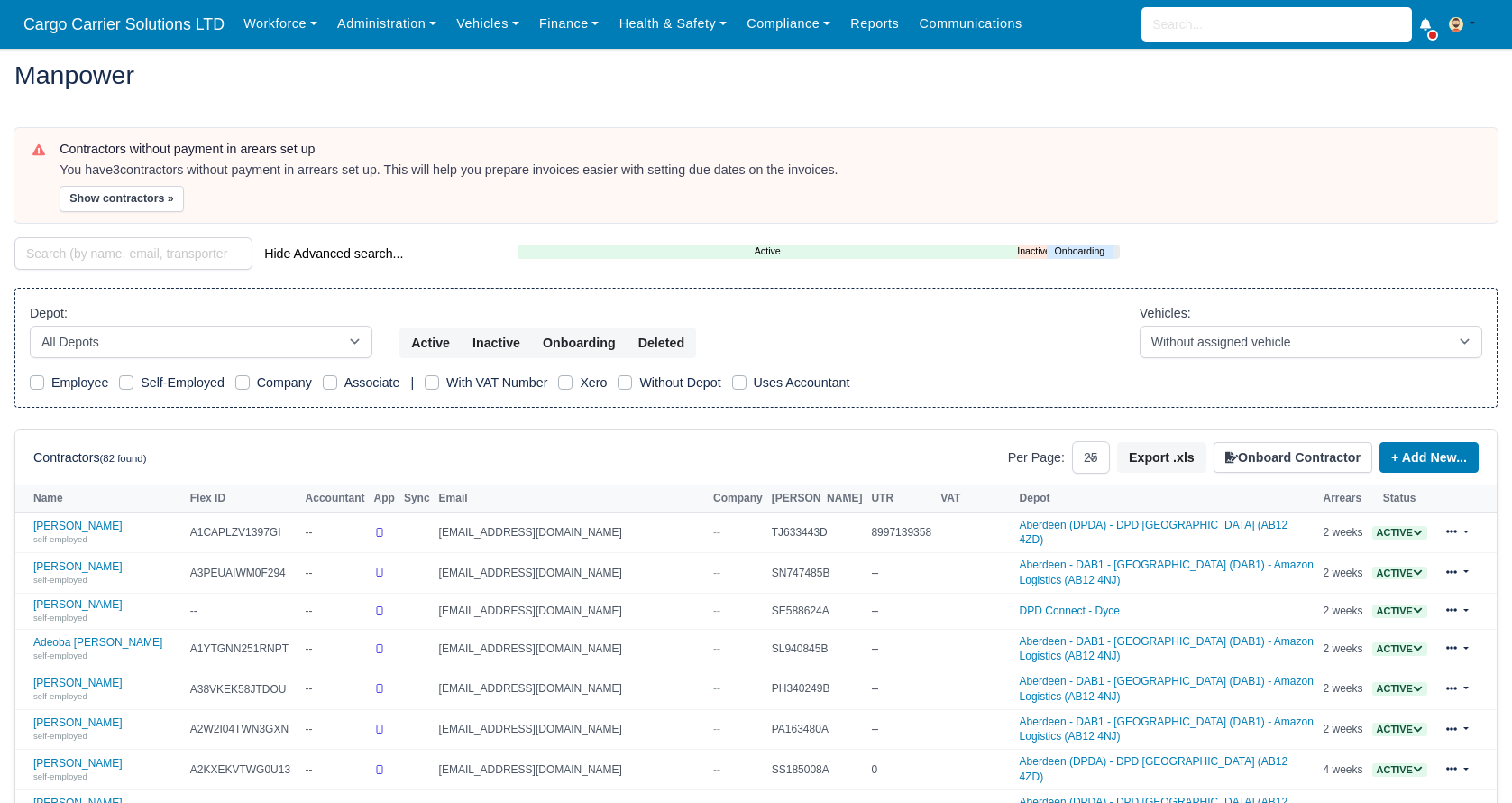
select select "25"
click at [85, 519] on link "Abdullah Akram self-employed" at bounding box center [107, 532] width 148 height 26
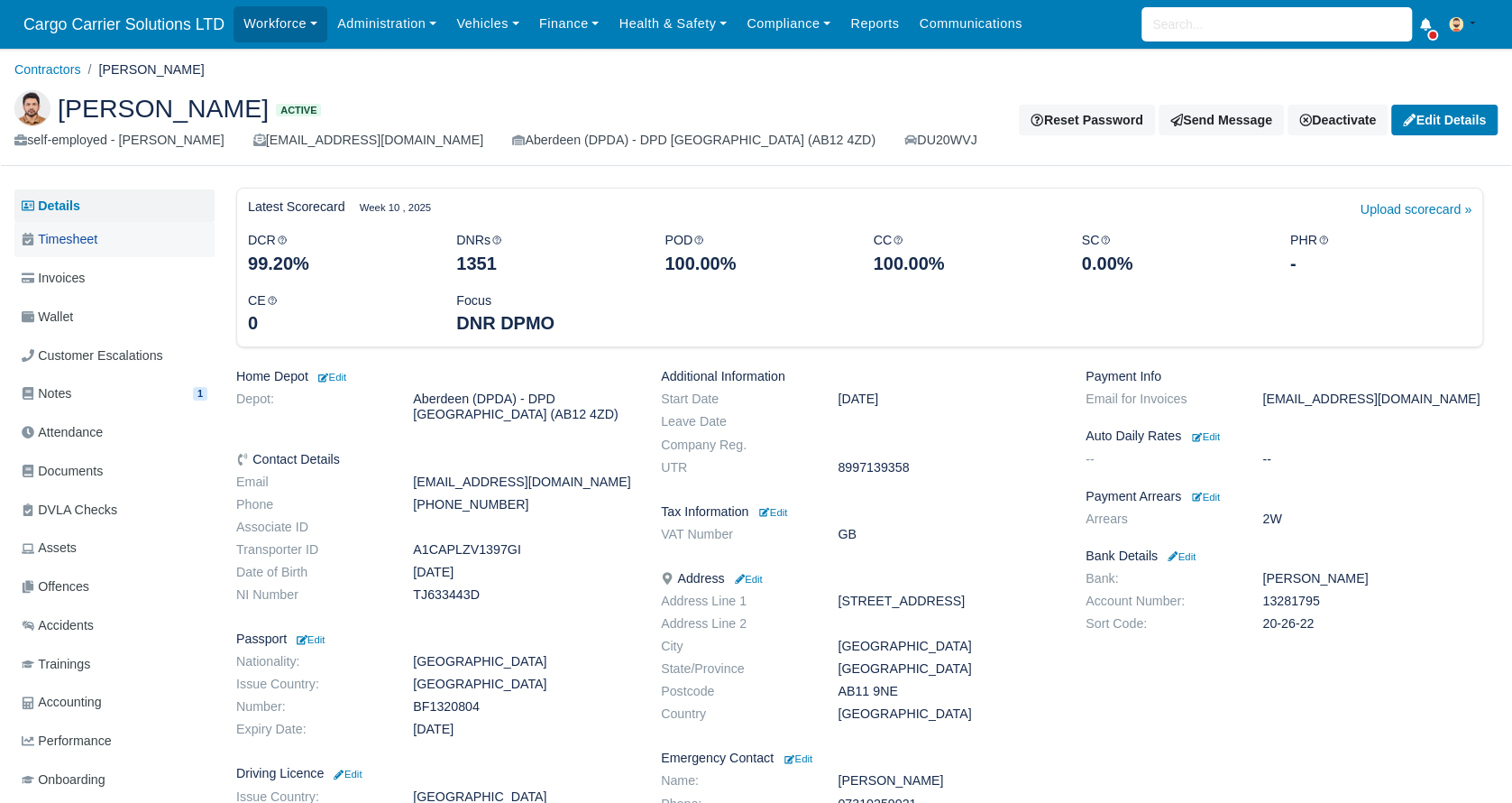
click at [97, 234] on span "Timesheet" at bounding box center [60, 239] width 76 height 21
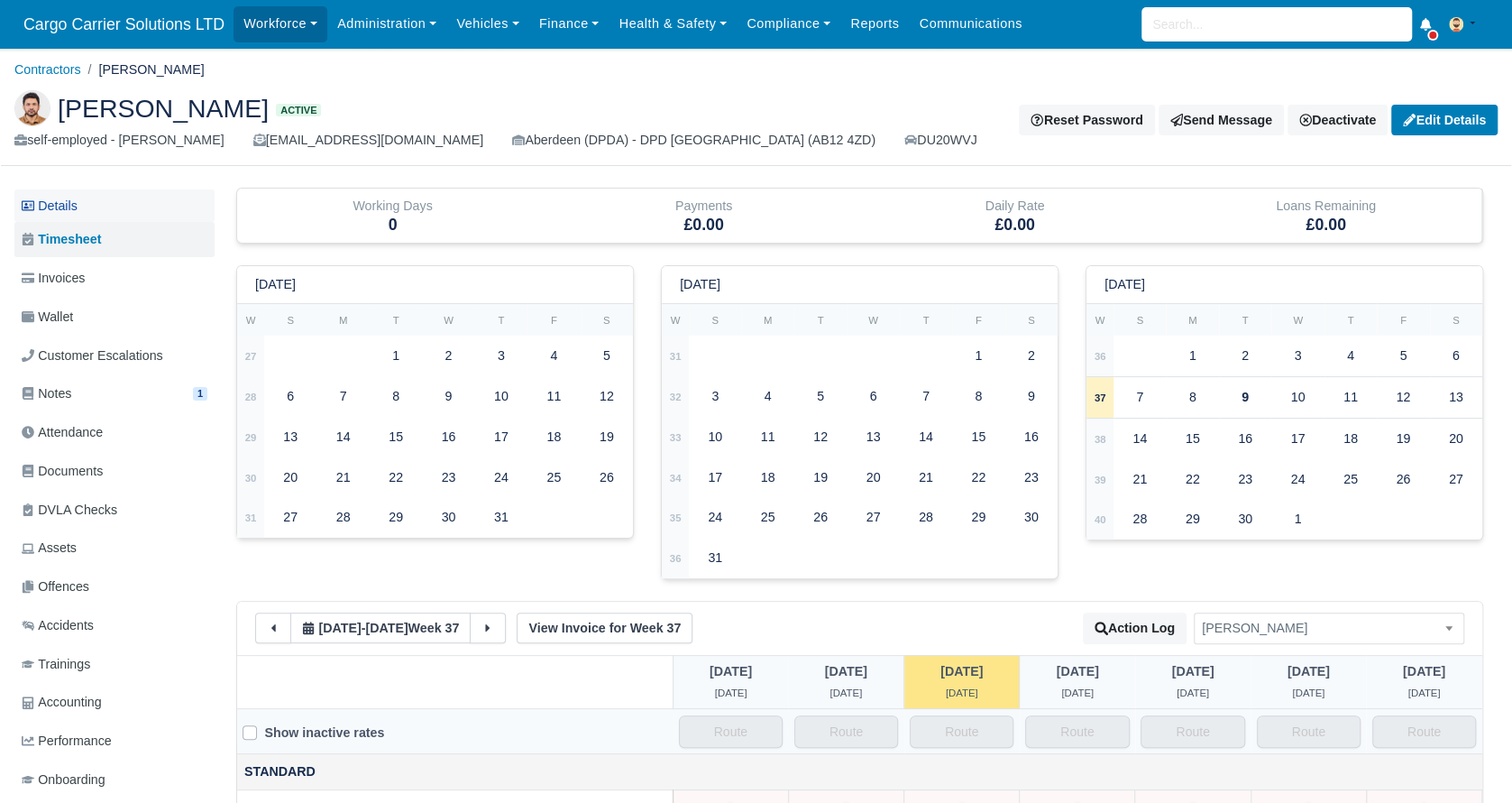
click at [83, 207] on link "Details" at bounding box center [114, 206] width 200 height 33
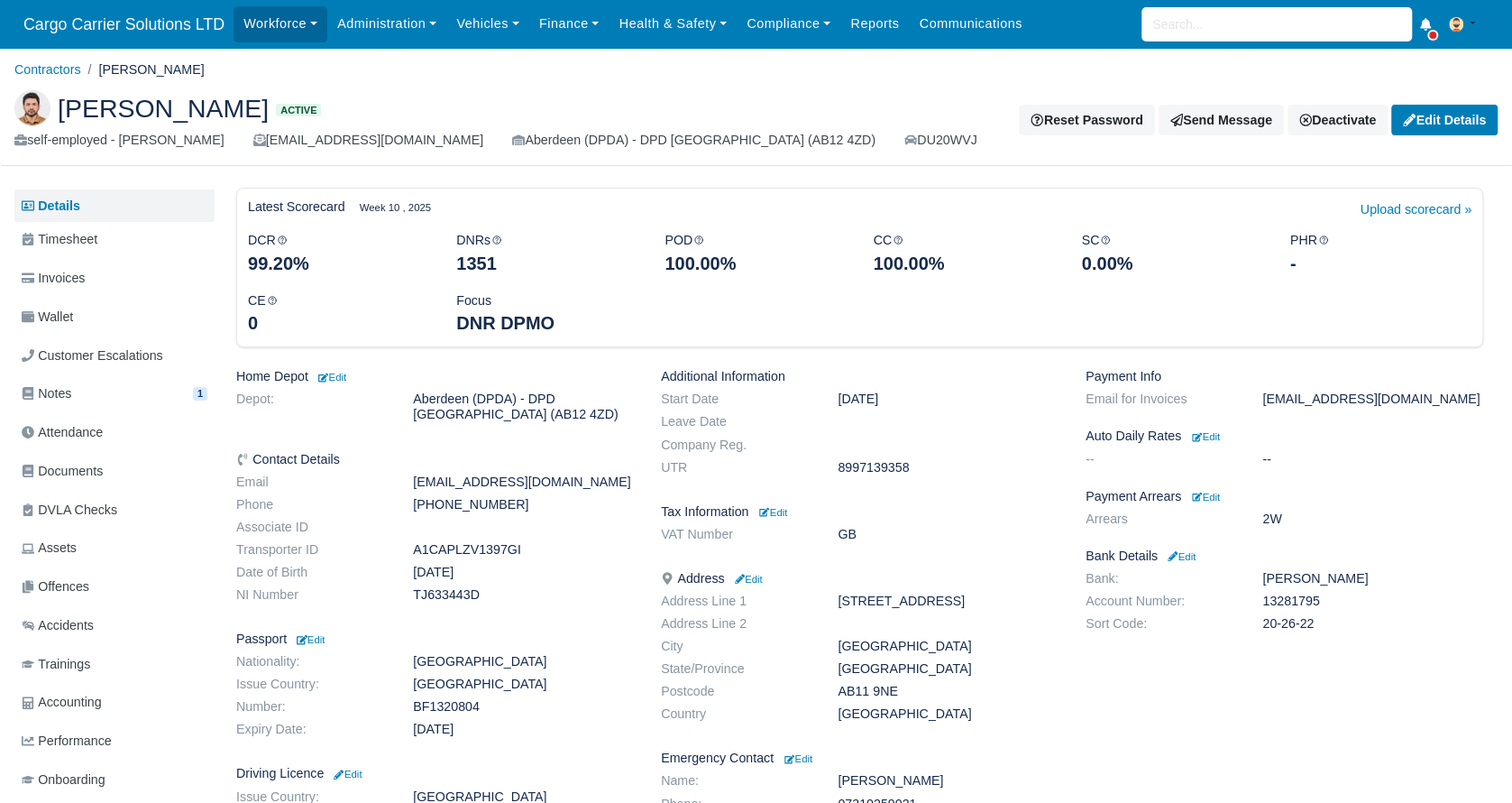
click at [83, 239] on span "Timesheet" at bounding box center [60, 239] width 76 height 21
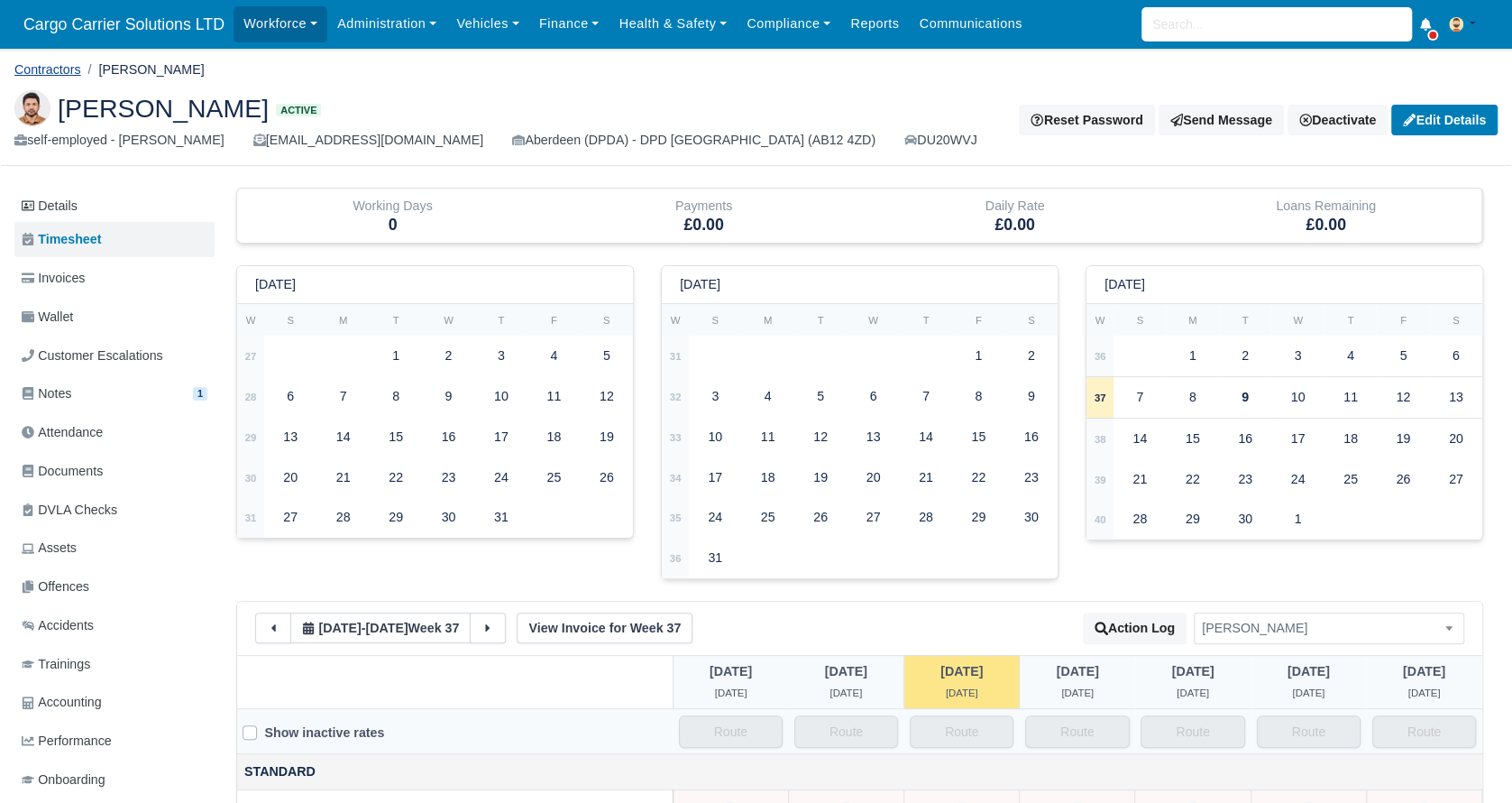
click at [45, 71] on link "Contractors" at bounding box center [47, 69] width 67 height 14
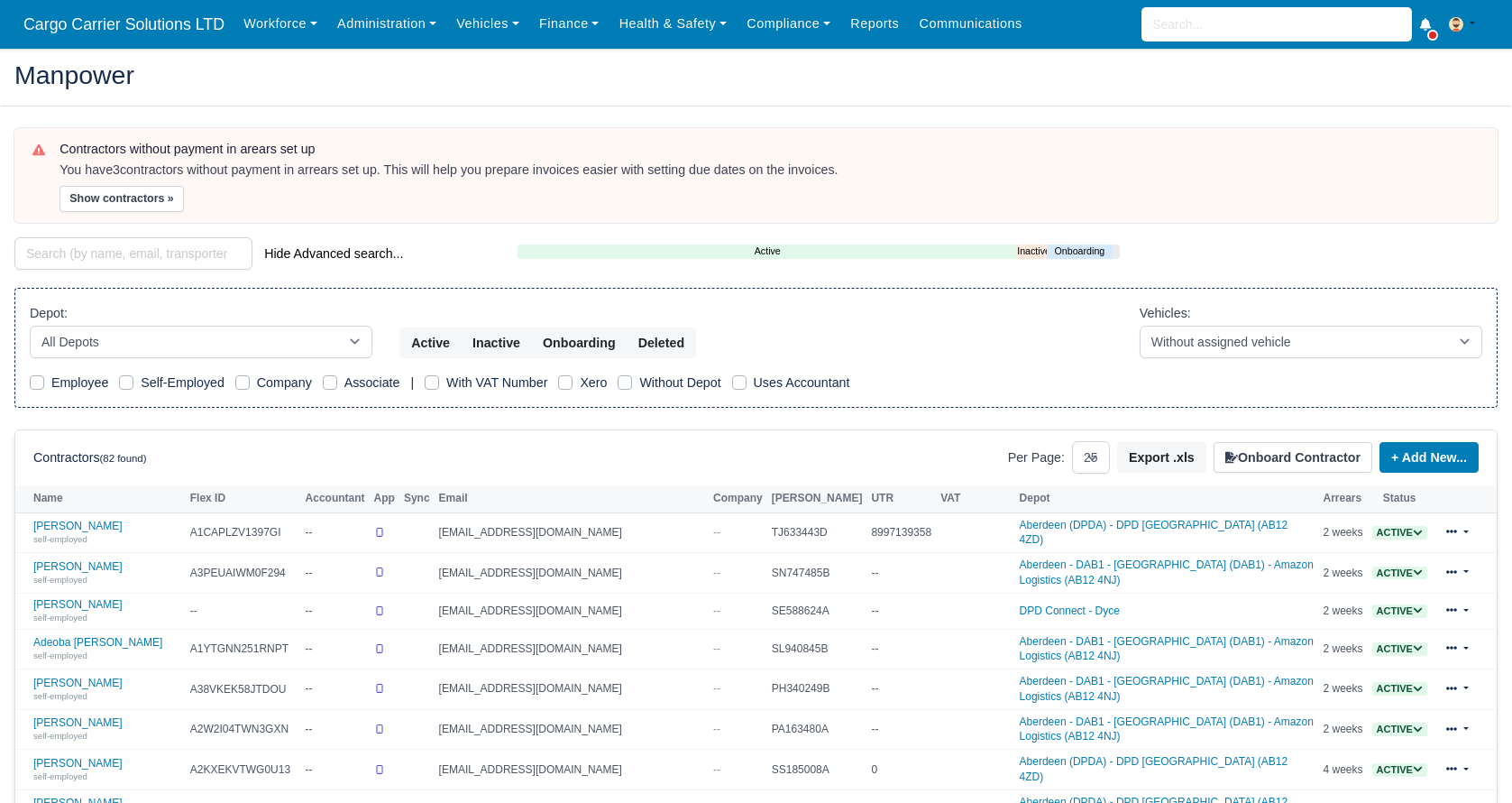
select select "25"
click at [79, 252] on input "search" at bounding box center [133, 254] width 238 height 33
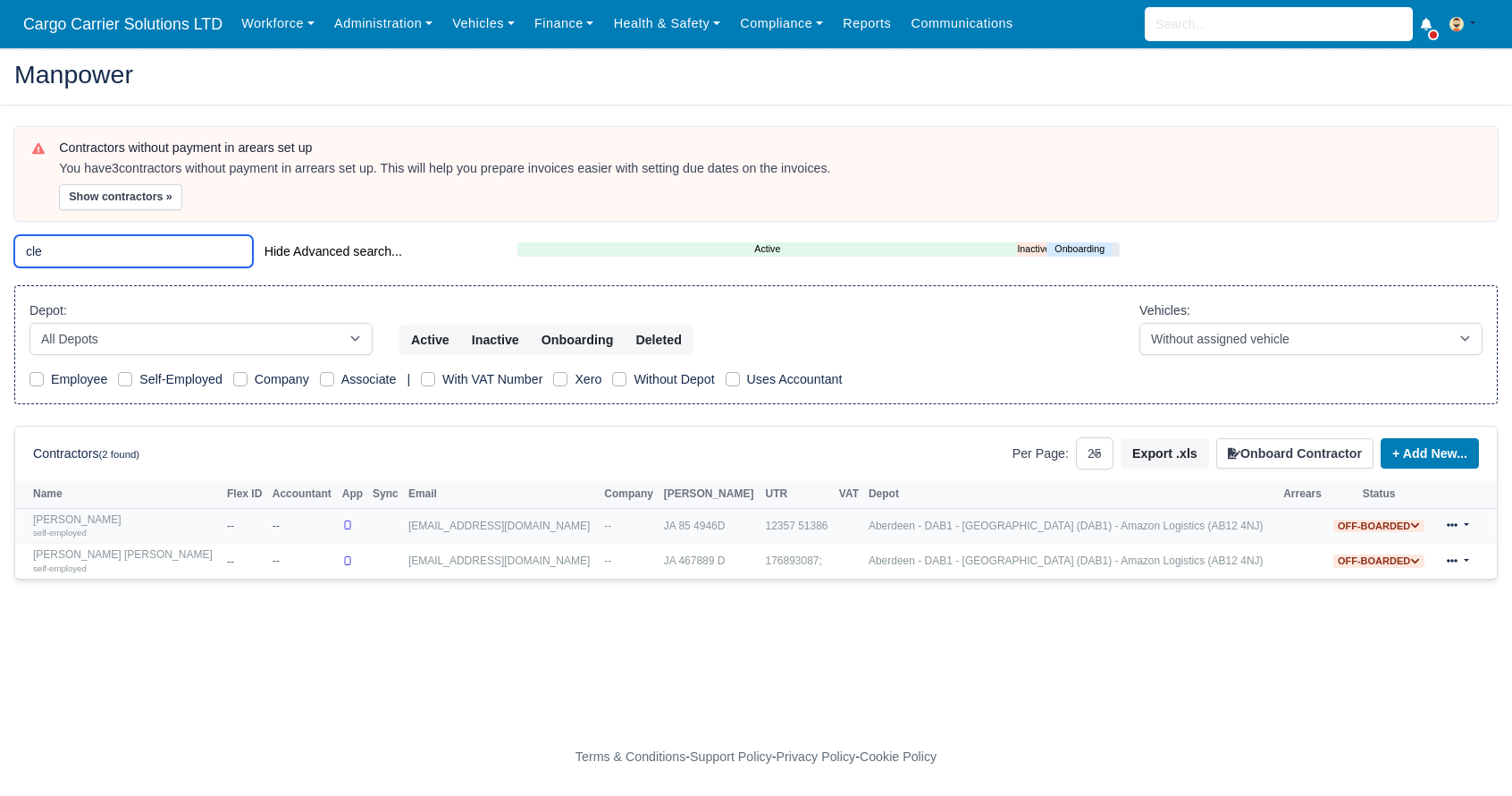
type input "cle"
click at [110, 526] on div "self-employed" at bounding box center [125, 532] width 185 height 13
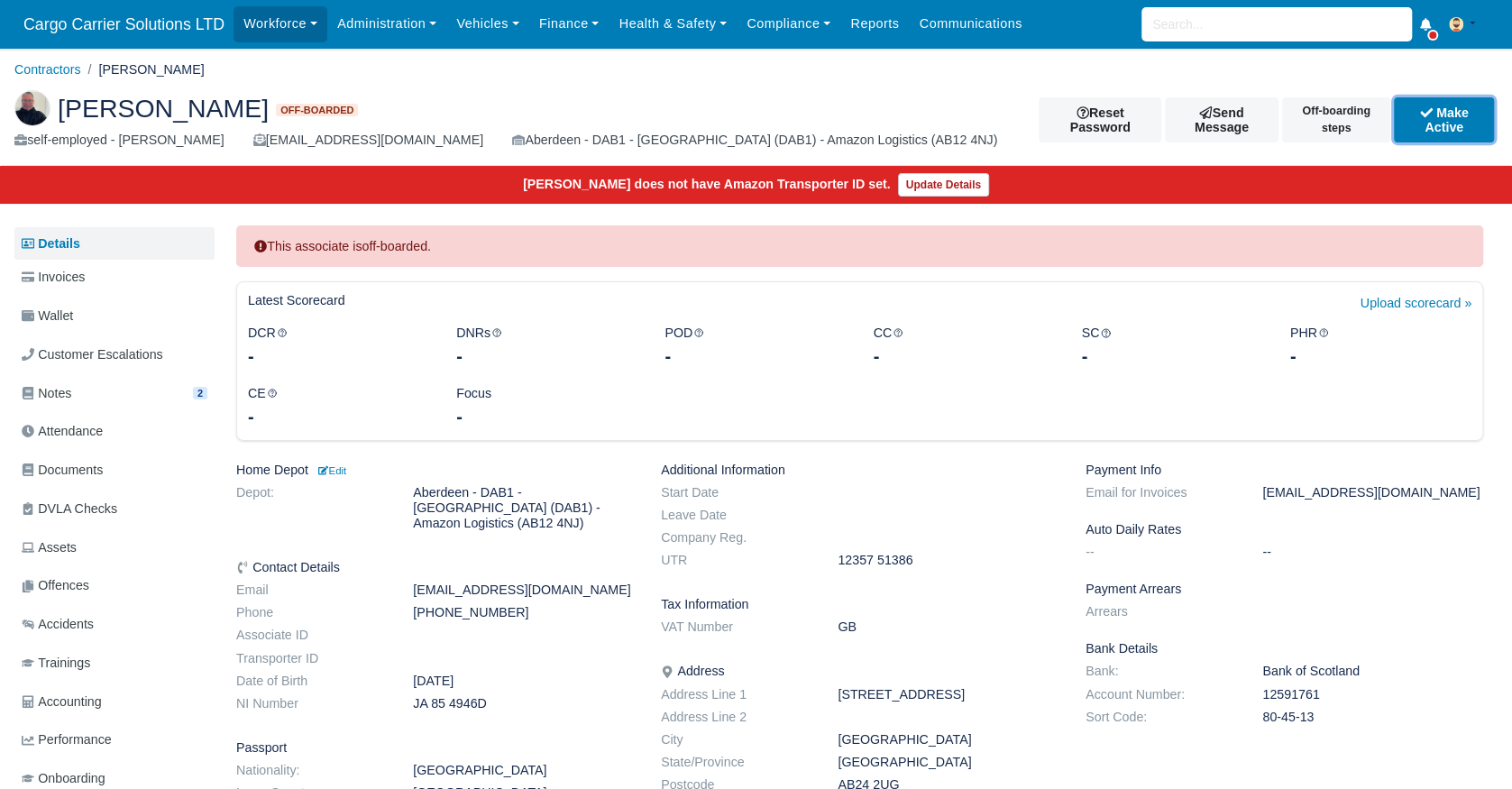
click at [1465, 112] on button "Make Active" at bounding box center [1444, 120] width 100 height 45
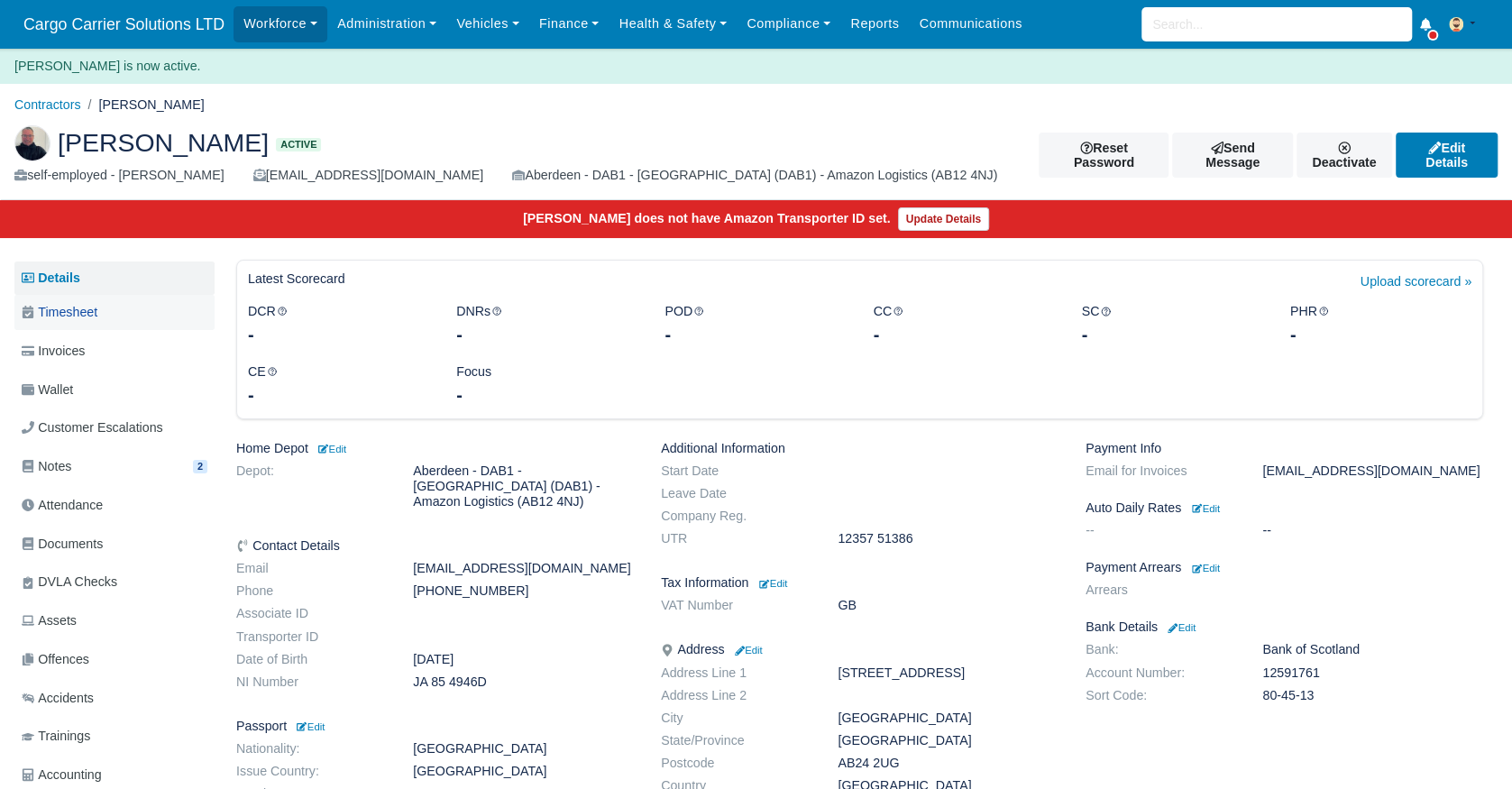
click at [57, 320] on span "Timesheet" at bounding box center [60, 313] width 76 height 21
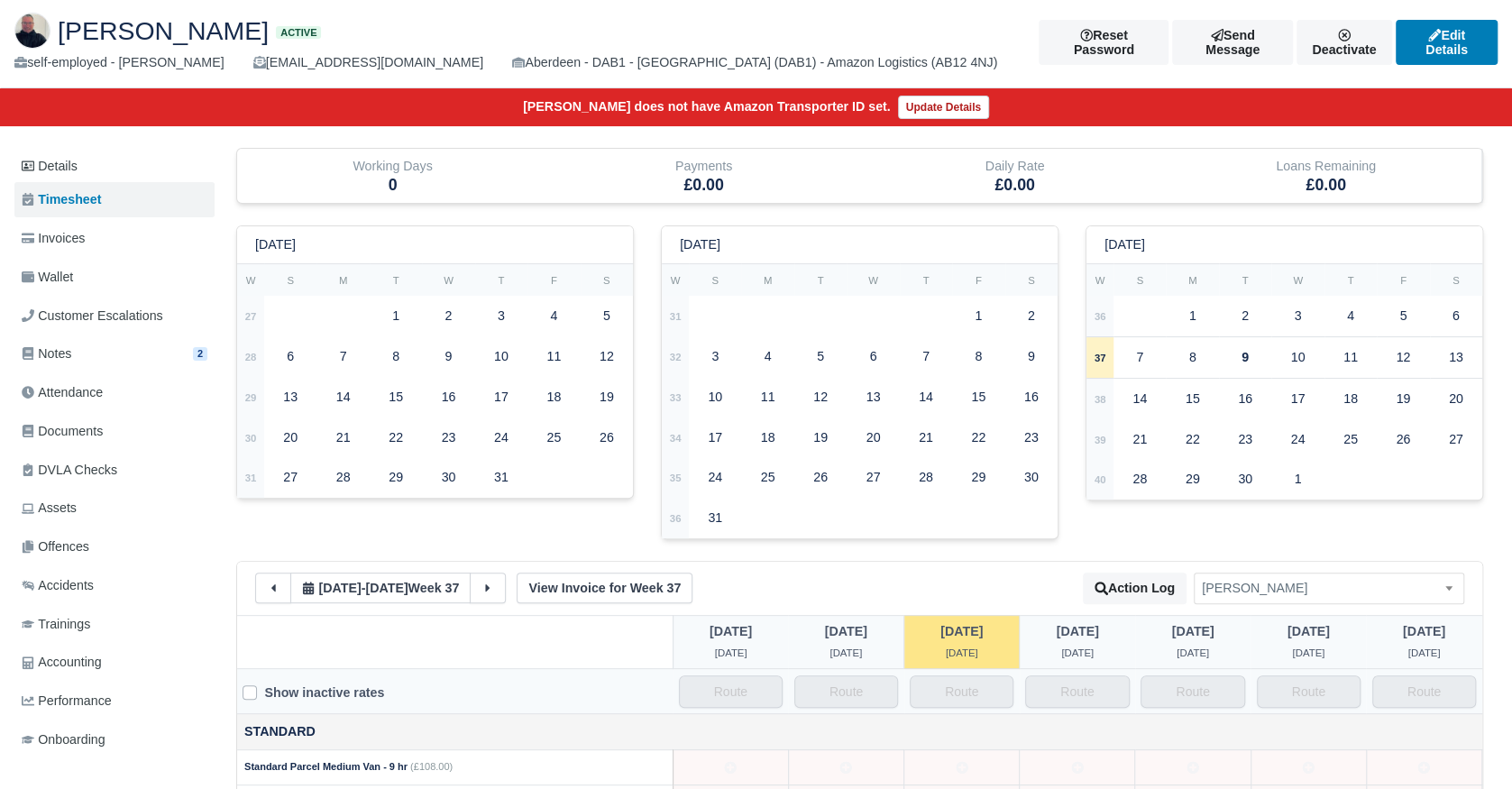
scroll to position [150, 0]
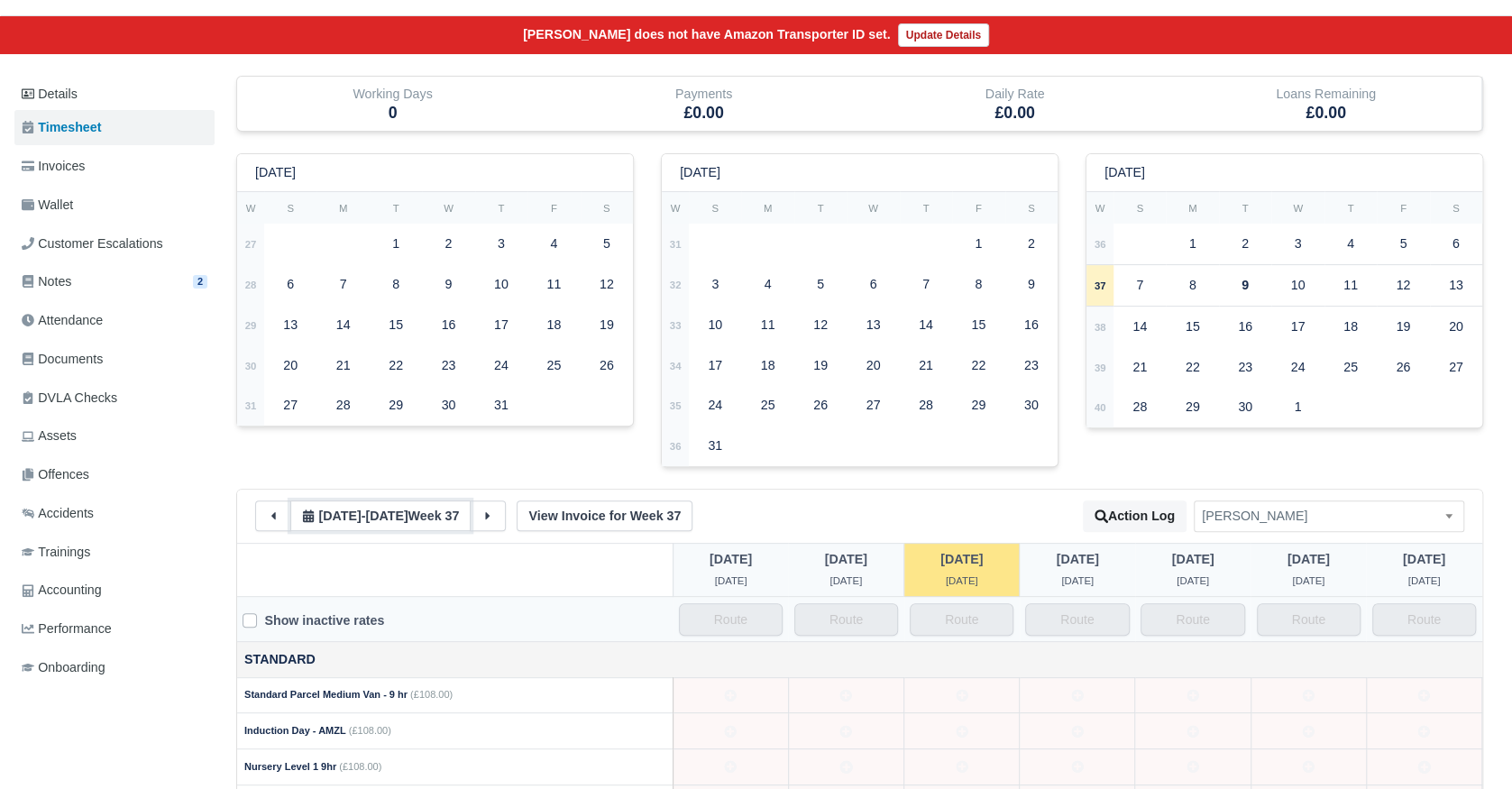
click at [308, 517] on icon at bounding box center [308, 515] width 11 height 13
click at [309, 517] on icon at bounding box center [308, 515] width 11 height 13
click at [293, 512] on button "[DATE] - [DATE] Week 37" at bounding box center [380, 515] width 181 height 31
click at [286, 511] on button at bounding box center [274, 515] width 36 height 31
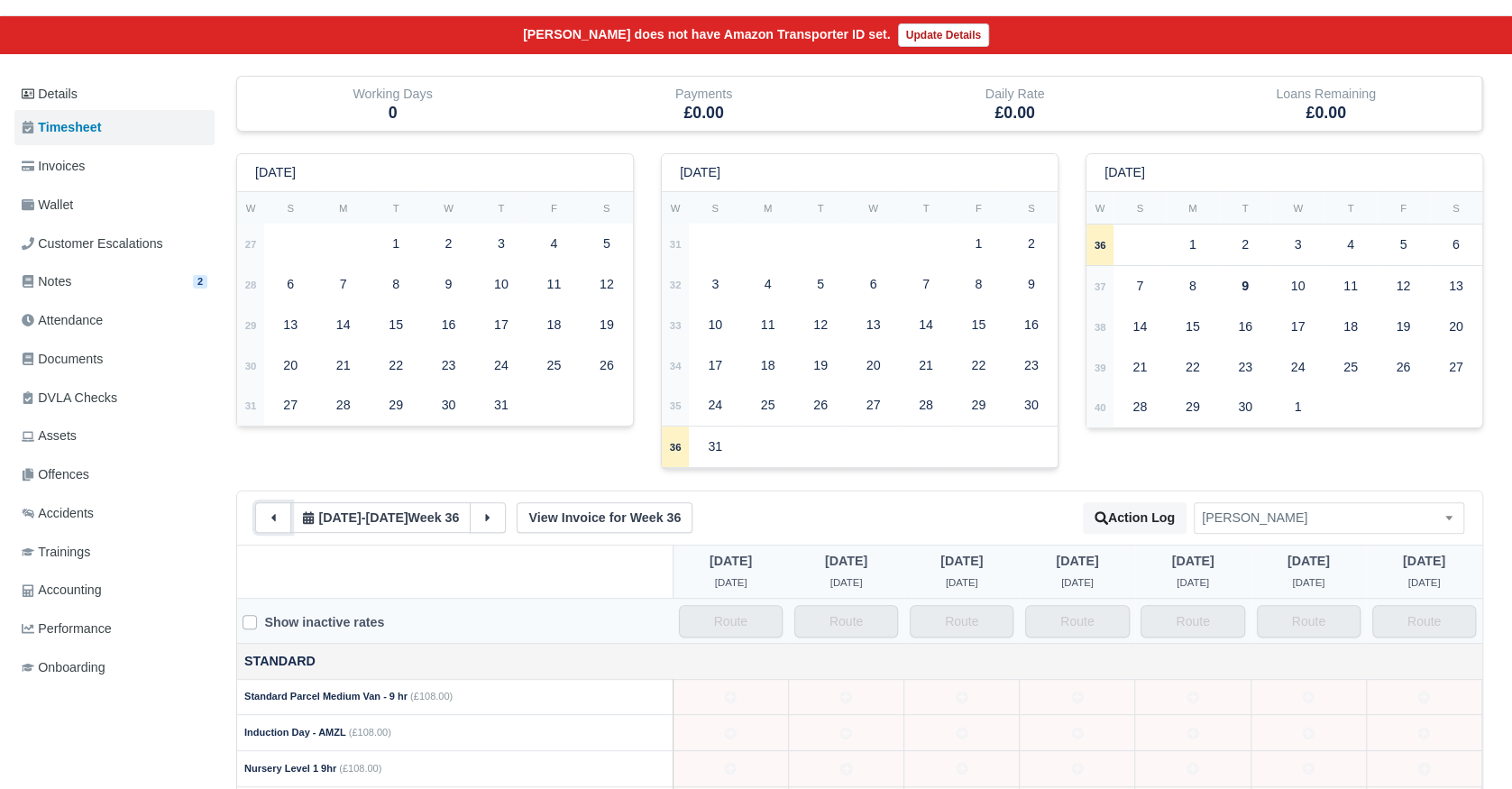
click at [276, 513] on icon at bounding box center [273, 517] width 13 height 13
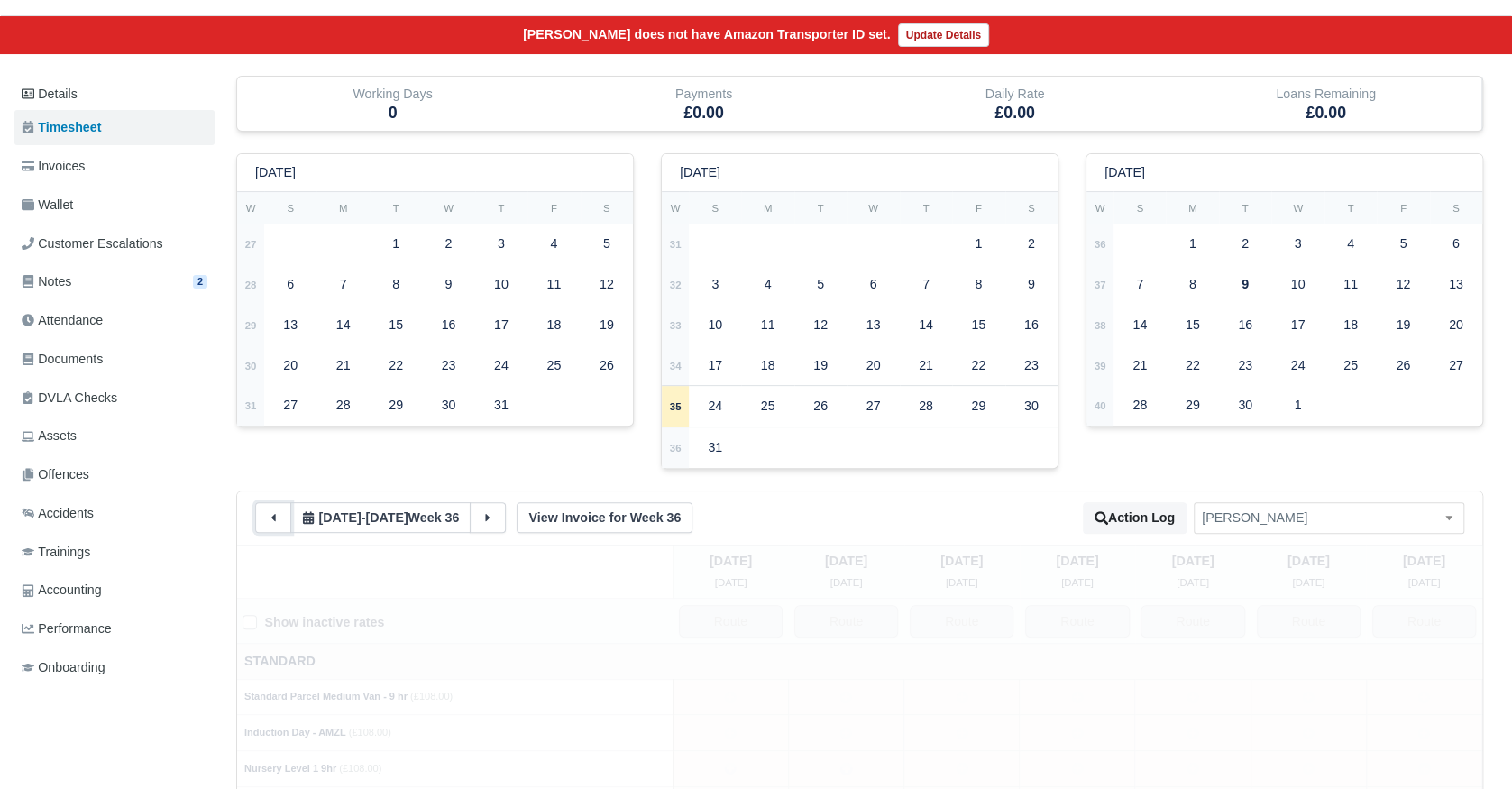
click at [276, 513] on icon at bounding box center [273, 517] width 13 height 13
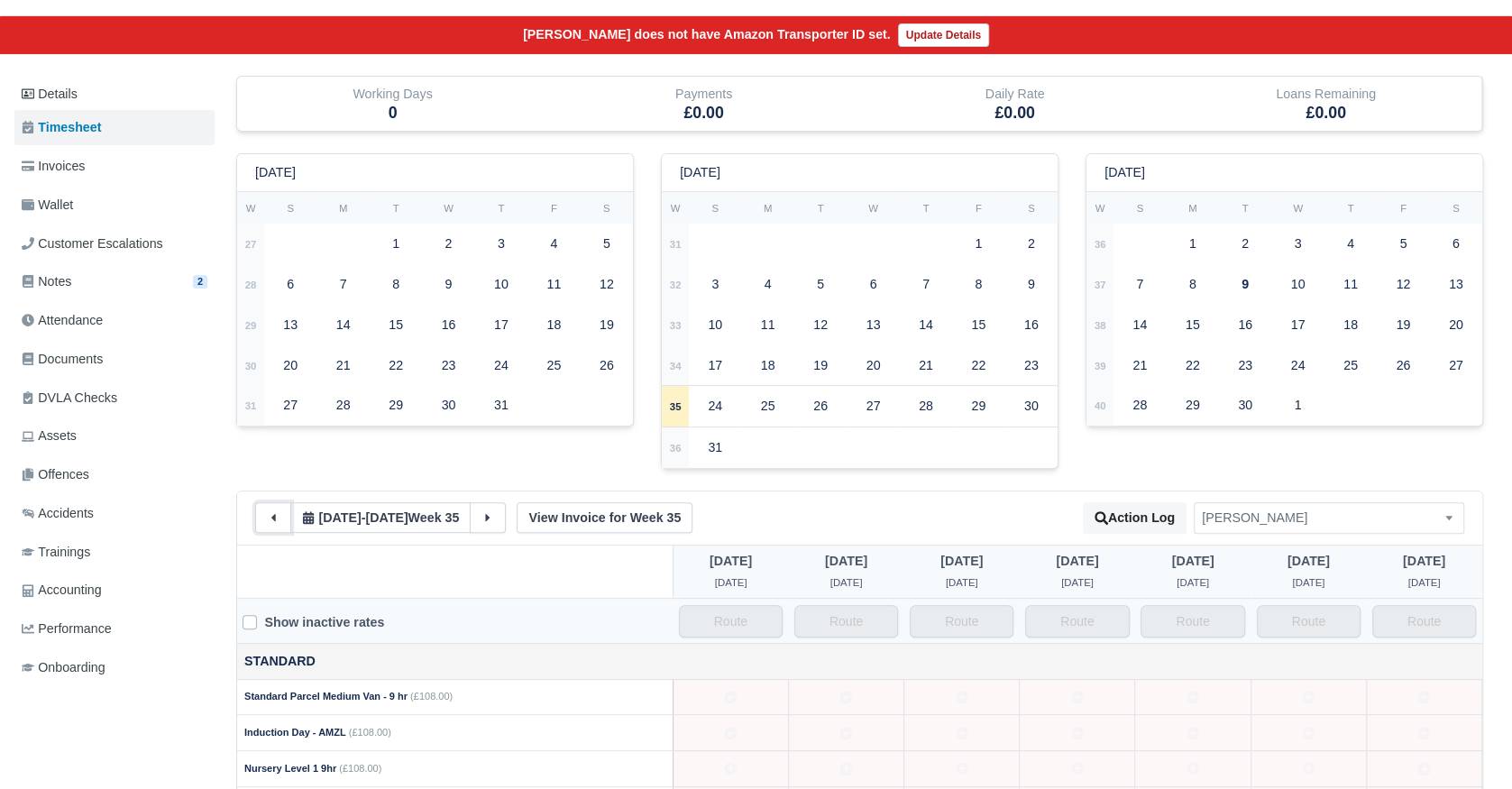
click at [276, 513] on icon at bounding box center [273, 517] width 13 height 13
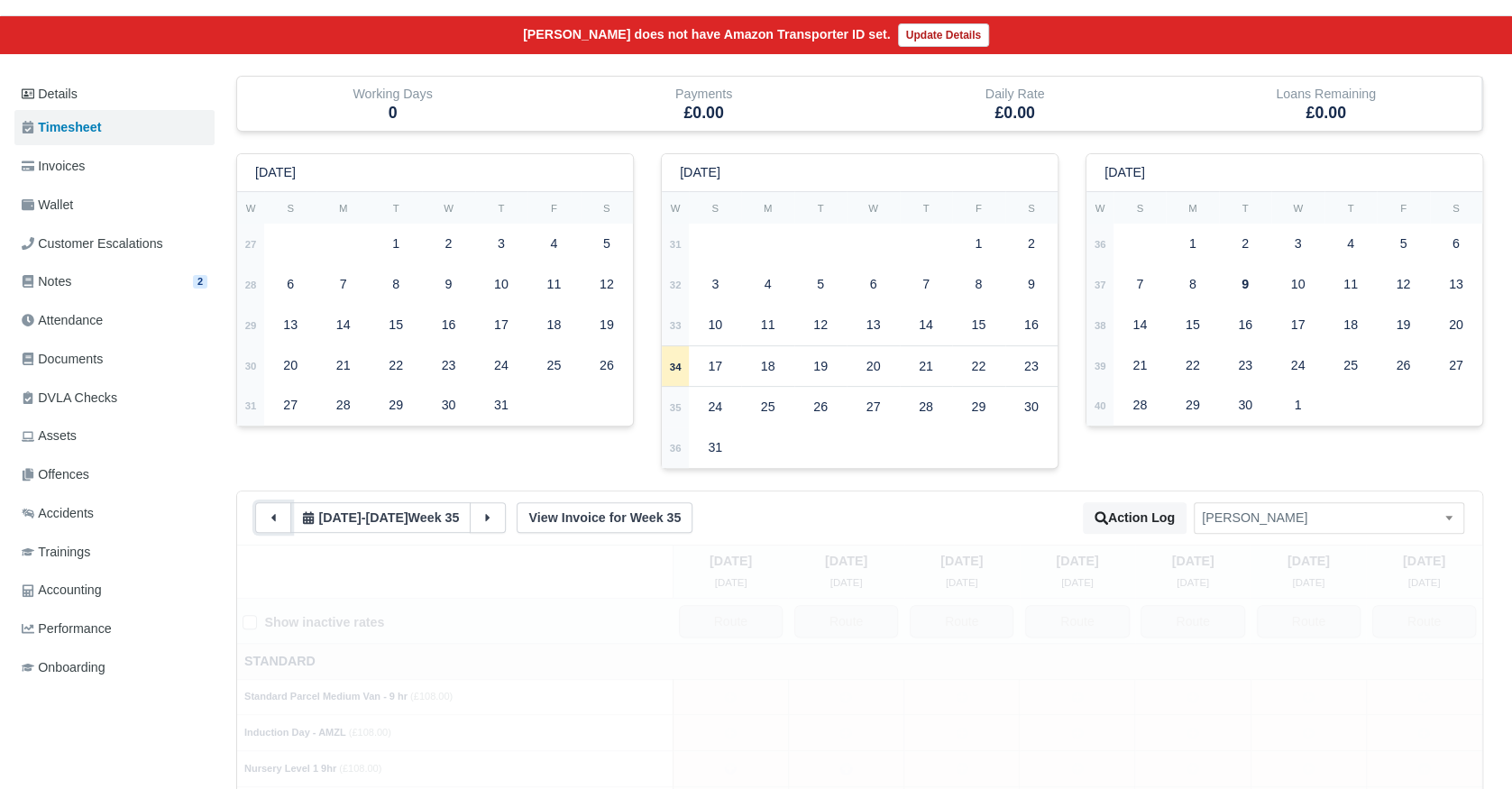
click at [276, 513] on icon at bounding box center [273, 517] width 13 height 13
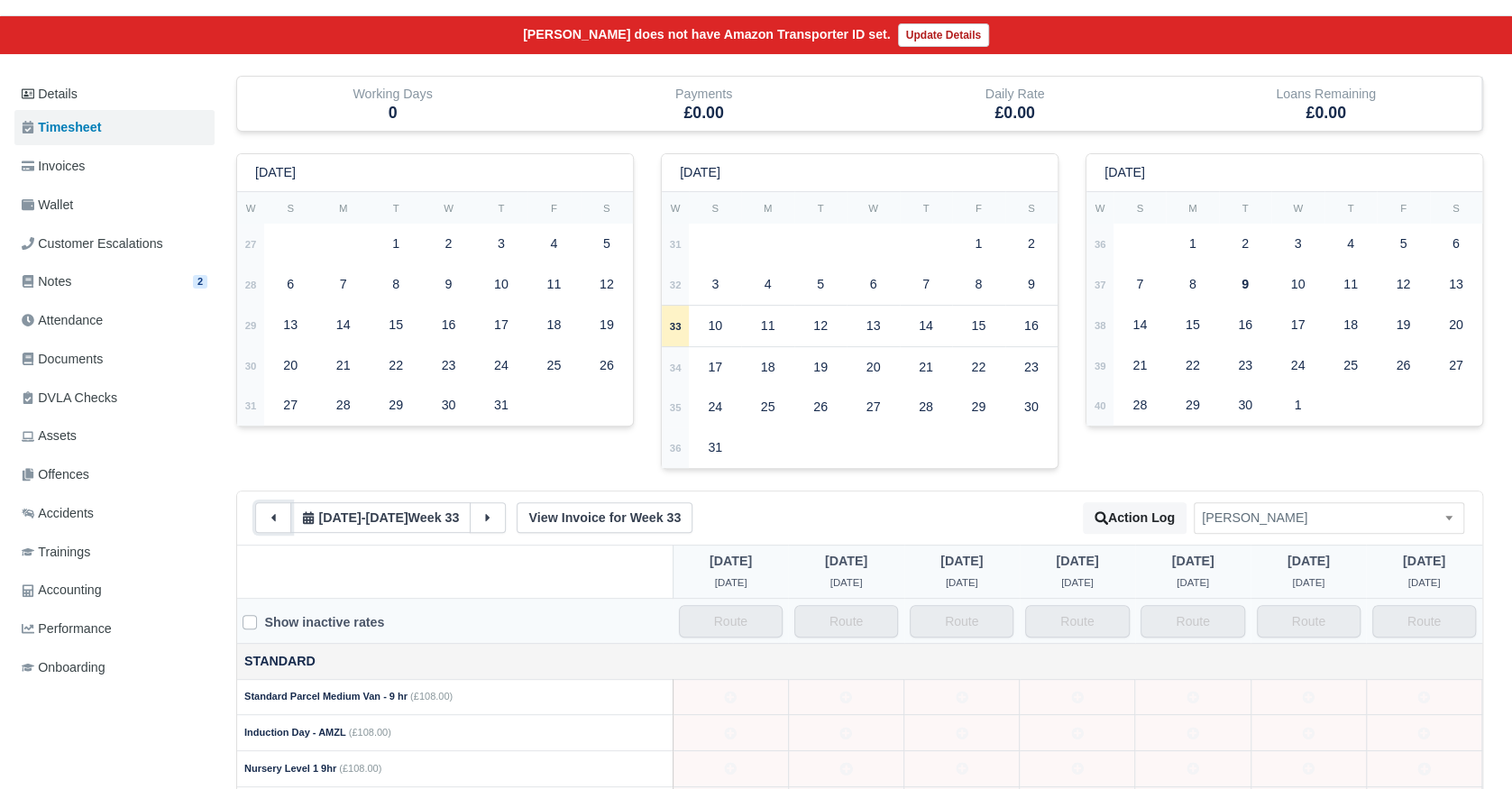
click at [276, 513] on icon at bounding box center [273, 517] width 13 height 13
click at [292, 293] on div "6" at bounding box center [290, 284] width 47 height 35
click at [265, 522] on button at bounding box center [274, 515] width 36 height 31
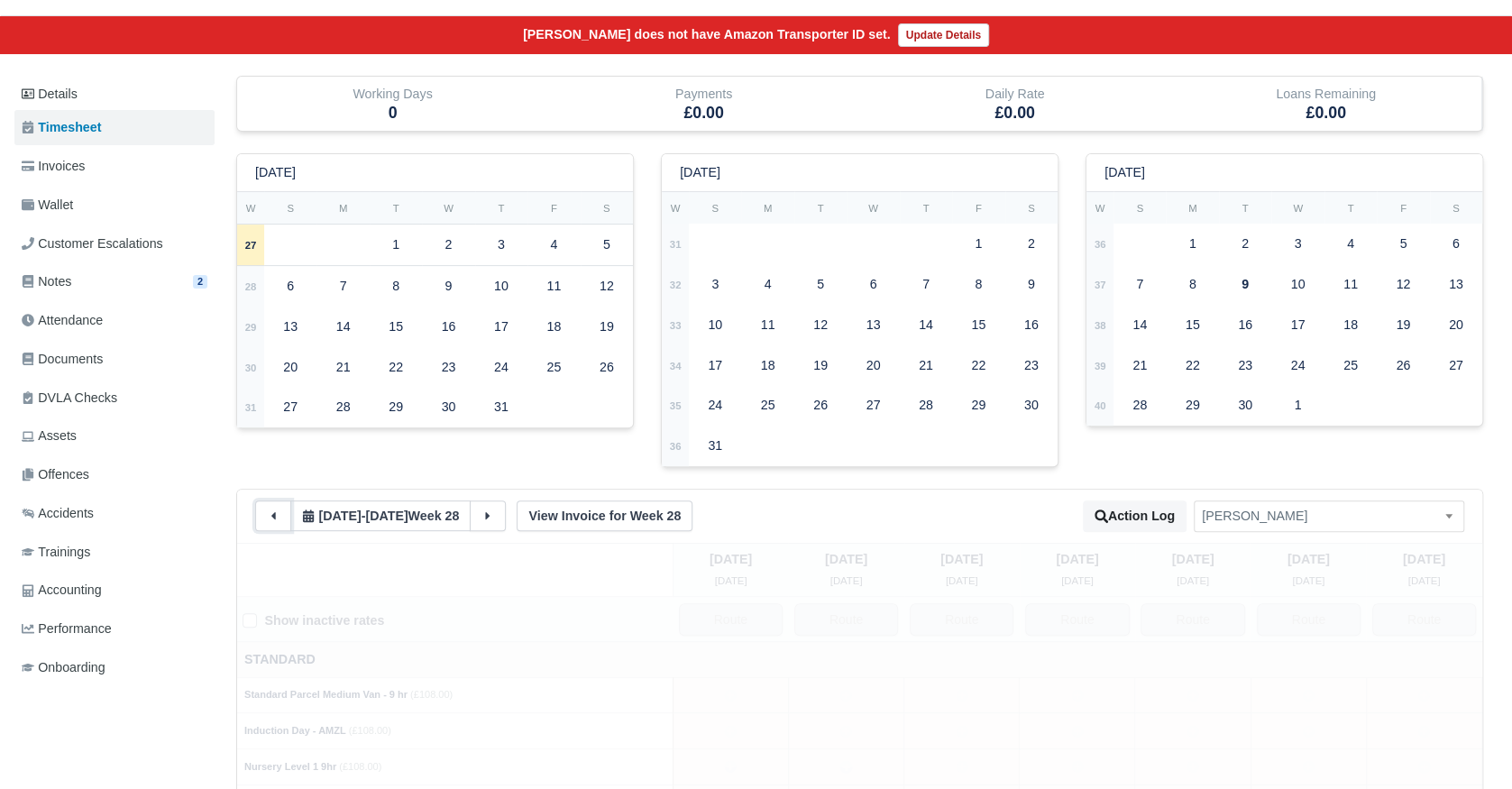
click at [265, 522] on button at bounding box center [274, 515] width 36 height 31
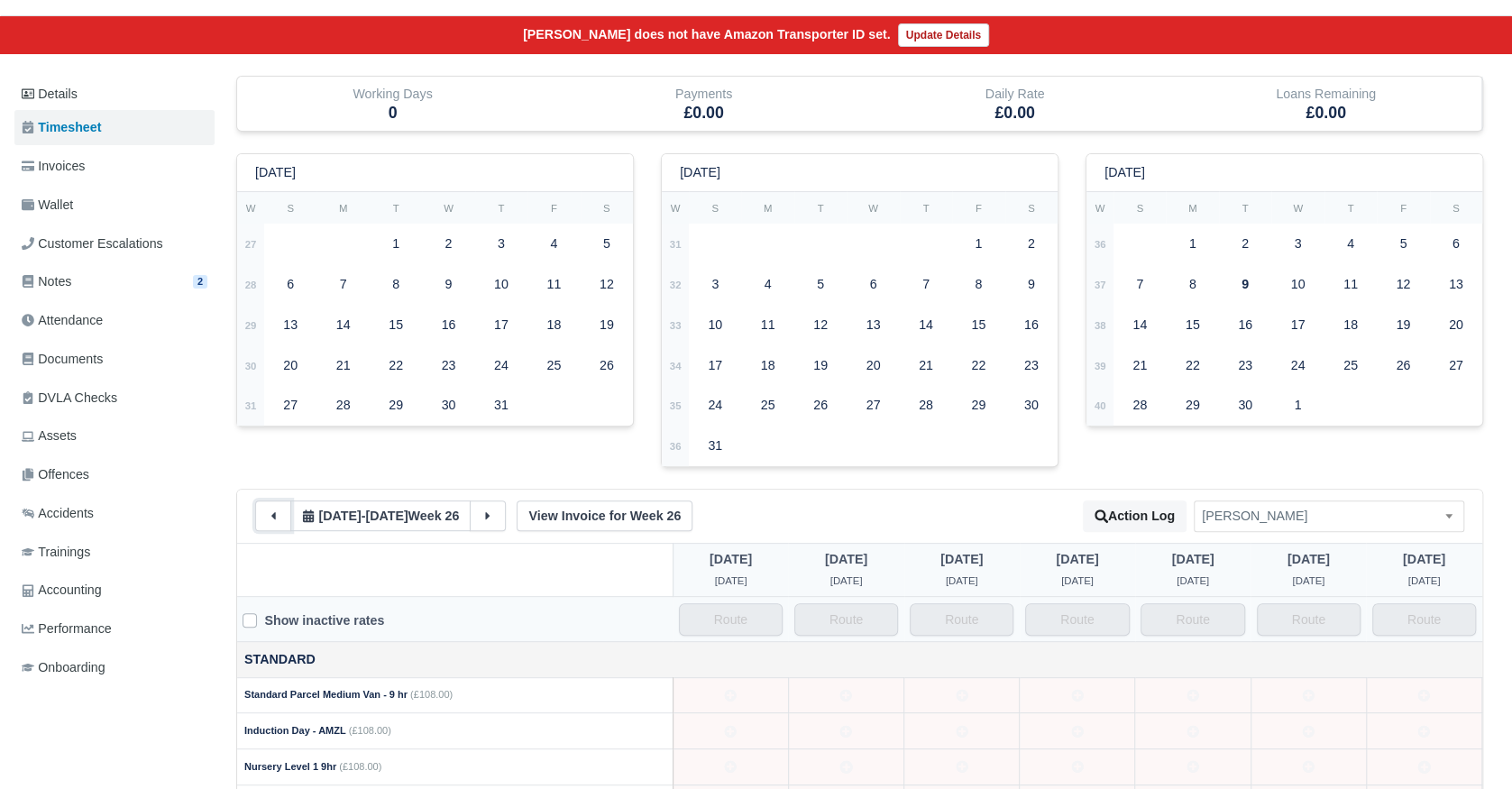
click at [275, 519] on icon at bounding box center [273, 515] width 13 height 13
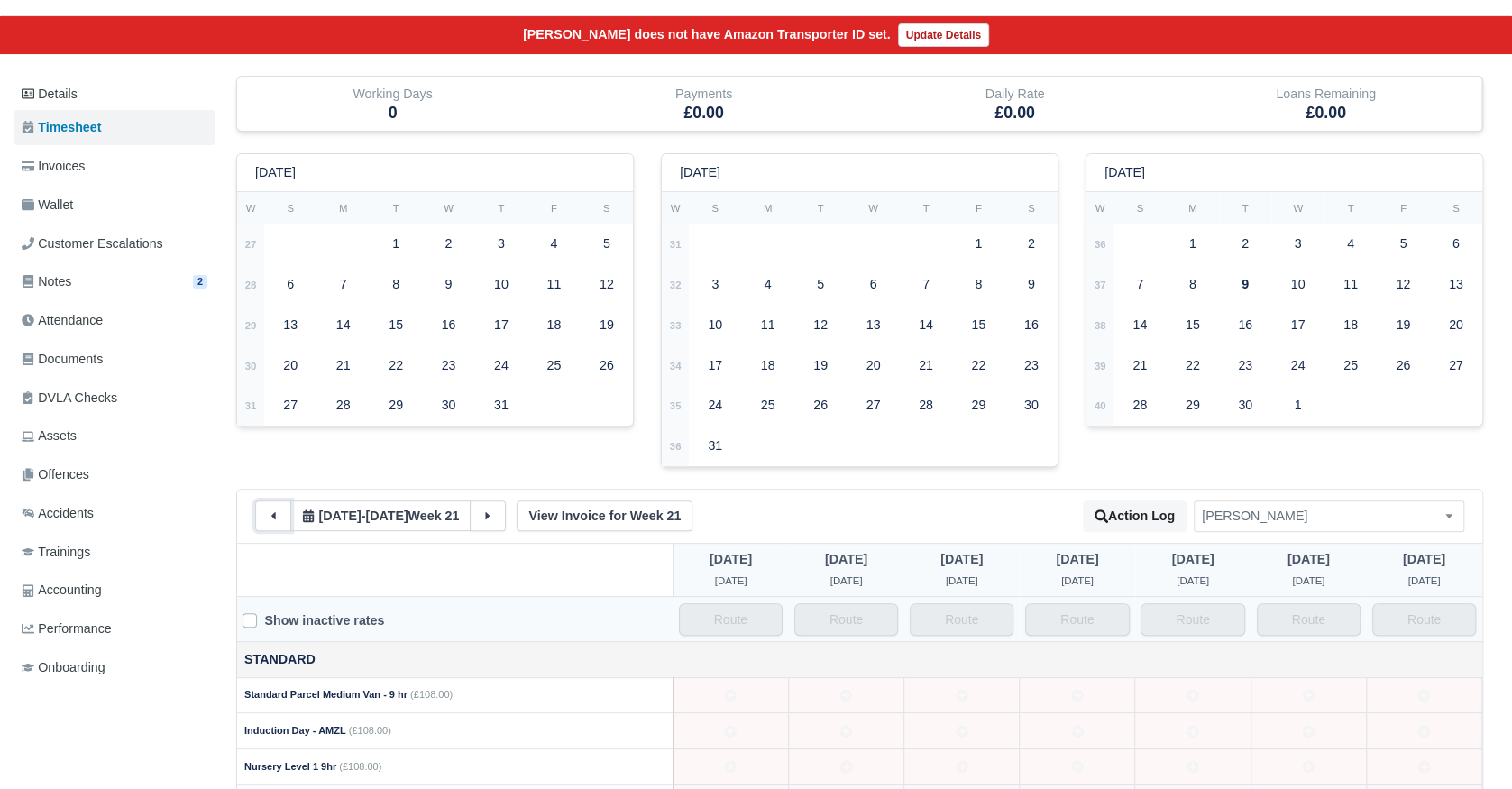
click at [275, 519] on icon at bounding box center [273, 515] width 13 height 13
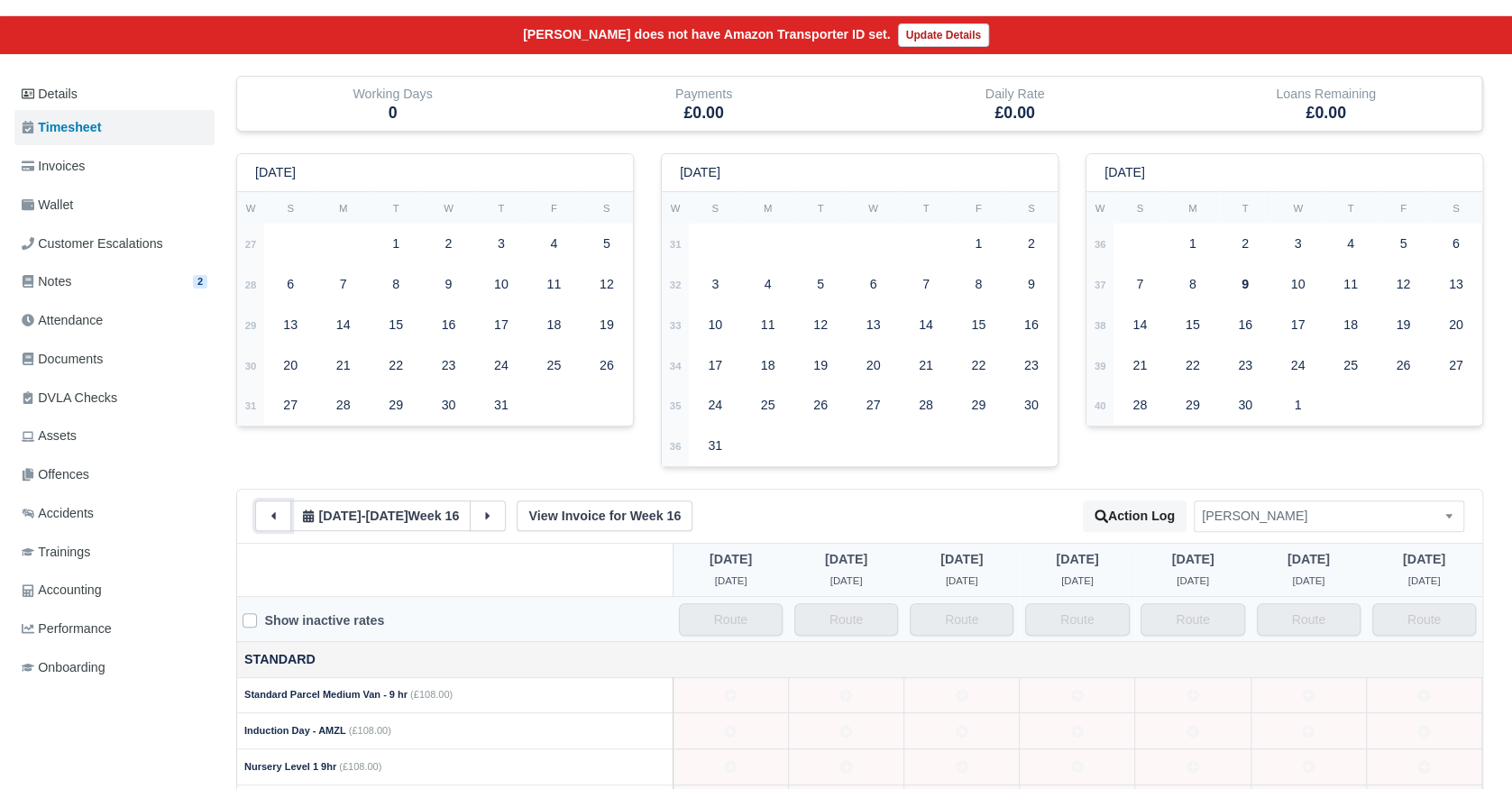
click at [275, 519] on icon at bounding box center [273, 515] width 13 height 13
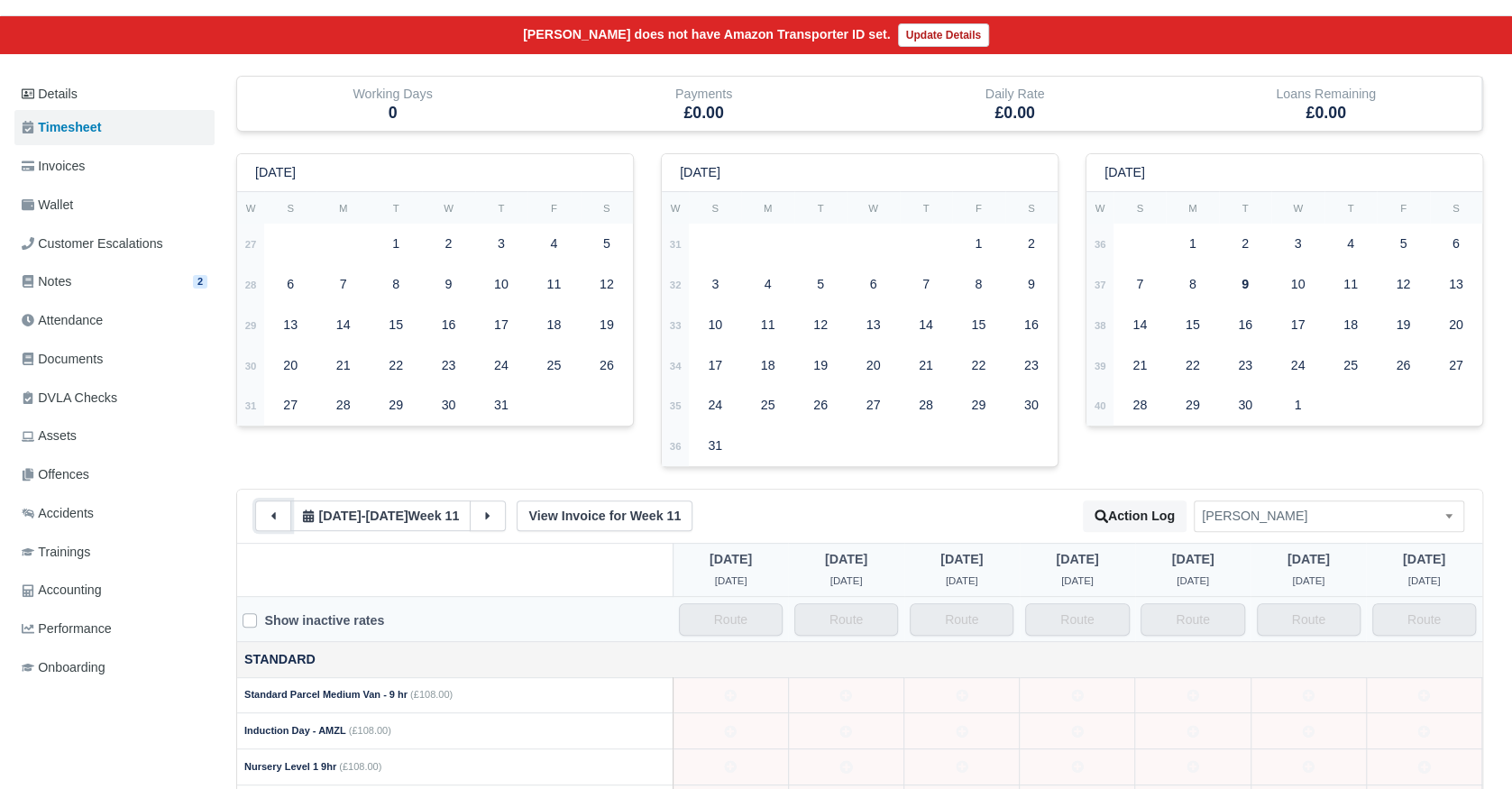
click at [275, 518] on icon at bounding box center [273, 515] width 13 height 13
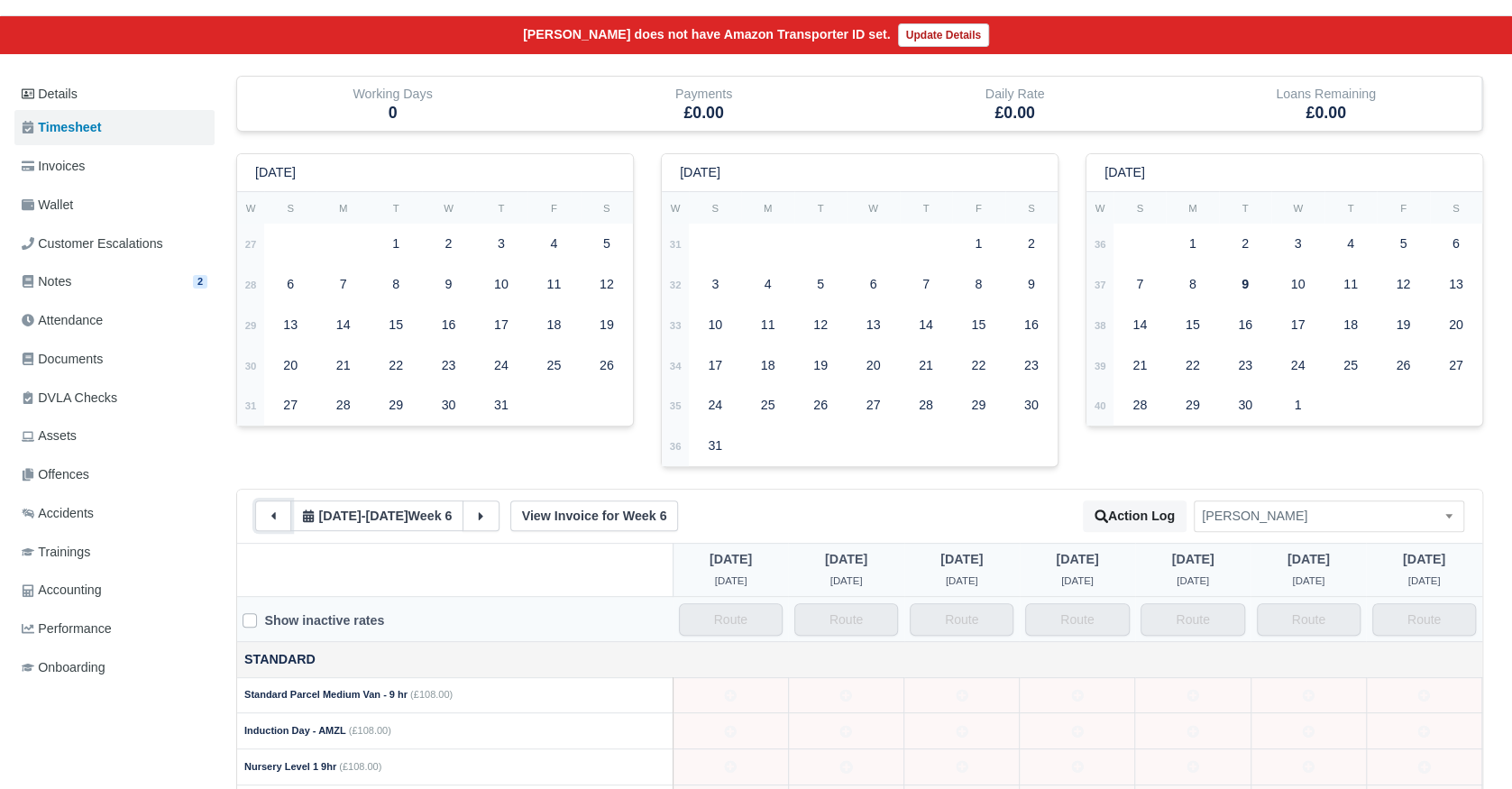
click at [275, 518] on icon at bounding box center [273, 515] width 13 height 13
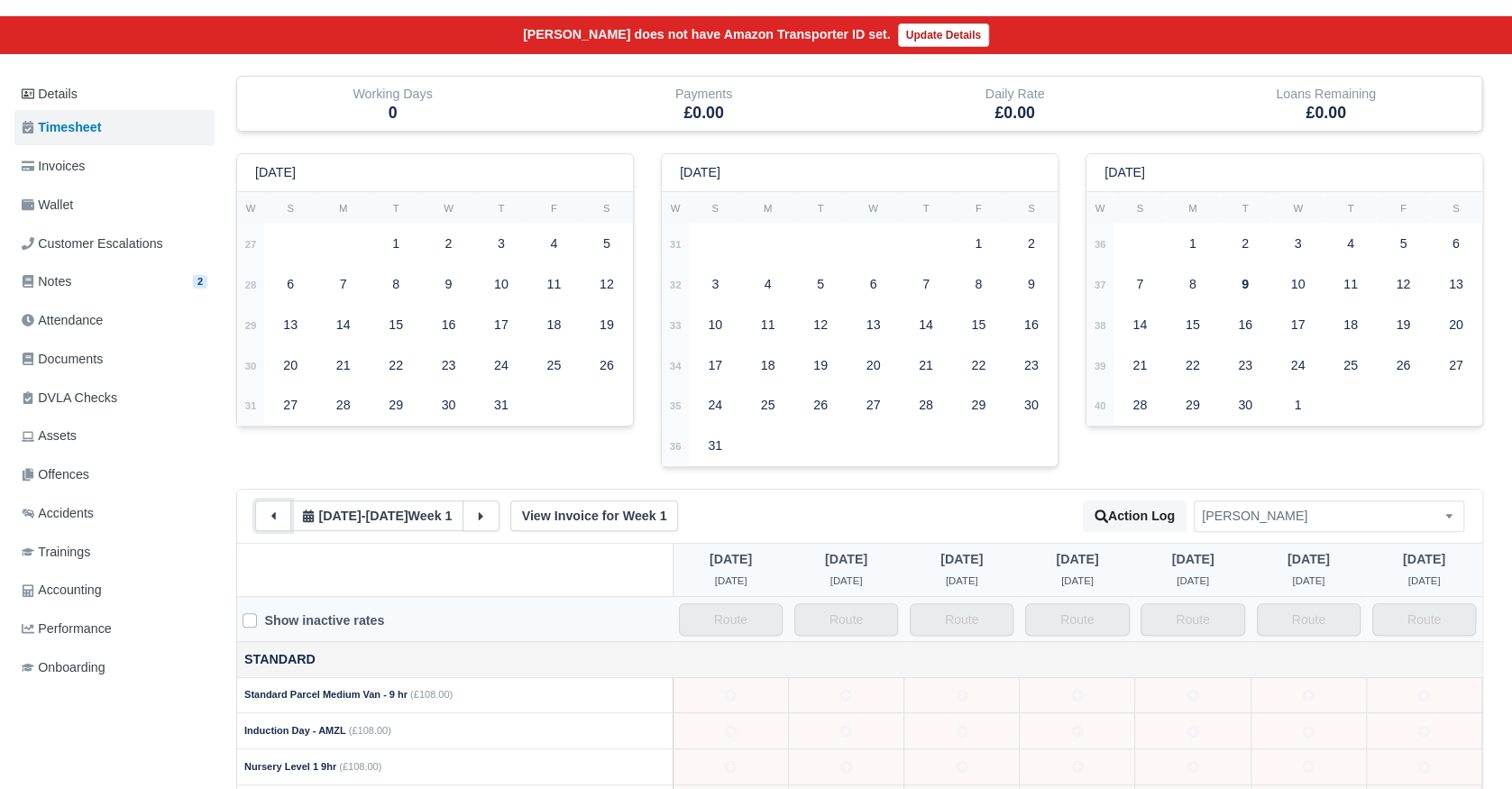
click at [275, 518] on icon at bounding box center [273, 515] width 13 height 13
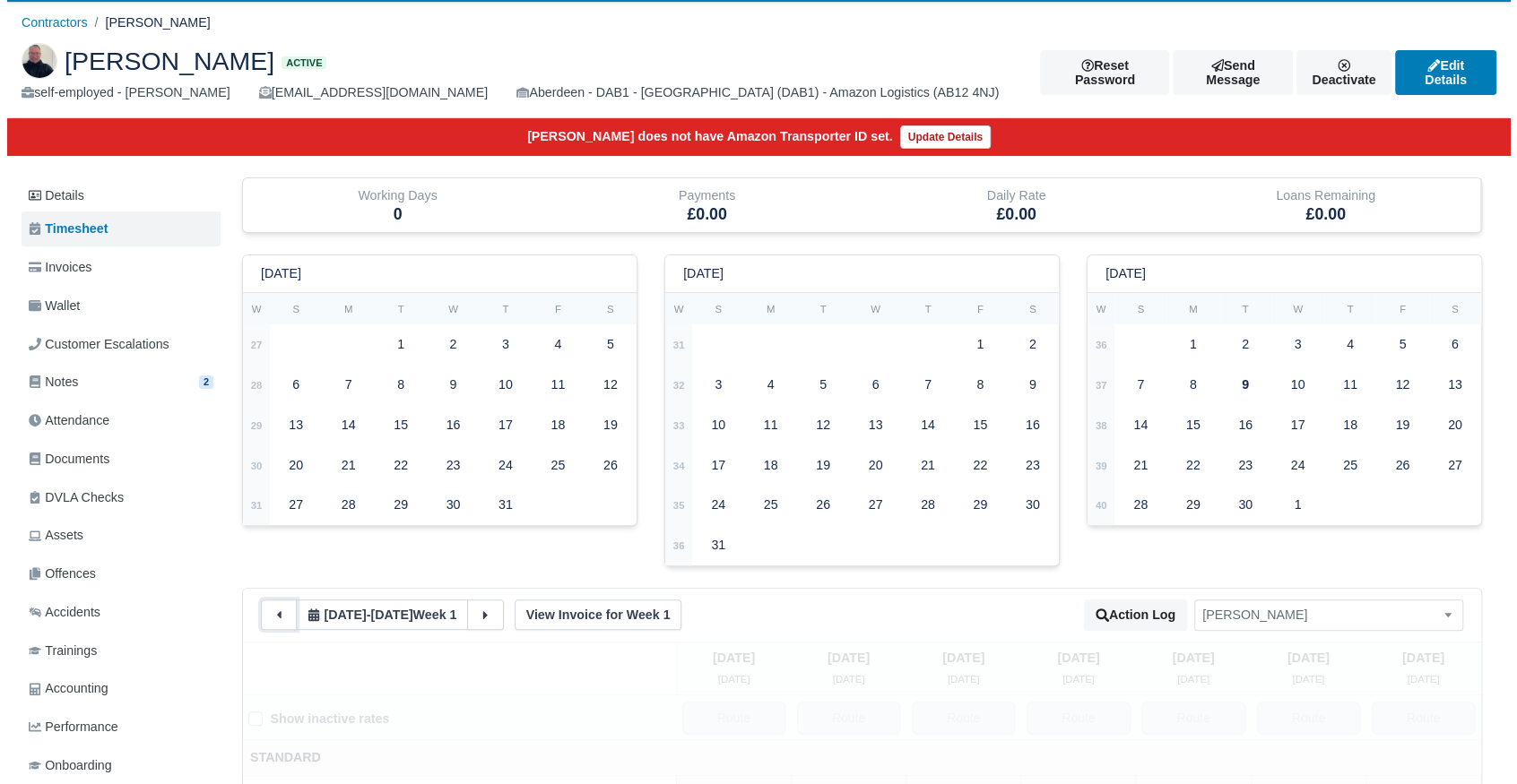
scroll to position [0, 0]
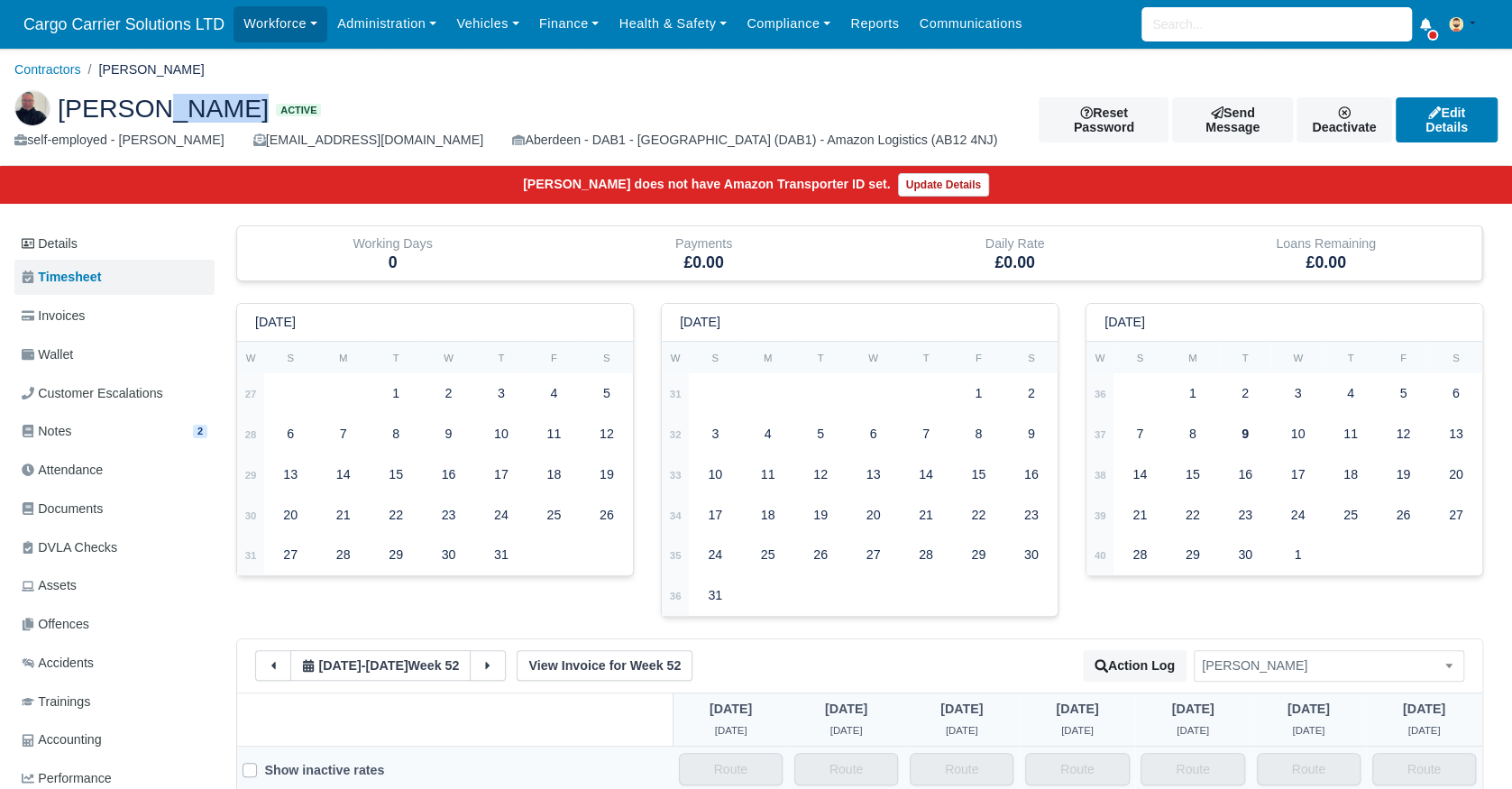
drag, startPoint x: 265, startPoint y: 113, endPoint x: 150, endPoint y: 111, distance: 115.0
click at [150, 111] on h2 "Edward Clements Active" at bounding box center [512, 108] width 998 height 36
copy h2 "Clements"
click at [1368, 105] on link "Deactivate" at bounding box center [1345, 120] width 96 height 45
click at [1271, 210] on link "Off-board" at bounding box center [1315, 203] width 161 height 28
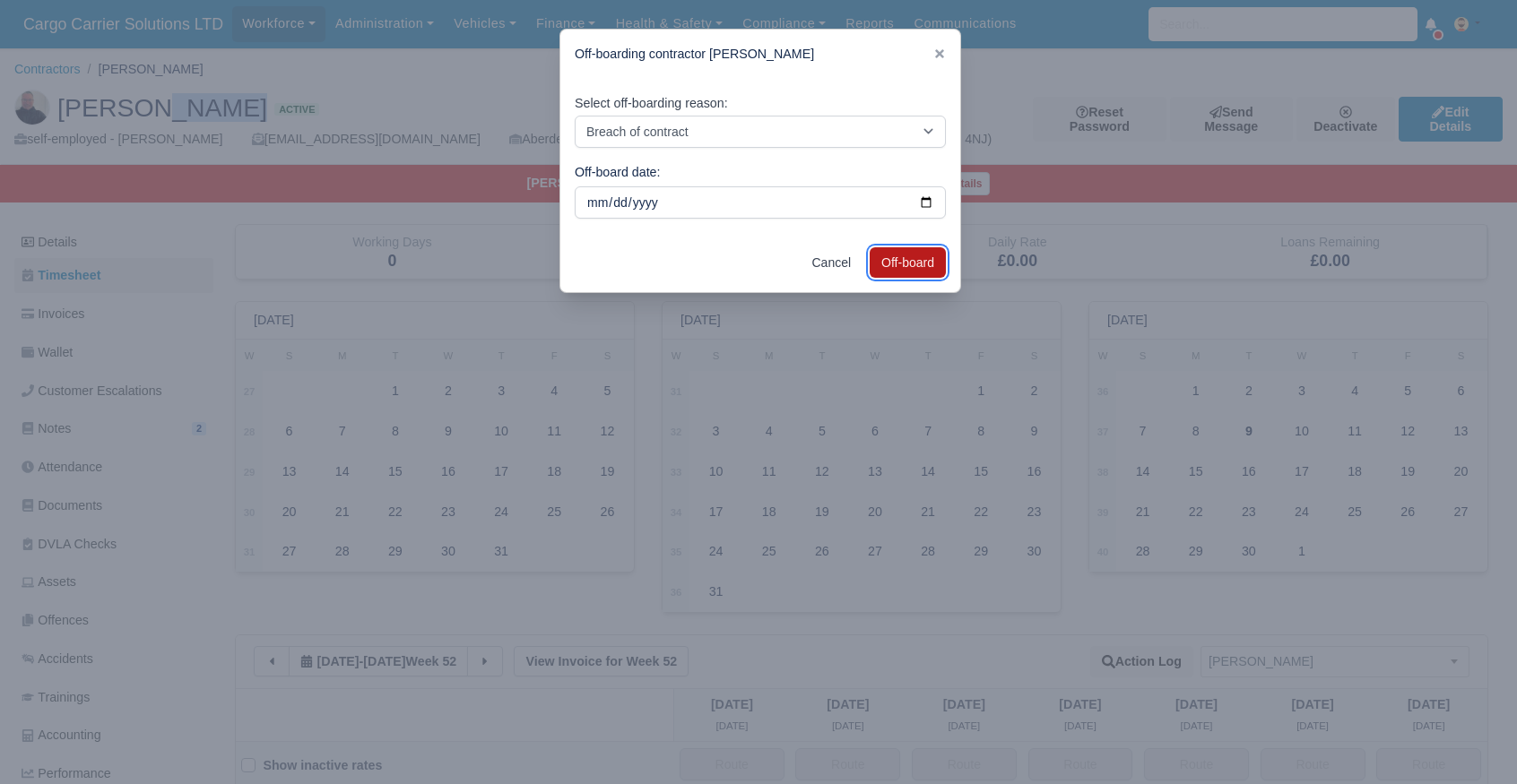
click at [909, 252] on button "Off-board" at bounding box center [907, 262] width 76 height 31
